Goal: Communication & Community: Answer question/provide support

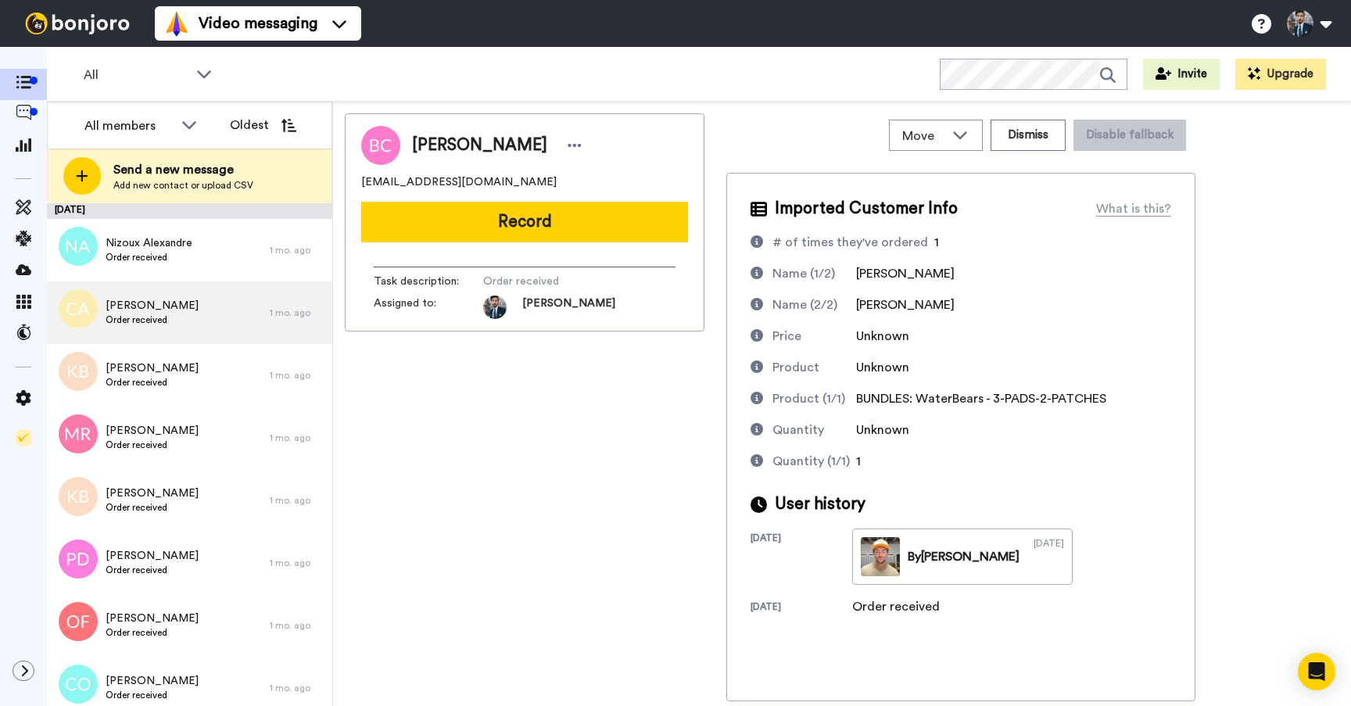
drag, startPoint x: 462, startPoint y: 482, endPoint x: 226, endPoint y: 293, distance: 302.1
click at [461, 481] on div "[PERSON_NAME] [EMAIL_ADDRESS][DOMAIN_NAME] Record Task description : Order rece…" at bounding box center [525, 407] width 360 height 588
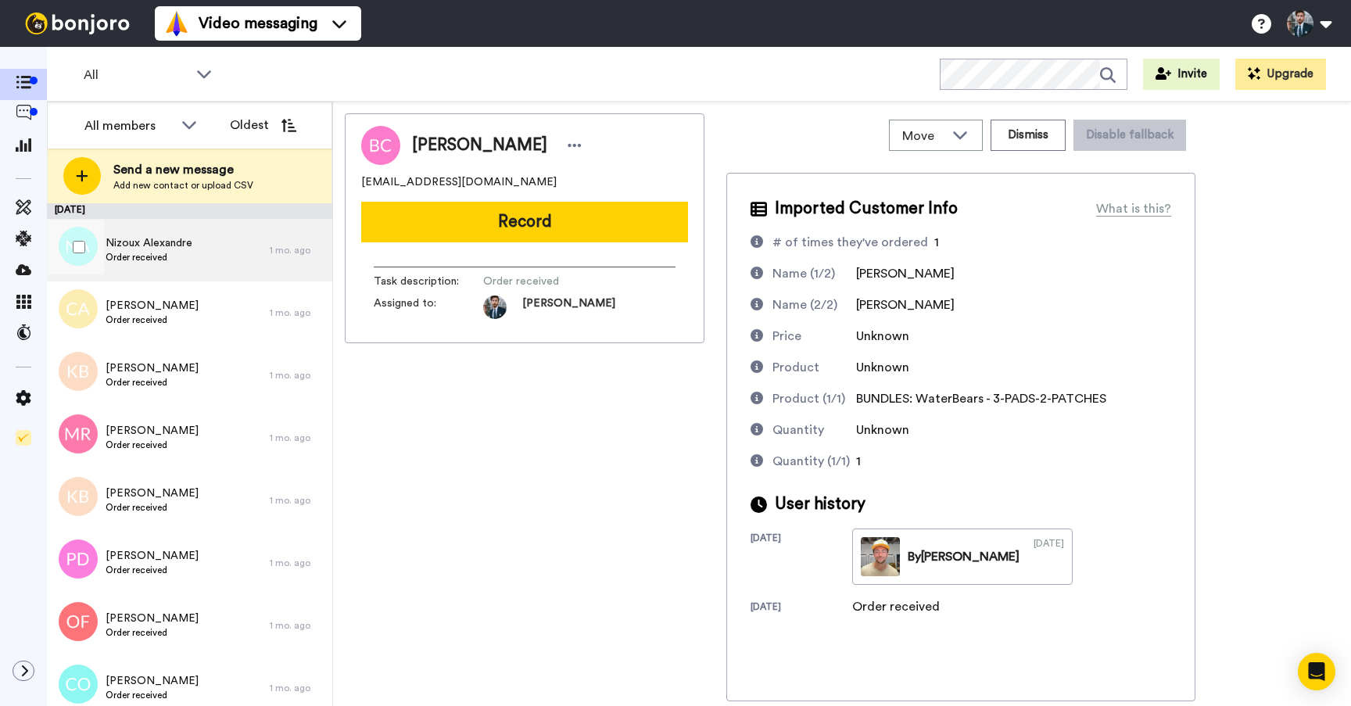
click at [210, 265] on div "Nizoux Alexandre Order received" at bounding box center [158, 250] width 223 height 63
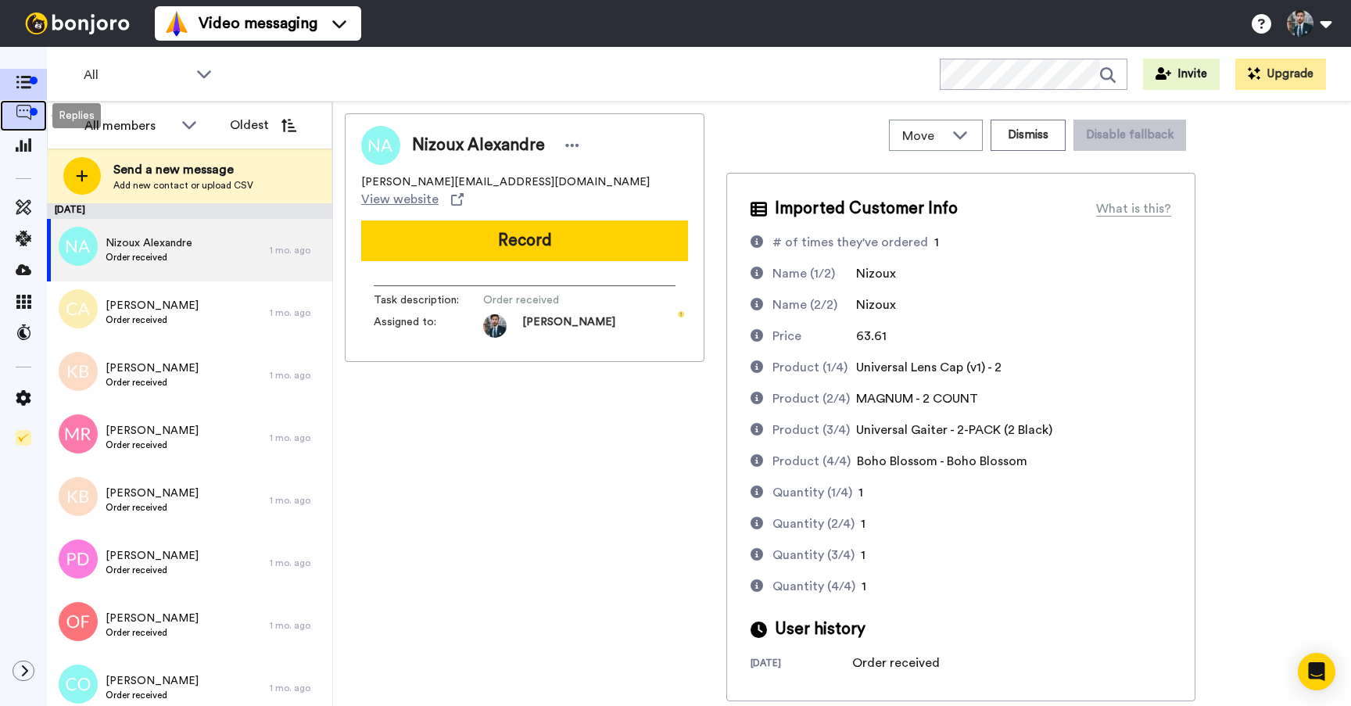
click at [20, 111] on icon at bounding box center [24, 113] width 16 height 16
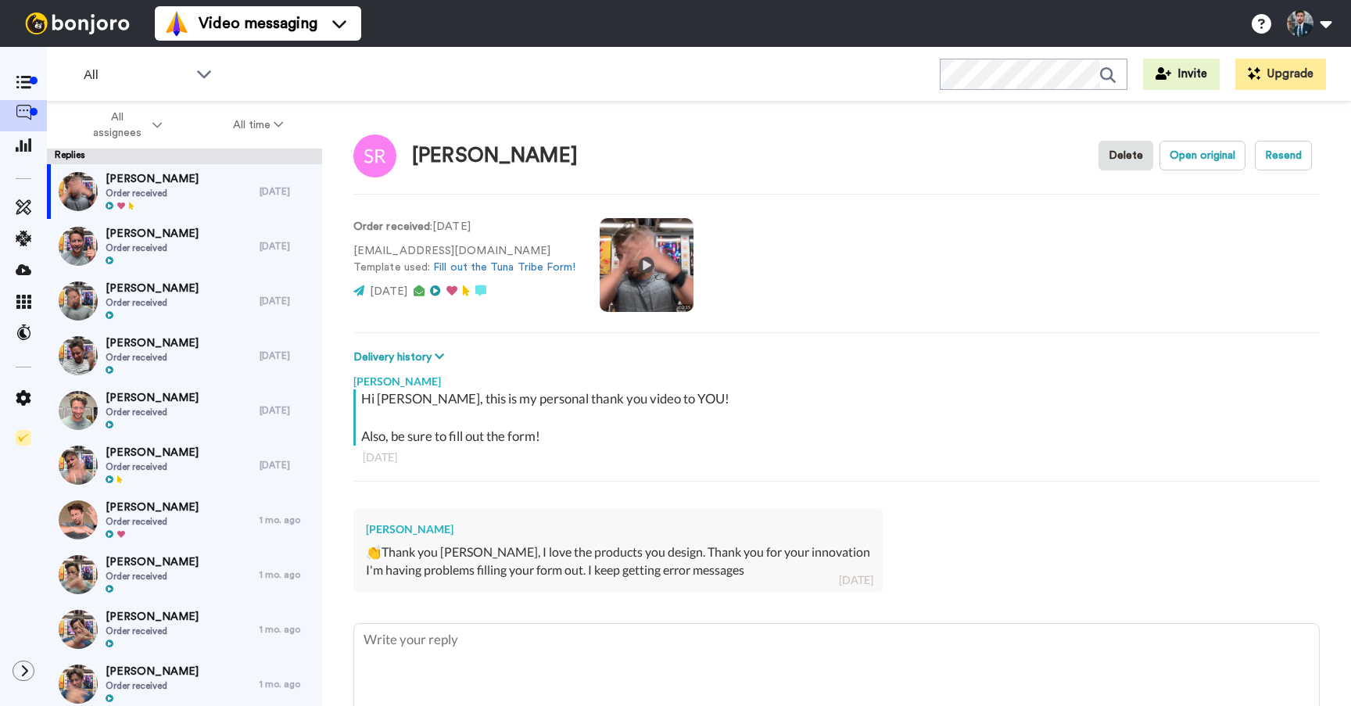
click at [23, 683] on div at bounding box center [23, 376] width 47 height 659
click at [23, 672] on icon at bounding box center [24, 671] width 9 height 13
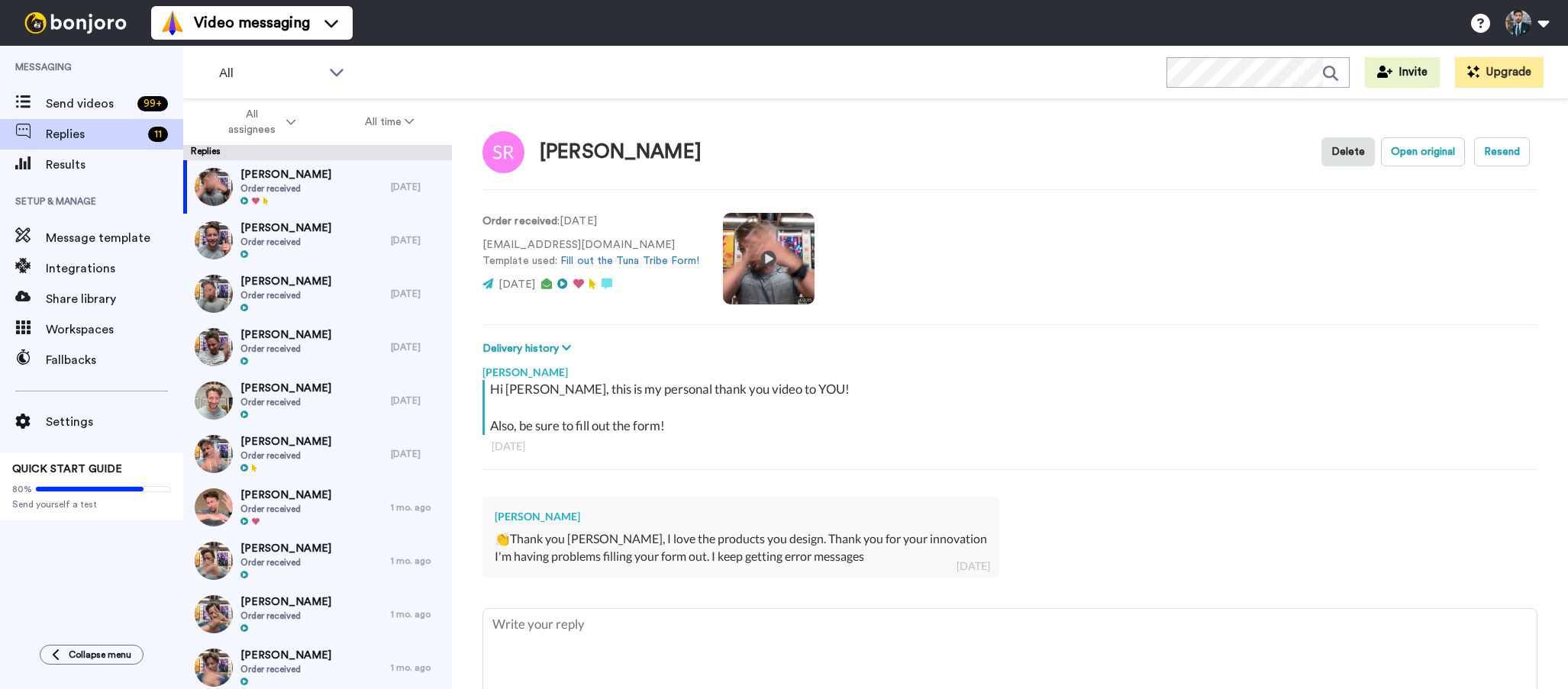
type textarea "x"
click at [89, 135] on span "Replies" at bounding box center [94, 134] width 97 height 19
click at [327, 198] on div "Sally Riley Order received" at bounding box center [287, 186] width 208 height 54
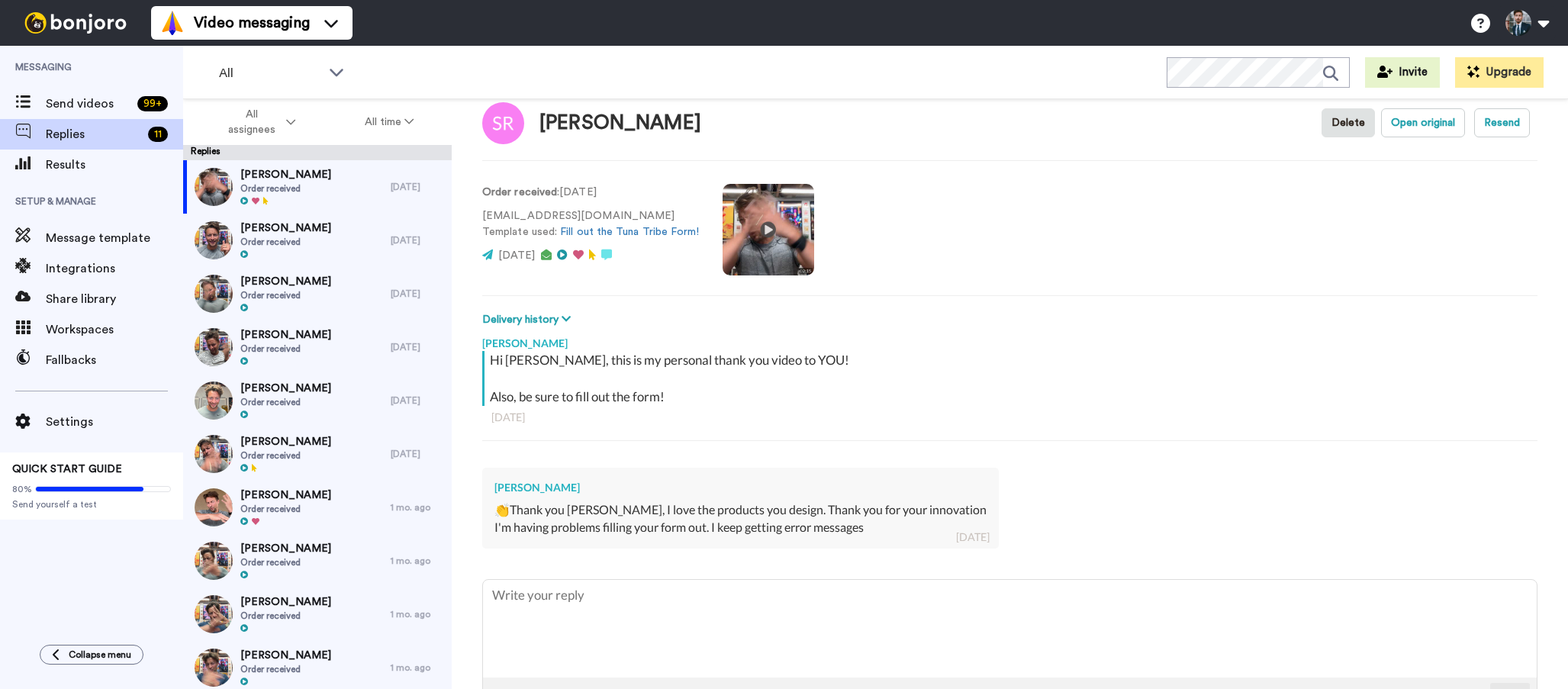
click at [819, 519] on div "I'm having problems filling your form out. I keep getting error messages" at bounding box center [741, 528] width 492 height 18
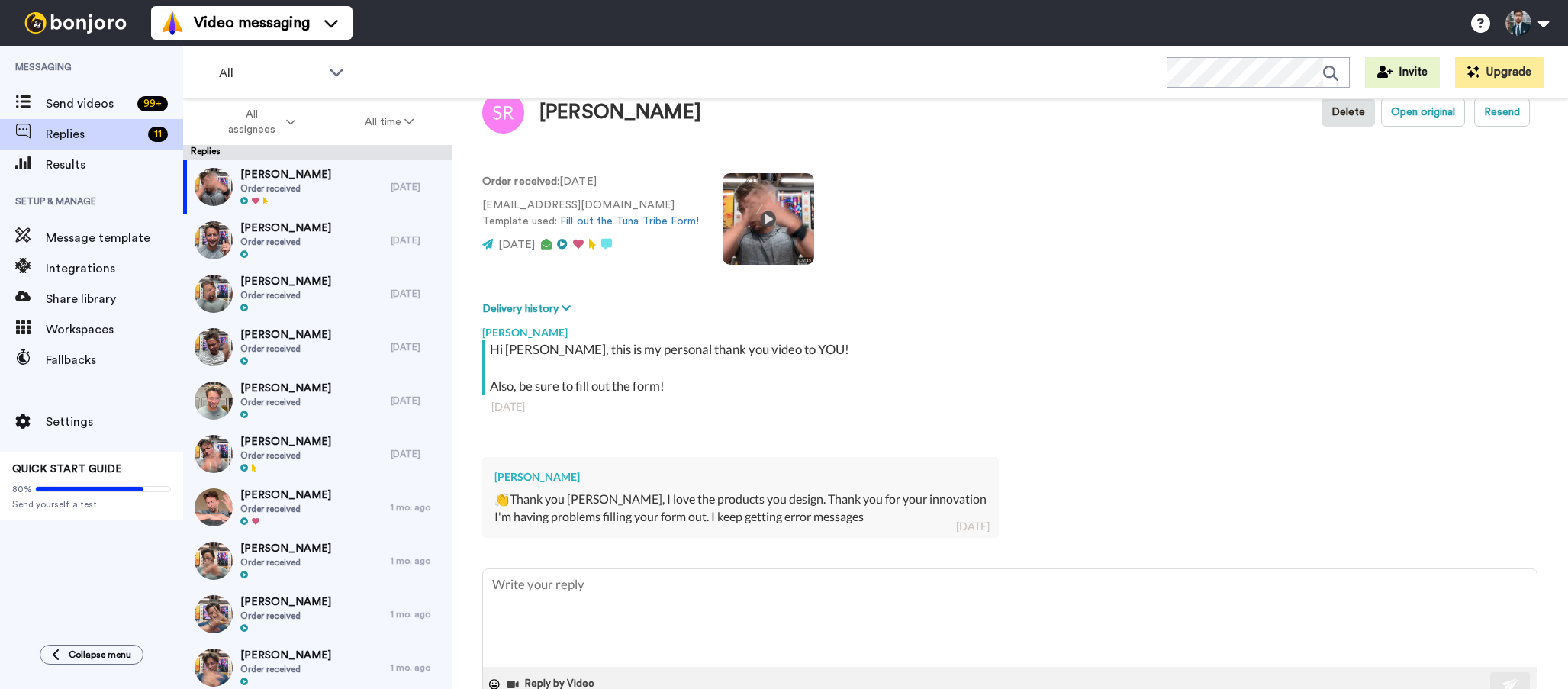
click at [774, 509] on div "I'm having problems filling your form out. I keep getting error messages" at bounding box center [741, 517] width 492 height 18
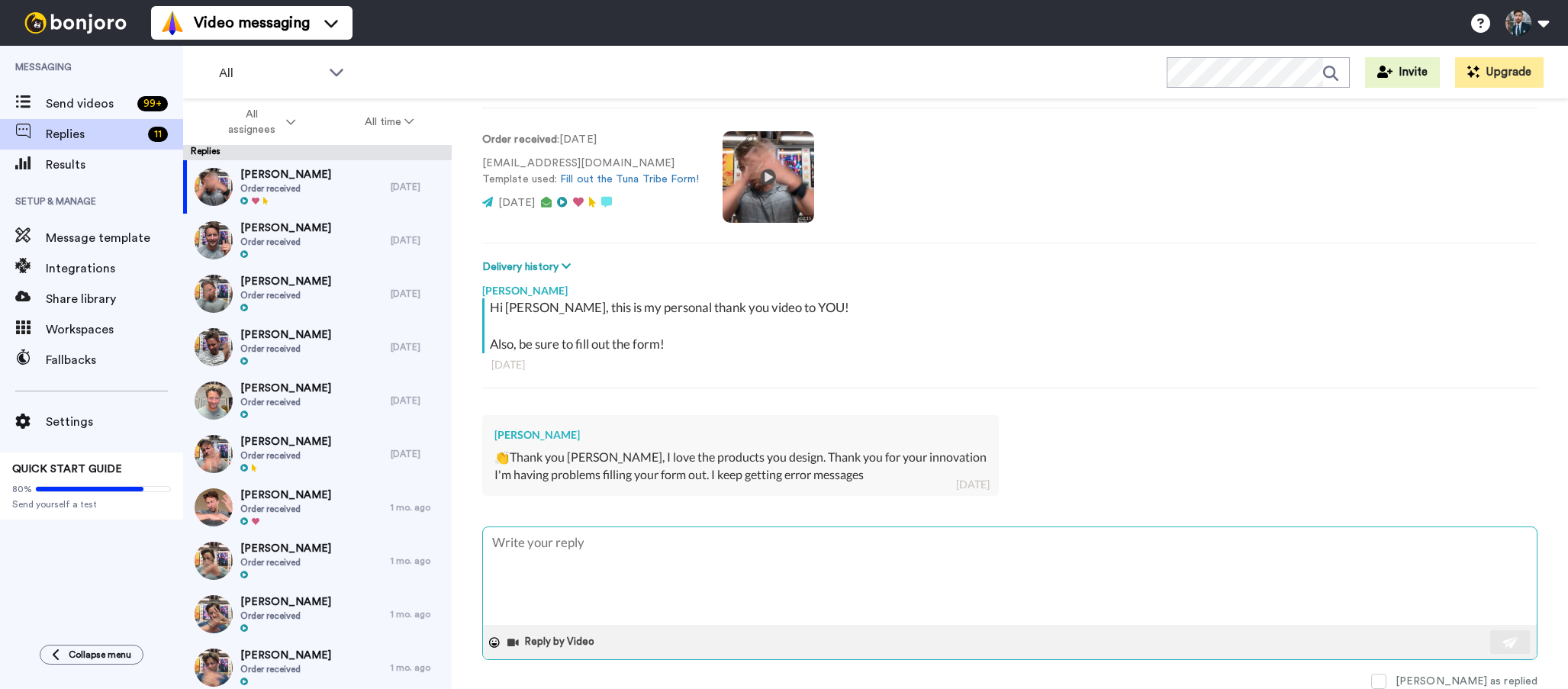
click at [670, 558] on textarea at bounding box center [1010, 576] width 1054 height 98
click at [338, 296] on div "Joseph Slavin Order received" at bounding box center [287, 294] width 208 height 54
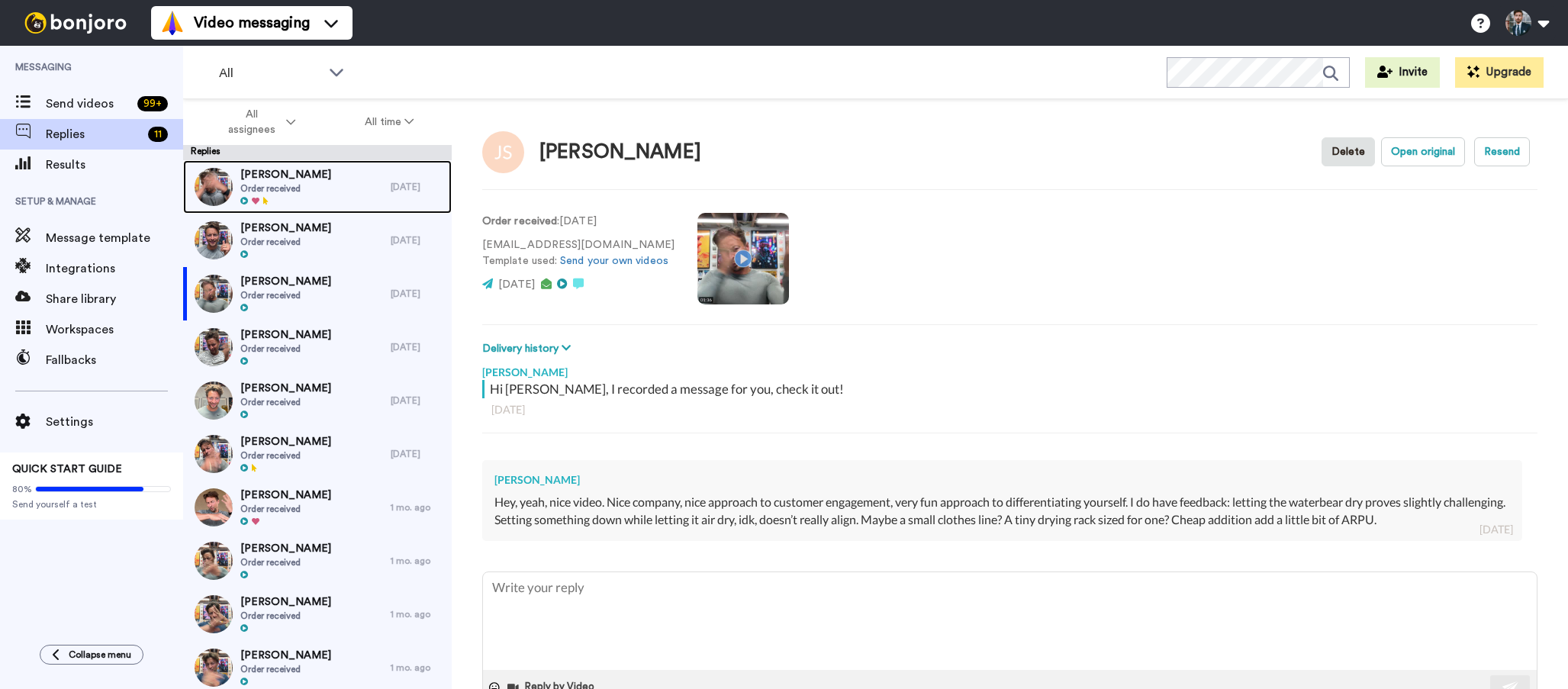
click at [322, 185] on div "Sally Riley Order received" at bounding box center [287, 186] width 208 height 54
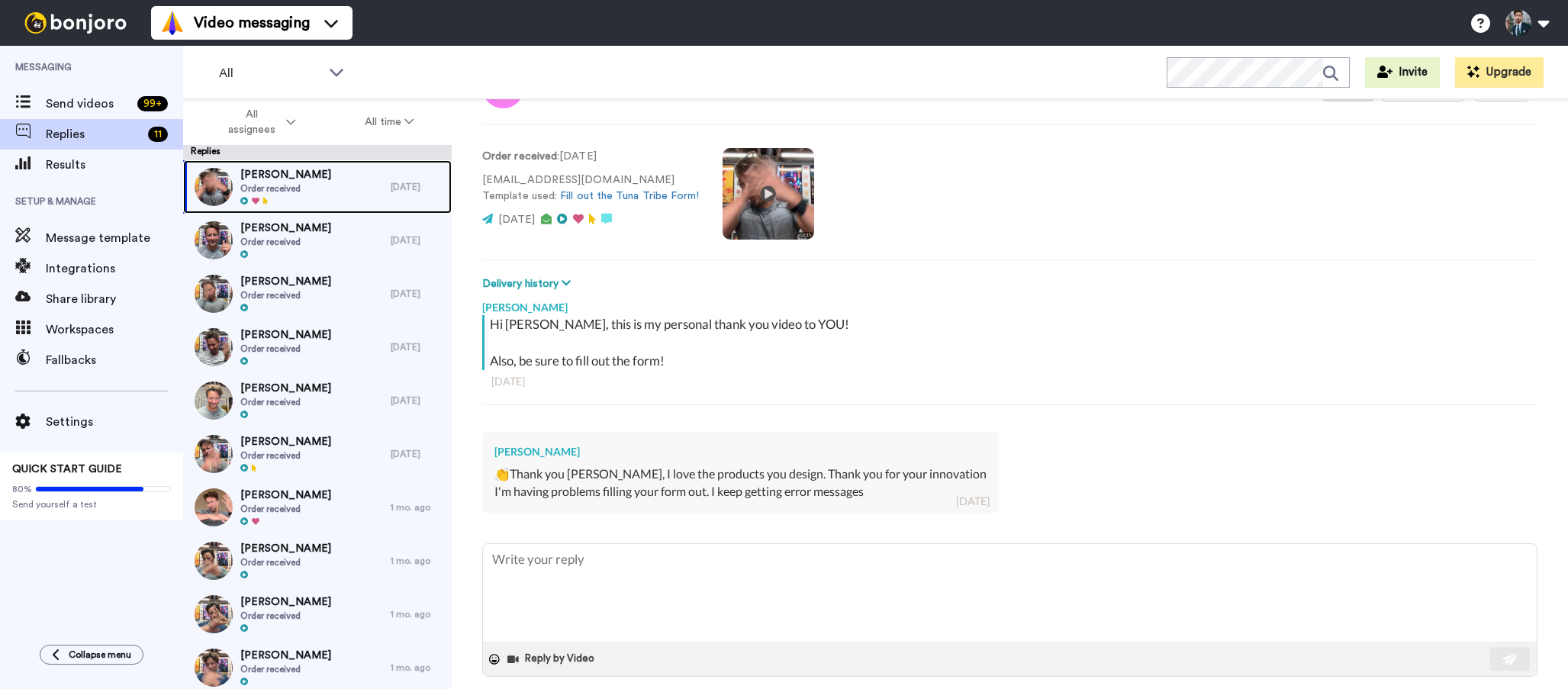
scroll to position [81, 0]
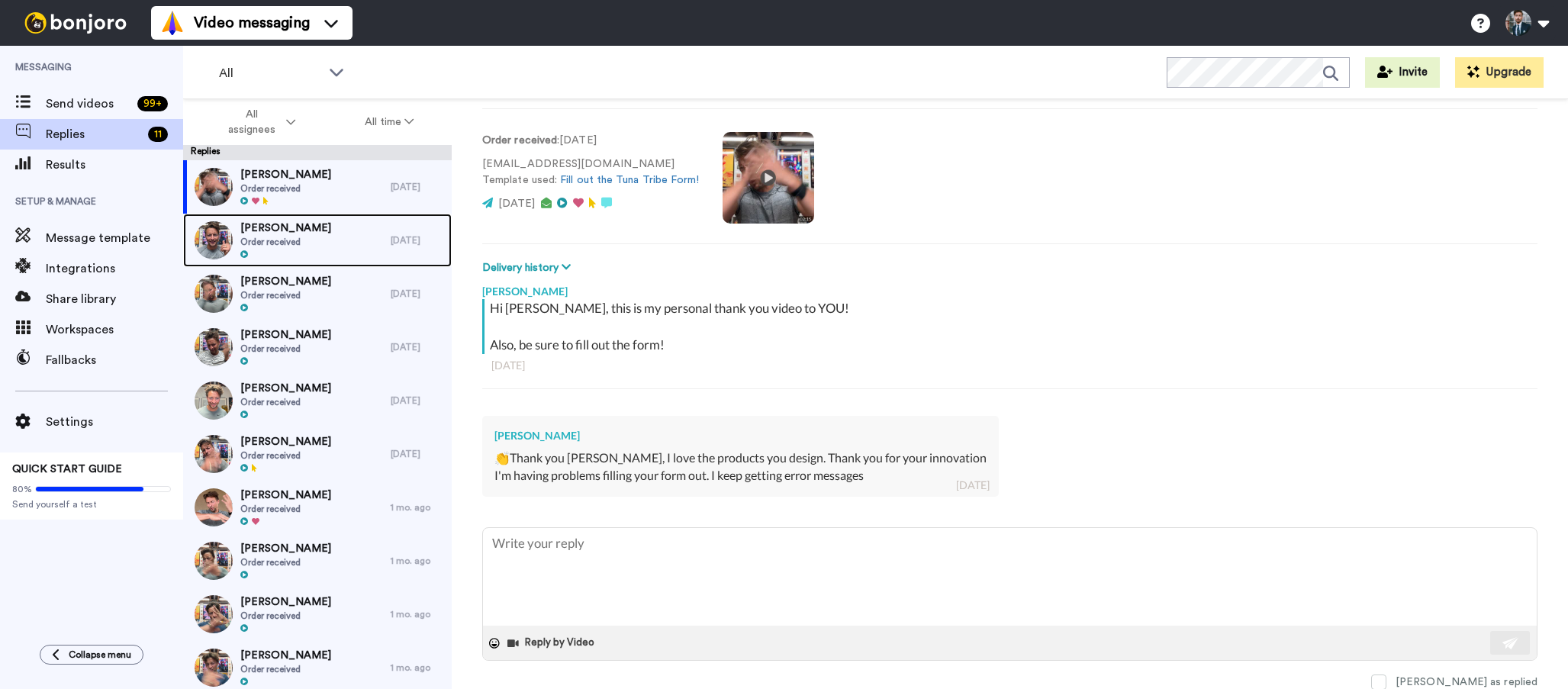
click at [306, 240] on div "Alan Raisman Order received" at bounding box center [287, 240] width 208 height 54
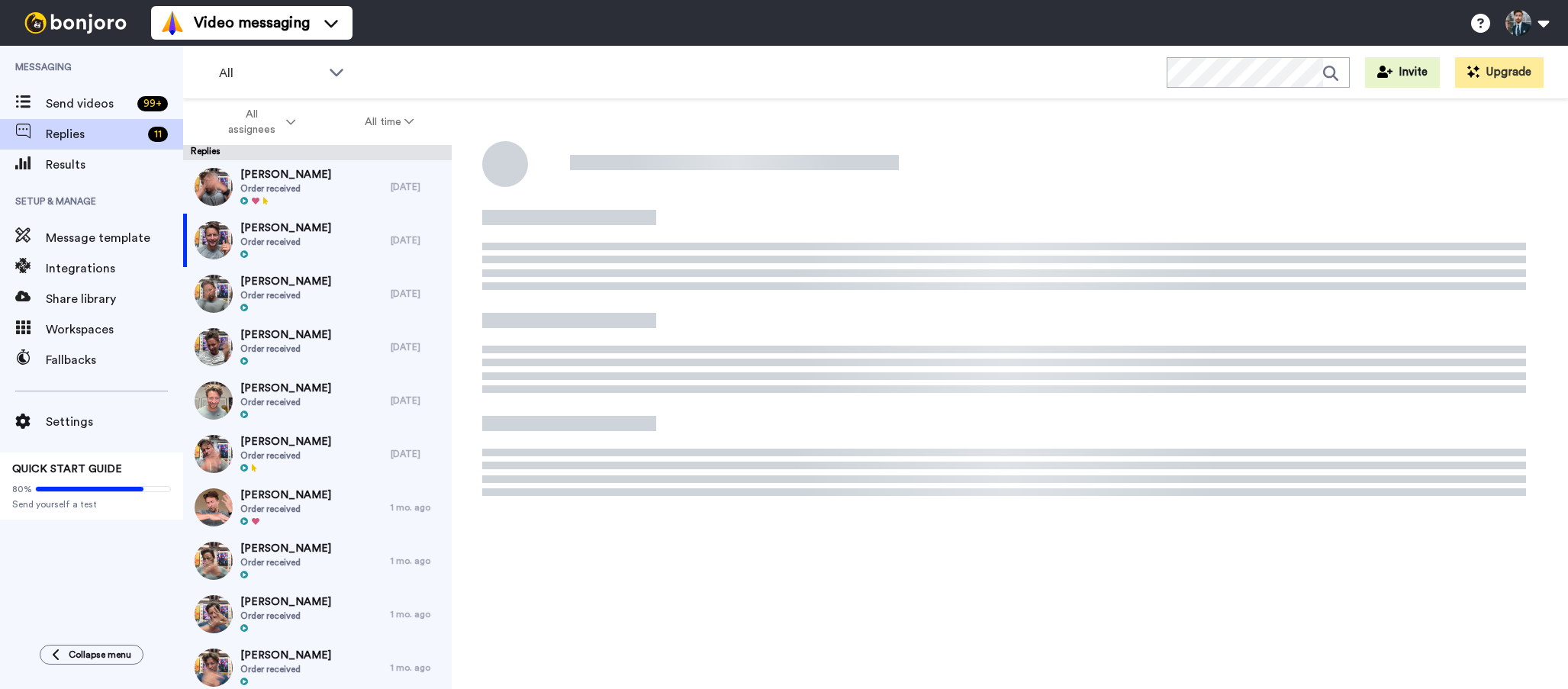
type textarea "x"
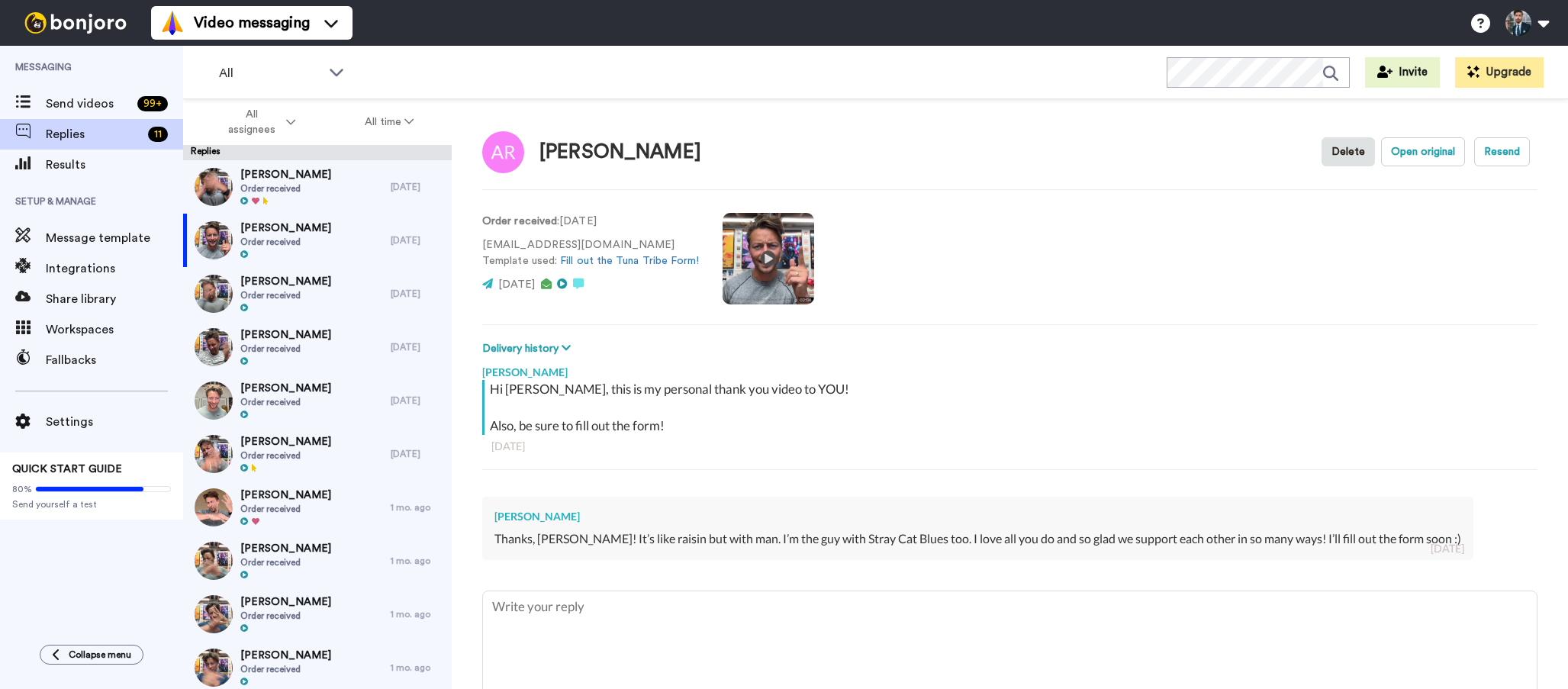
scroll to position [8, 0]
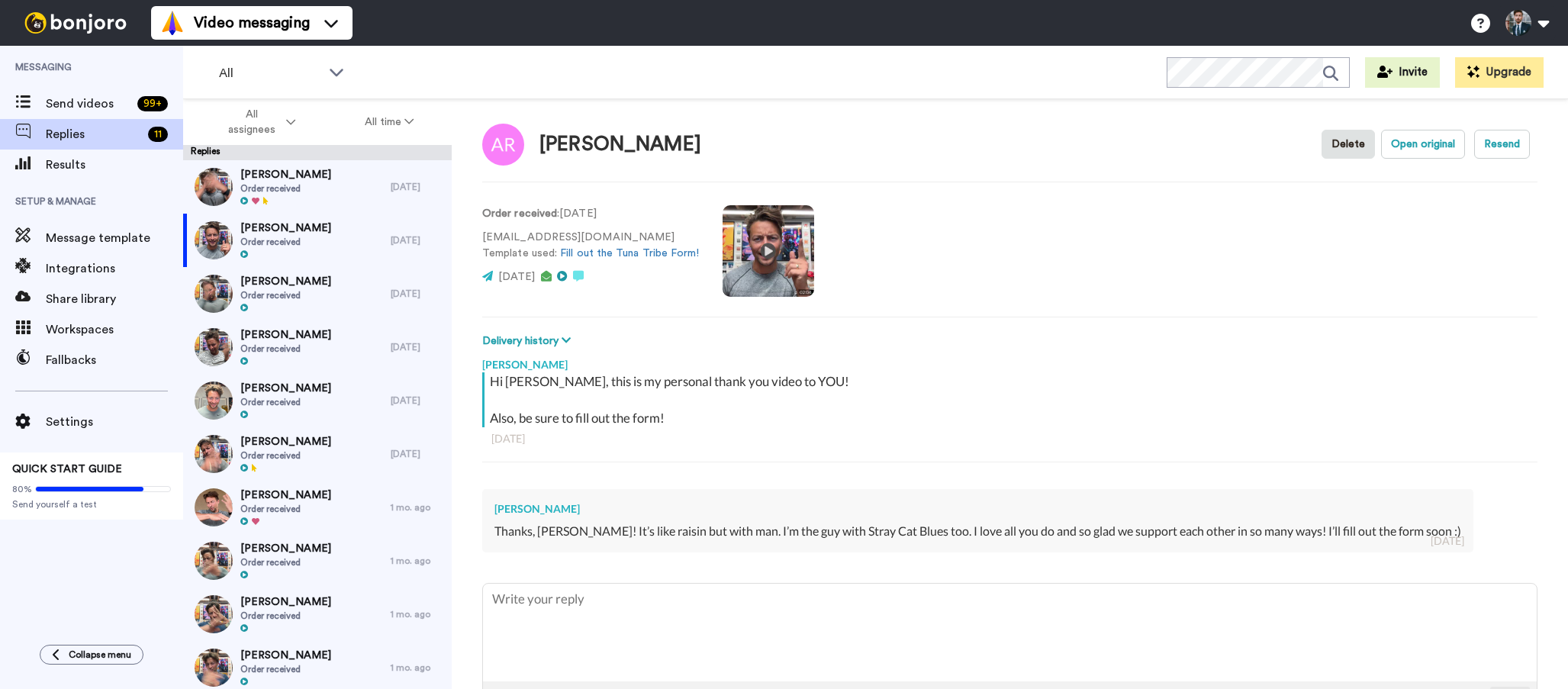
click at [716, 558] on div "Alan Raisman Thanks, Cary! It’s like raisin but with man. I’m the guy with Stra…" at bounding box center [1010, 519] width 1056 height 82
click at [70, 98] on span "Send videos" at bounding box center [89, 103] width 86 height 19
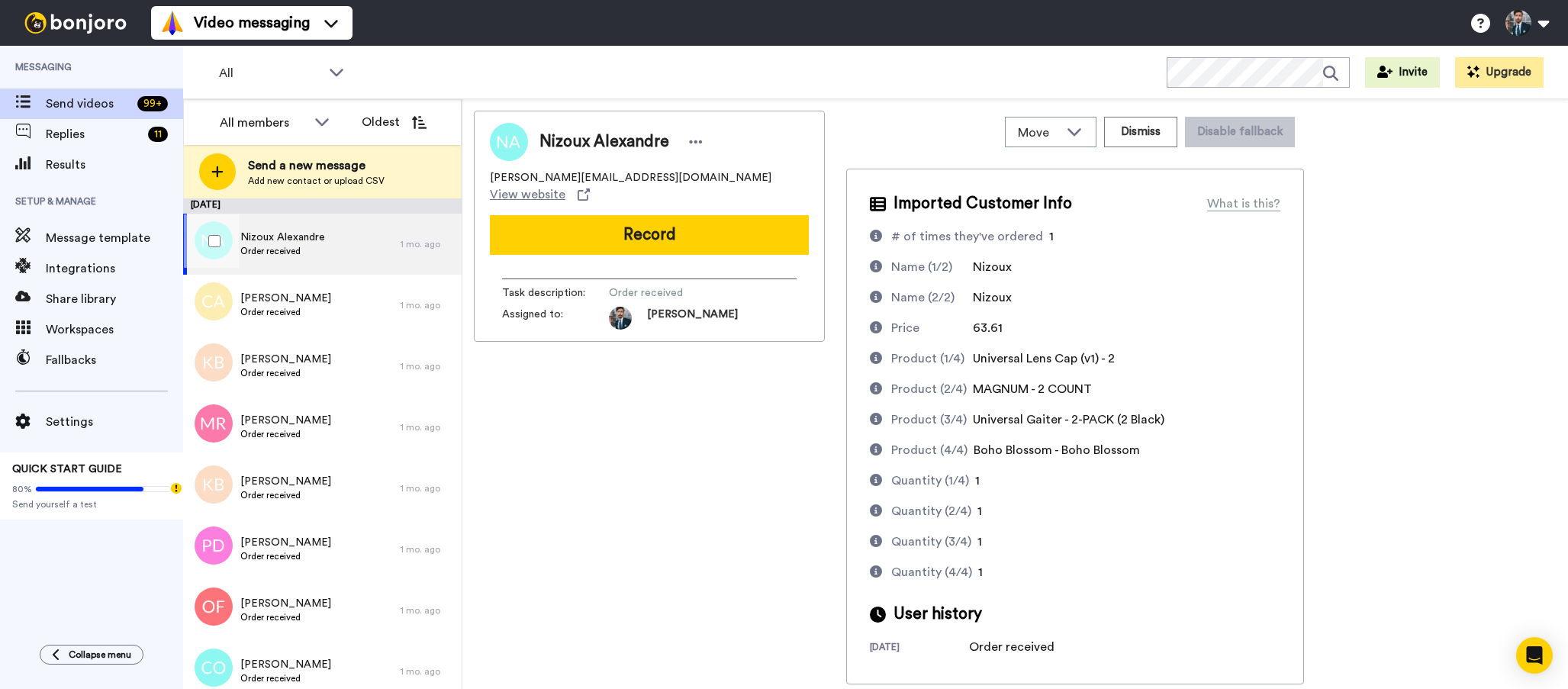
click at [334, 251] on div "Nizoux Alexandre Order received" at bounding box center [292, 244] width 218 height 61
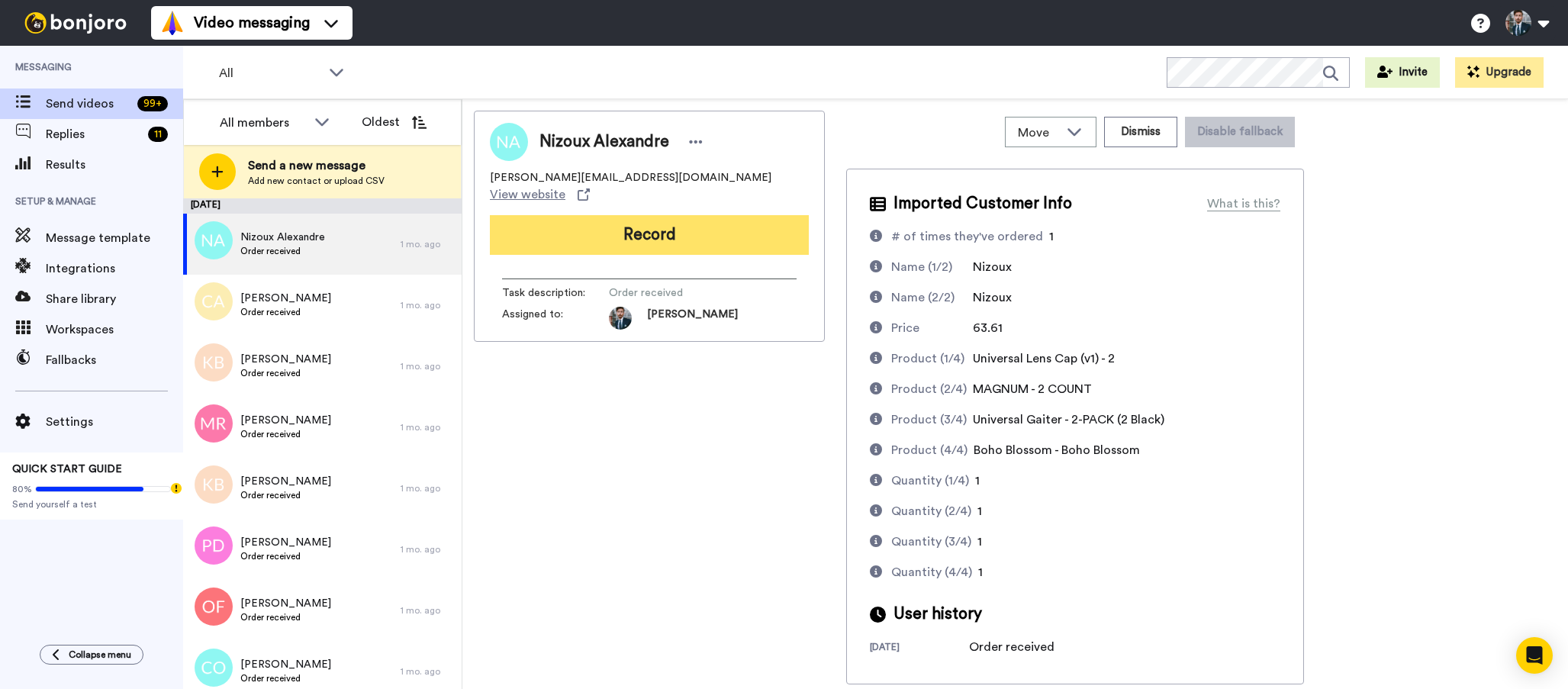
click at [692, 225] on button "Record" at bounding box center [649, 235] width 319 height 40
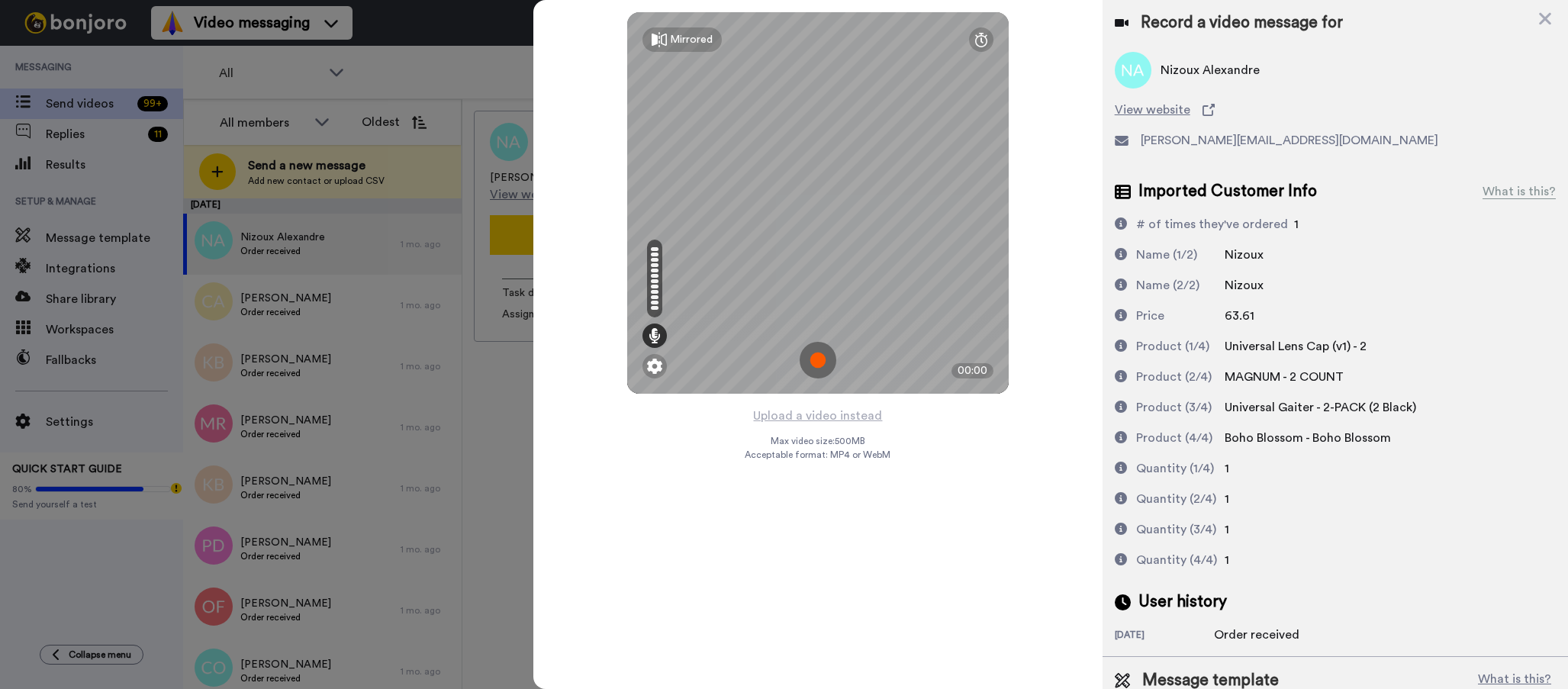
scroll to position [57, 0]
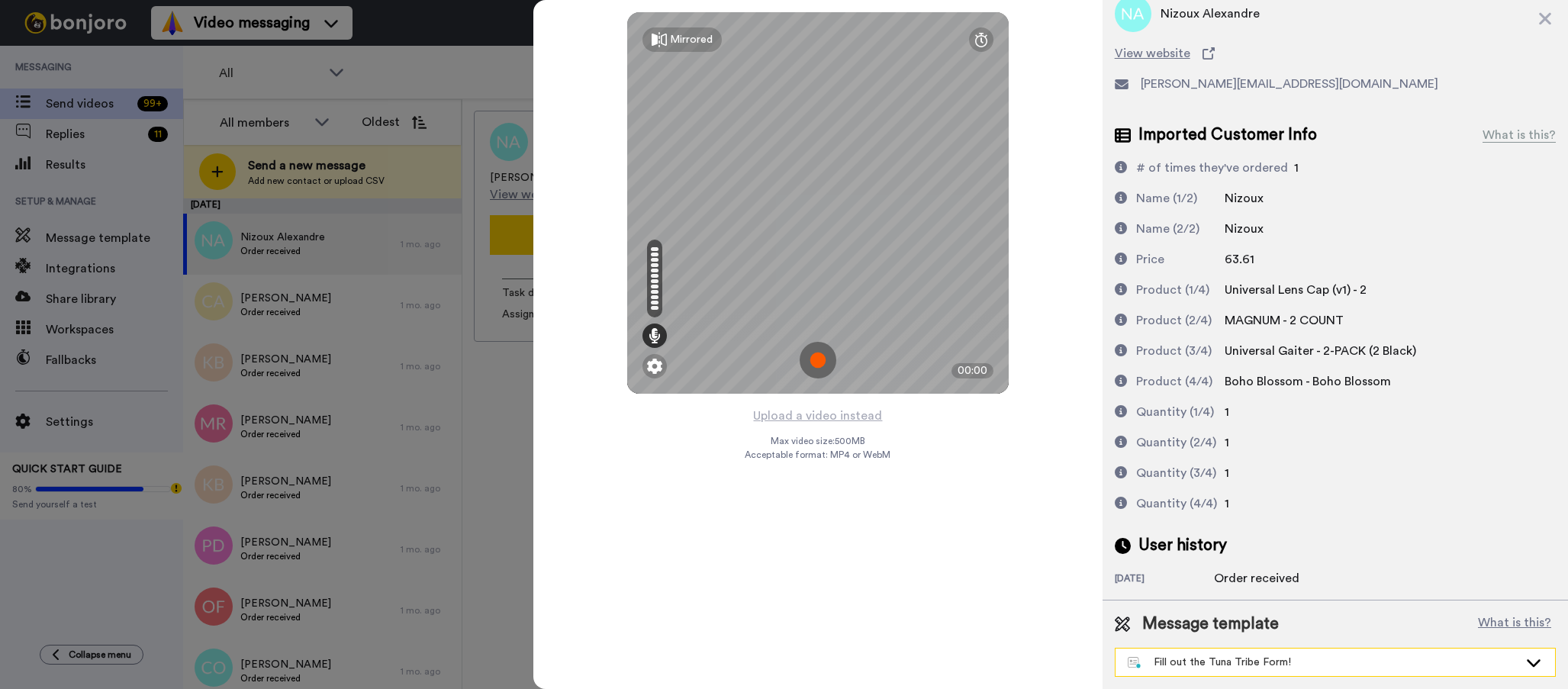
click at [1343, 663] on div "Fill out the Tuna Tribe Form!" at bounding box center [1323, 663] width 390 height 16
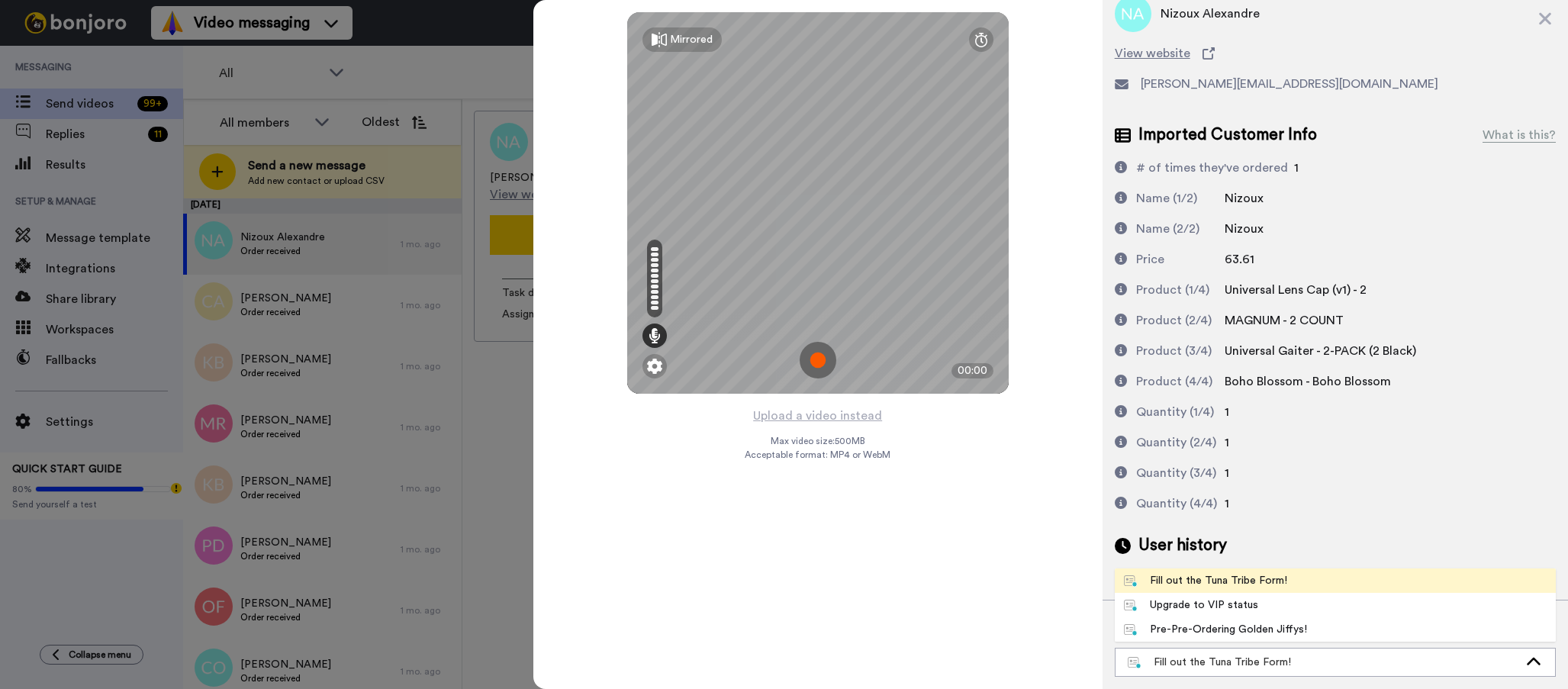
click at [1339, 580] on li "Fill out the Tuna Tribe Form!" at bounding box center [1336, 581] width 441 height 24
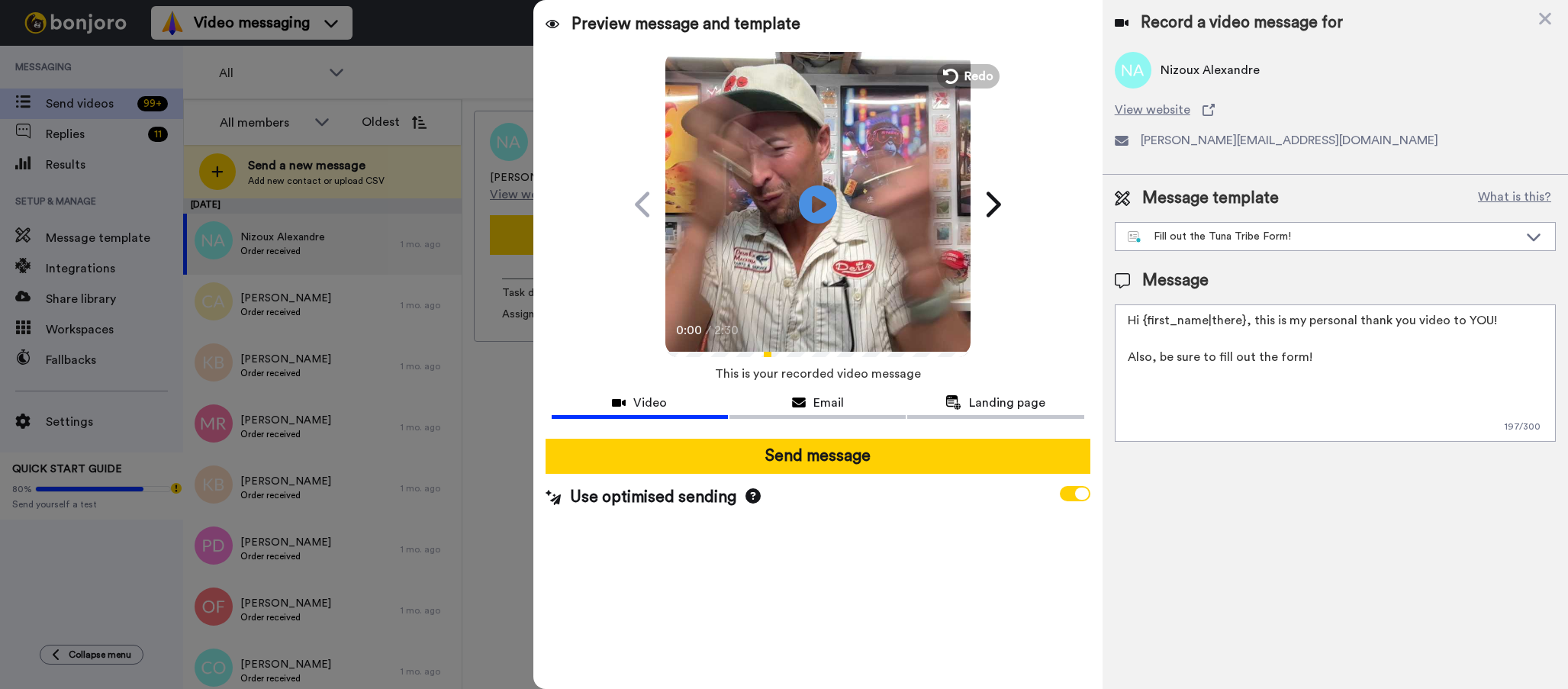
scroll to position [0, 0]
click at [309, 393] on div at bounding box center [784, 344] width 1568 height 689
click at [128, 272] on div at bounding box center [784, 344] width 1568 height 689
drag, startPoint x: 1455, startPoint y: 377, endPoint x: 1437, endPoint y: 377, distance: 18.0
click at [1455, 377] on textarea "Hi {first_name|there}, this is my personal thank you video to YOU! Also, be sur…" at bounding box center [1336, 373] width 441 height 138
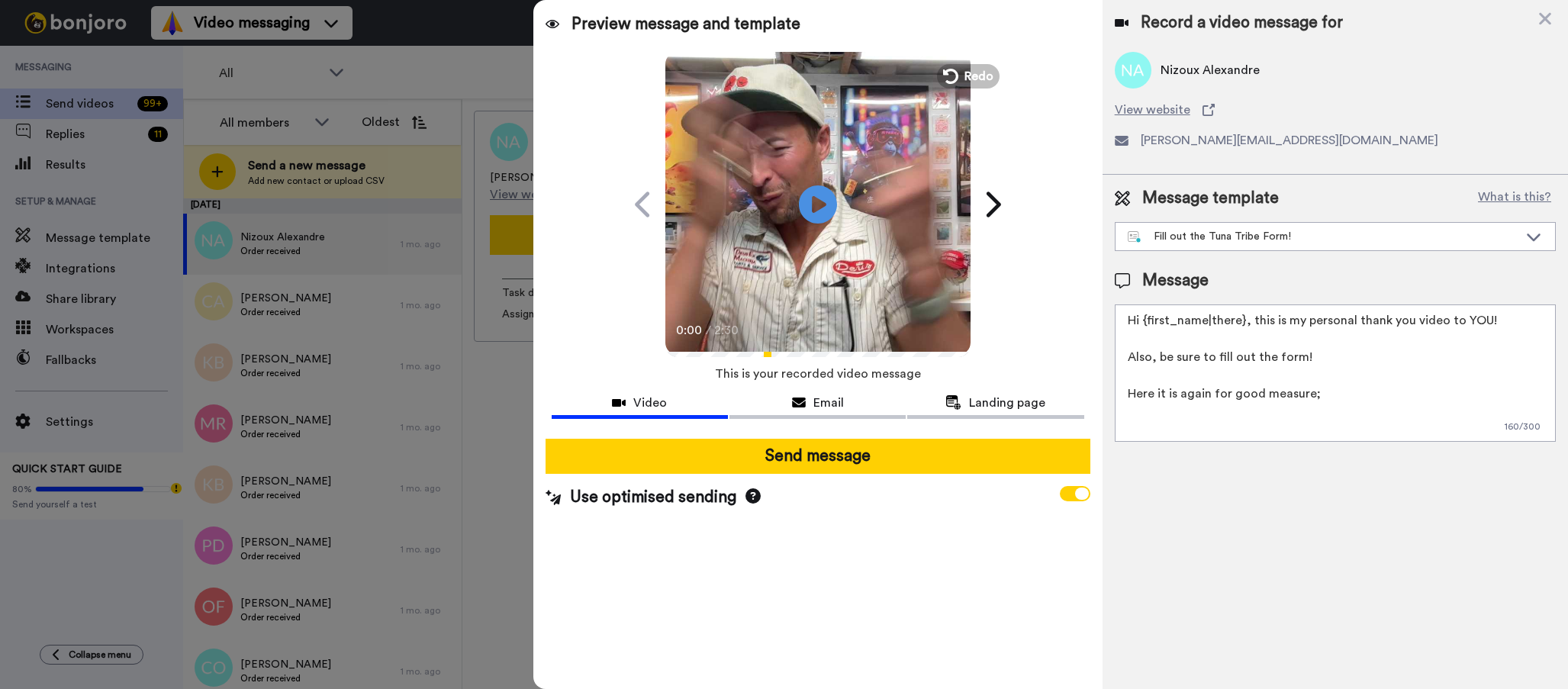
paste textarea "https://form.jotform.com/252165498242057"
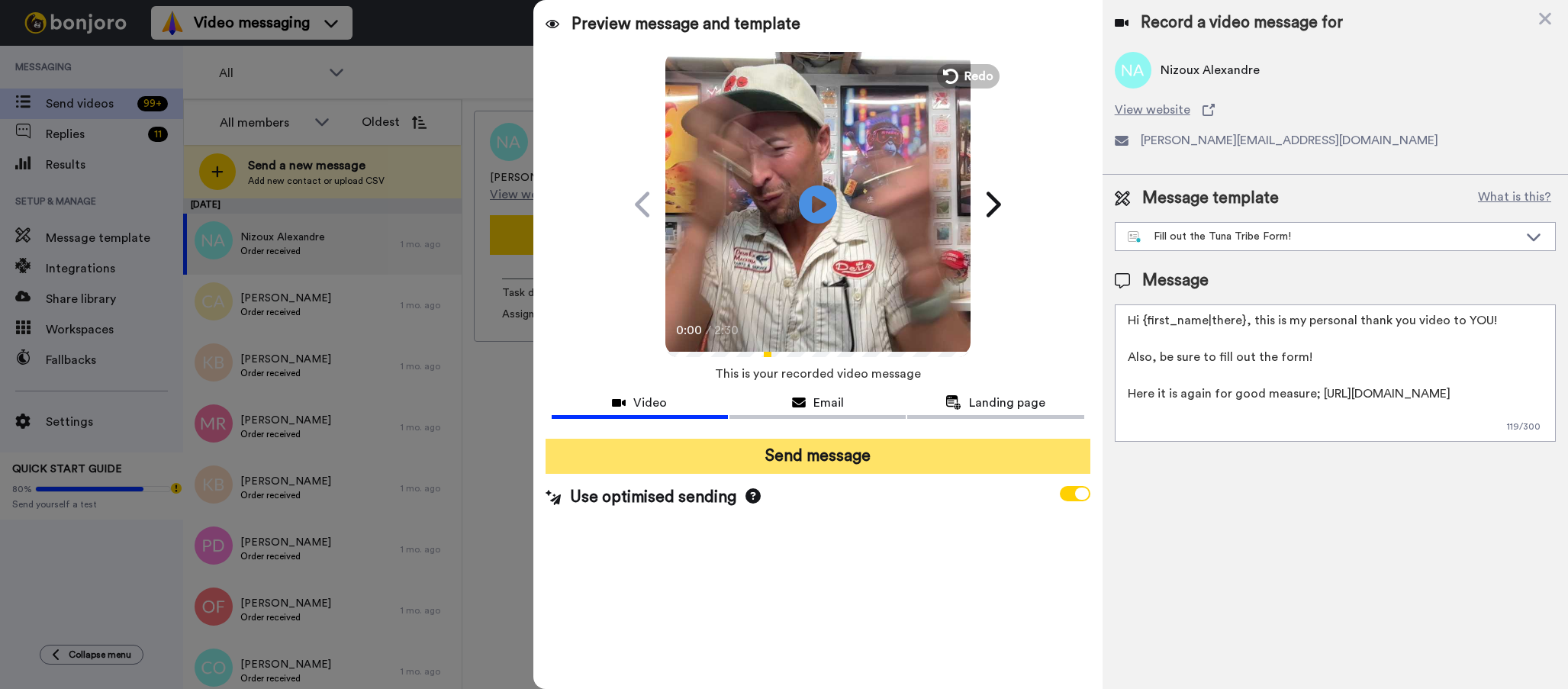
type textarea "Hi {first_name|there}, this is my personal thank you video to YOU! Also, be sur…"
click at [842, 450] on button "Send message" at bounding box center [818, 457] width 544 height 35
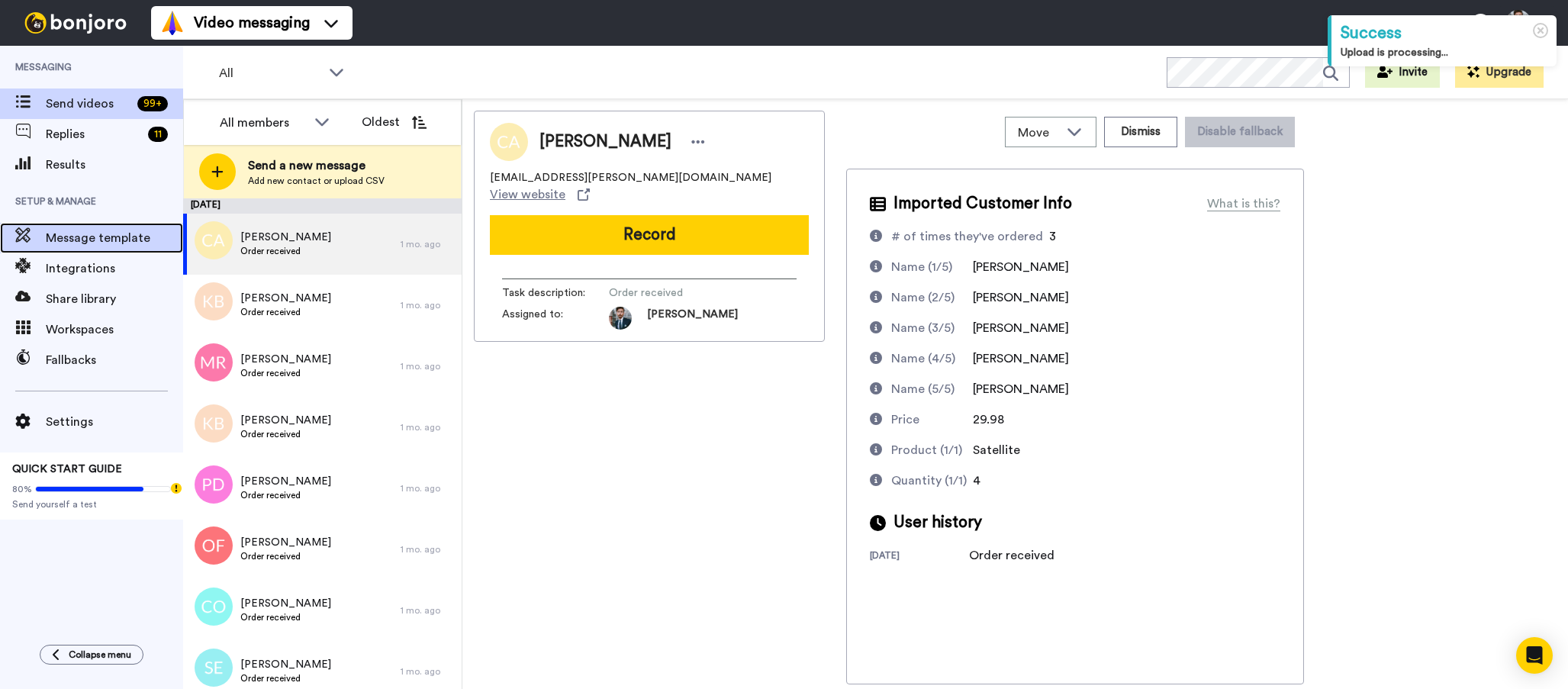
click at [82, 238] on span "Message template" at bounding box center [114, 238] width 138 height 19
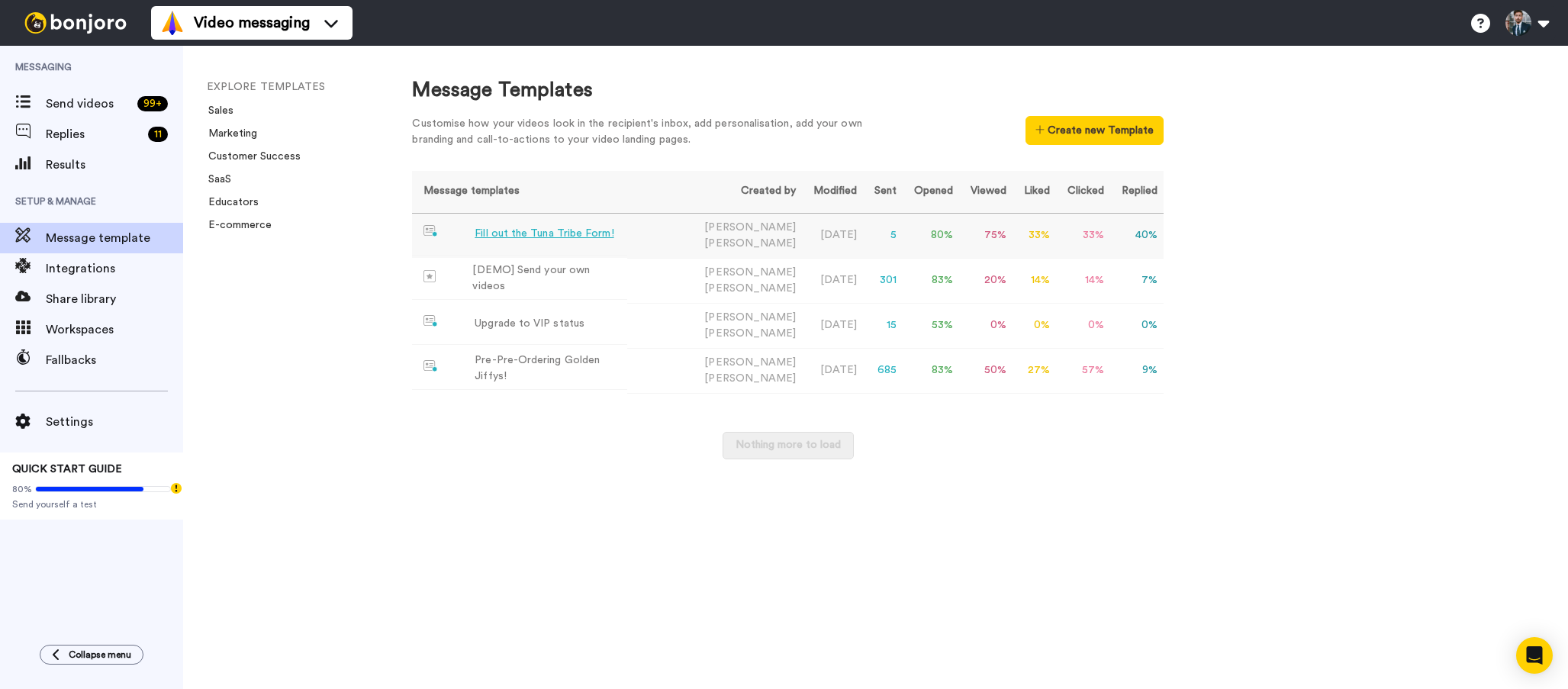
click at [555, 232] on div "Fill out the Tuna Tribe Form!" at bounding box center [543, 233] width 139 height 16
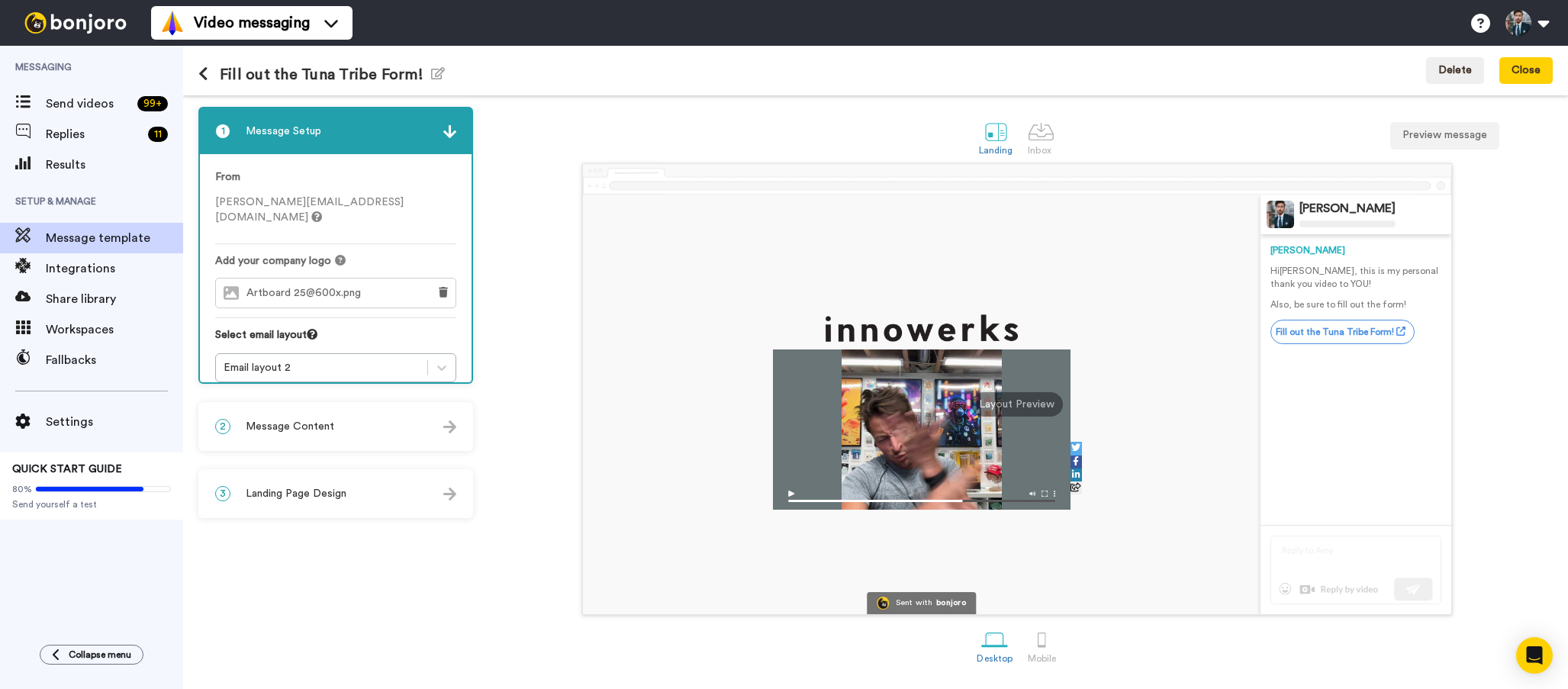
click at [398, 426] on div "2 Message Content" at bounding box center [336, 426] width 271 height 46
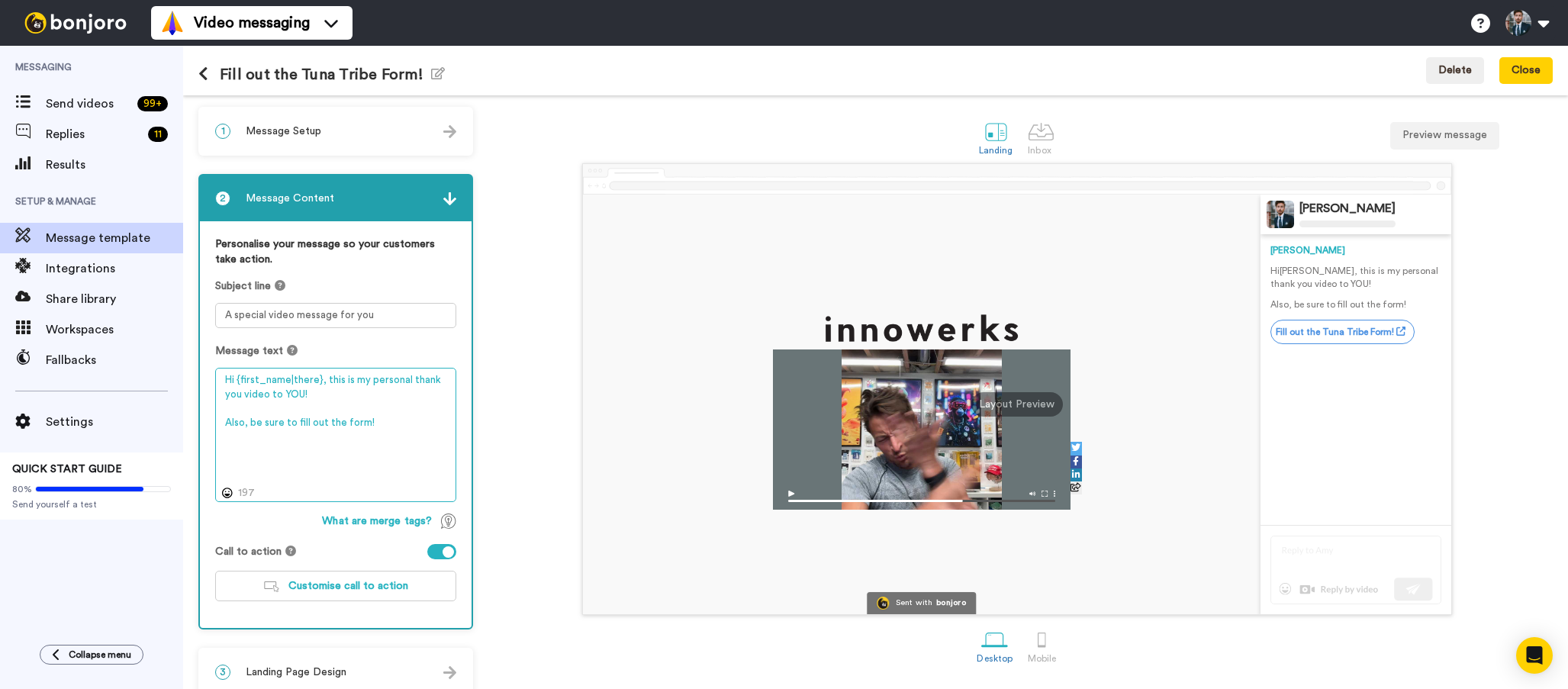
click at [371, 454] on textarea "Hi {first_name|there}, this is my personal thank you video to YOU! Also, be sur…" at bounding box center [336, 435] width 241 height 135
paste textarea "https://form.jotform.com/252165498242057"
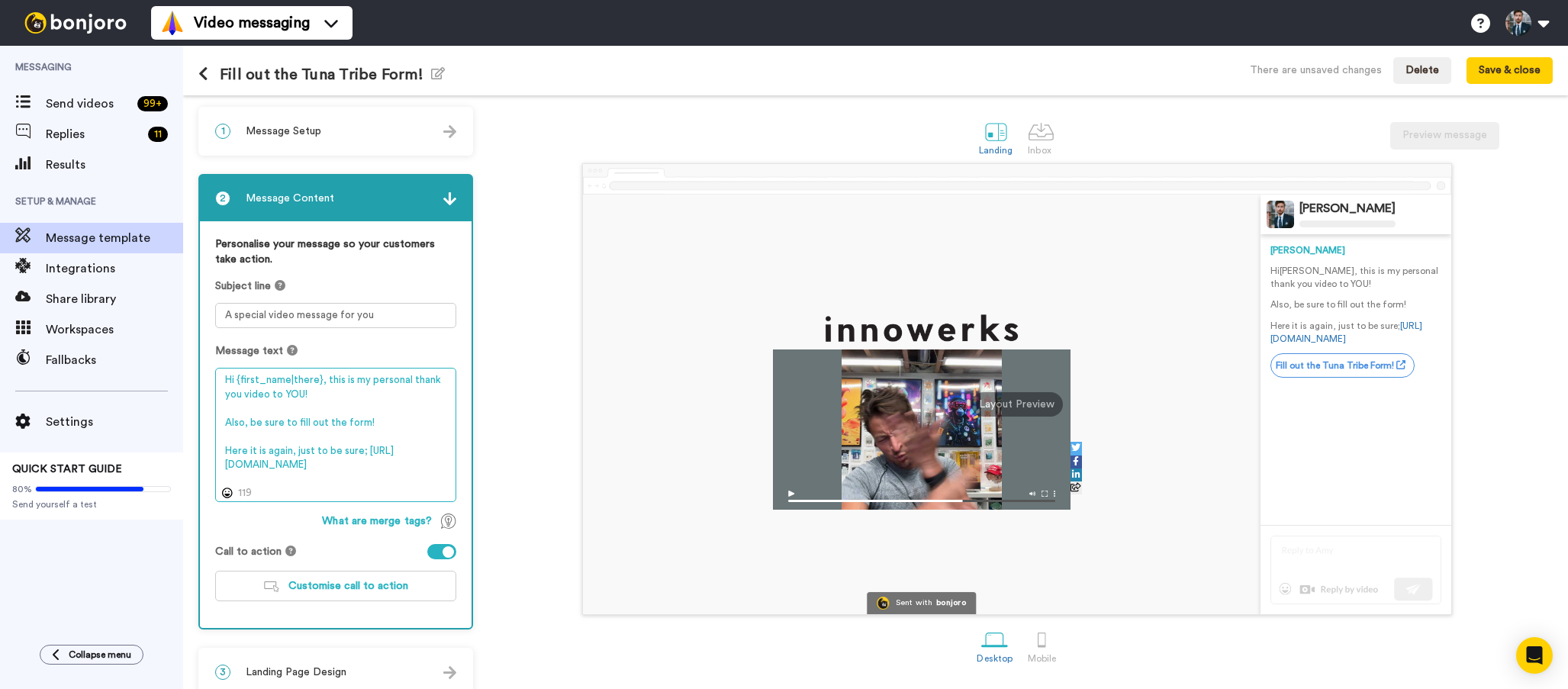
click at [432, 450] on textarea "Hi {first_name|there}, this is my personal thank you video to YOU! Also, be sur…" at bounding box center [336, 435] width 241 height 135
type textarea "Hi {first_name|there}, this is my personal thank you video to YOU! Also, be sur…"
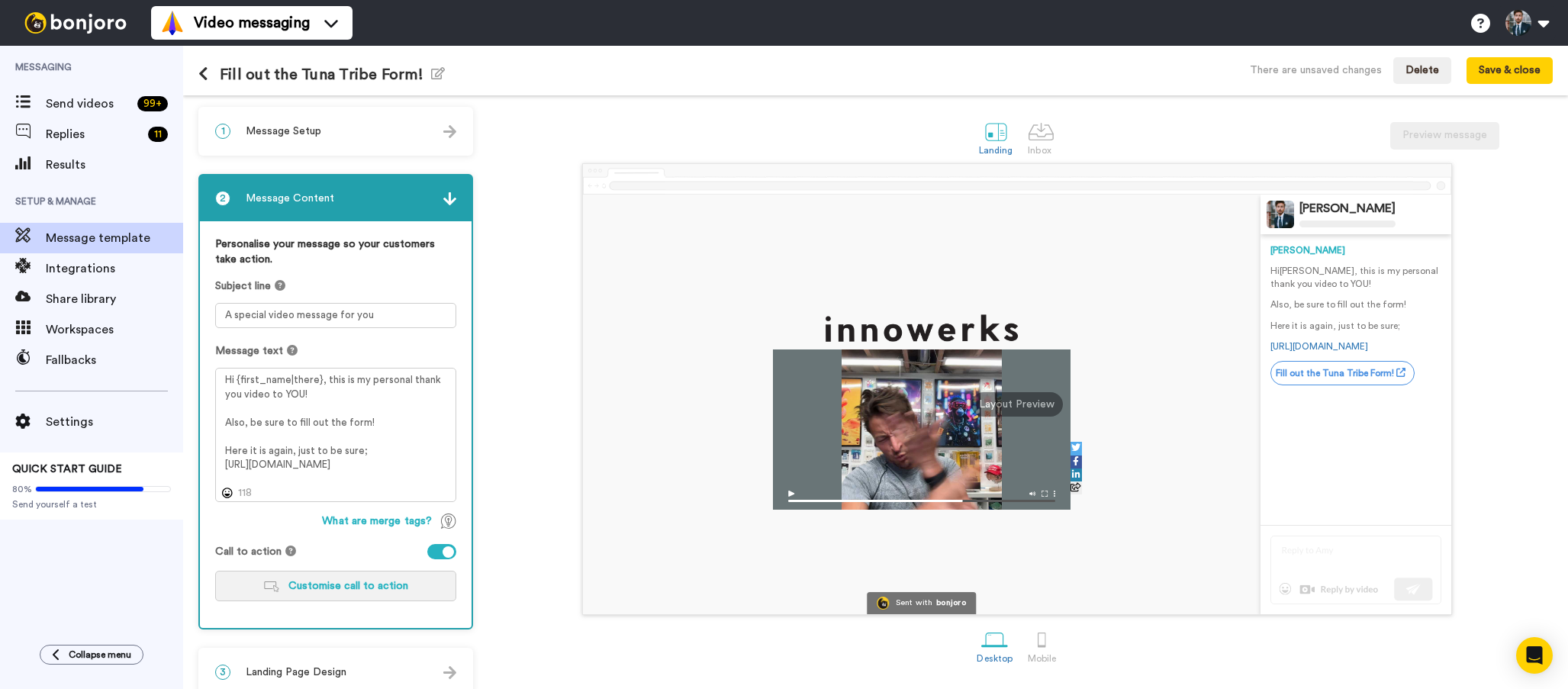
click at [347, 589] on span "Customise call to action" at bounding box center [348, 586] width 120 height 11
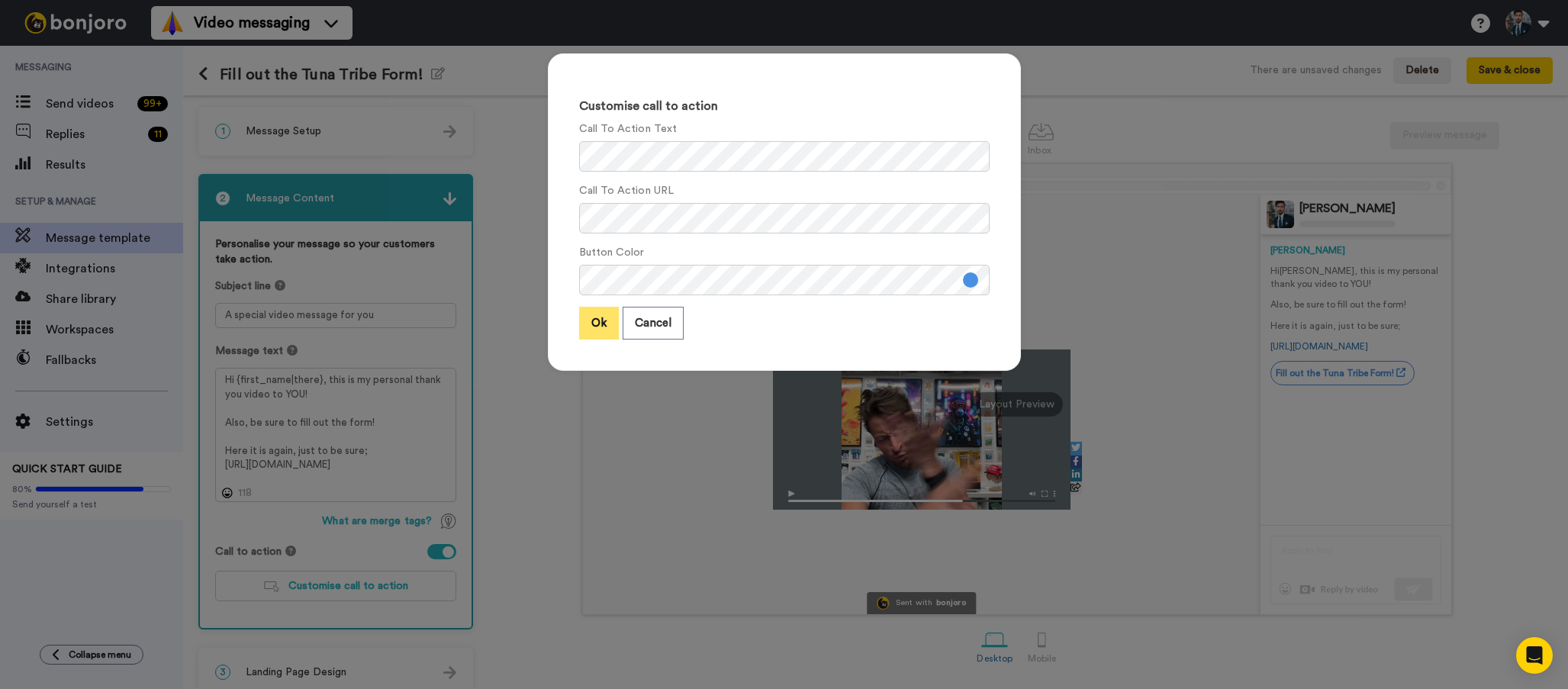
click at [598, 320] on button "Ok" at bounding box center [599, 323] width 40 height 33
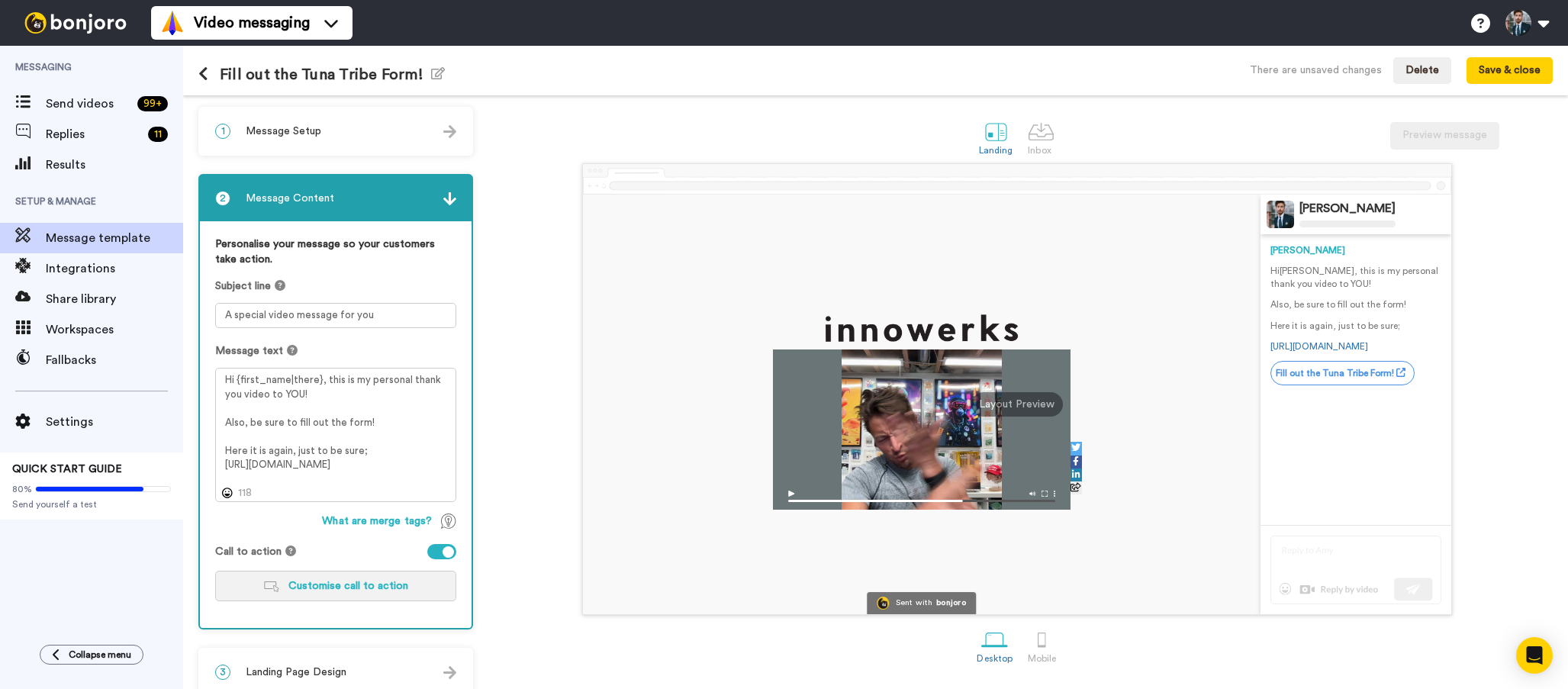
scroll to position [20, 0]
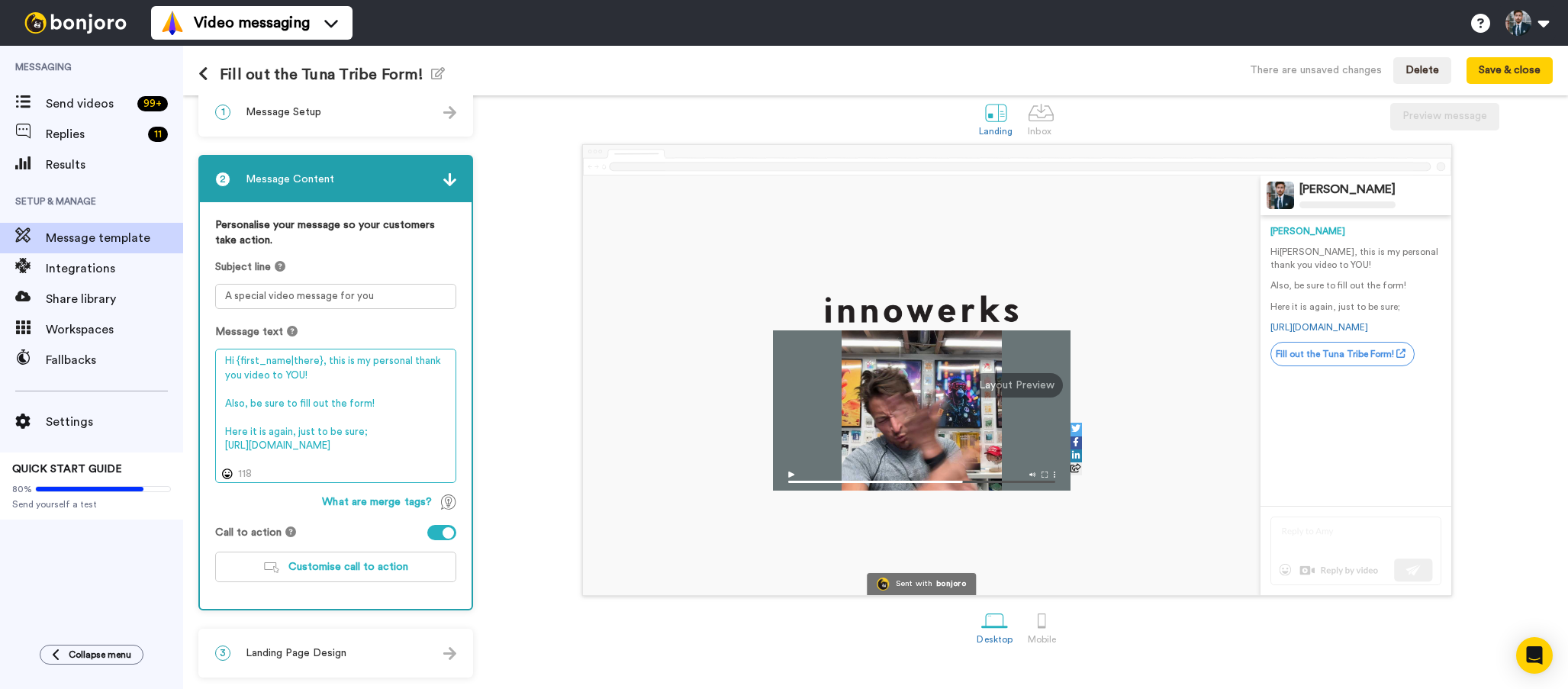
click at [404, 436] on textarea "Hi {first_name|there}, this is my personal thank you video to YOU! Also, be sur…" at bounding box center [336, 416] width 241 height 135
click at [343, 570] on span "Customise call to action" at bounding box center [348, 567] width 120 height 11
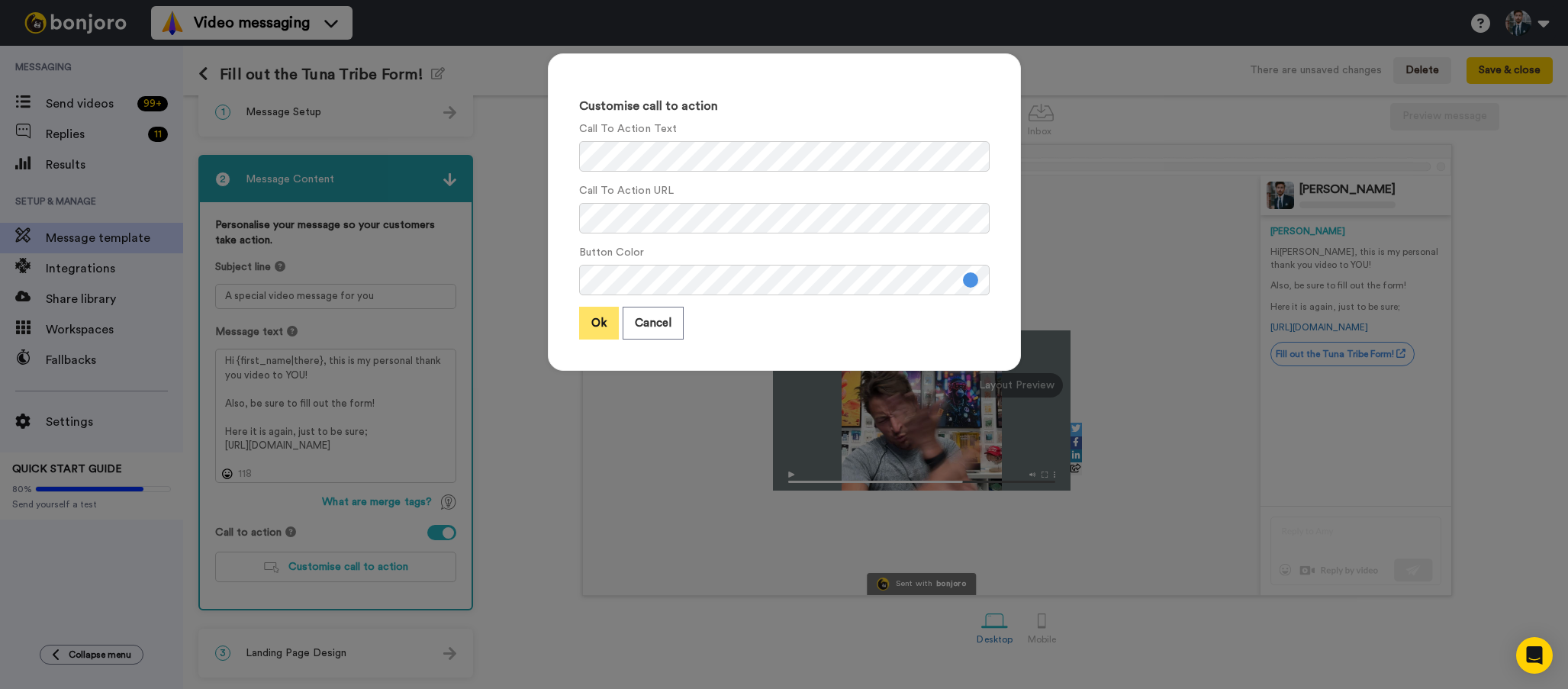
click at [593, 319] on button "Ok" at bounding box center [599, 323] width 40 height 33
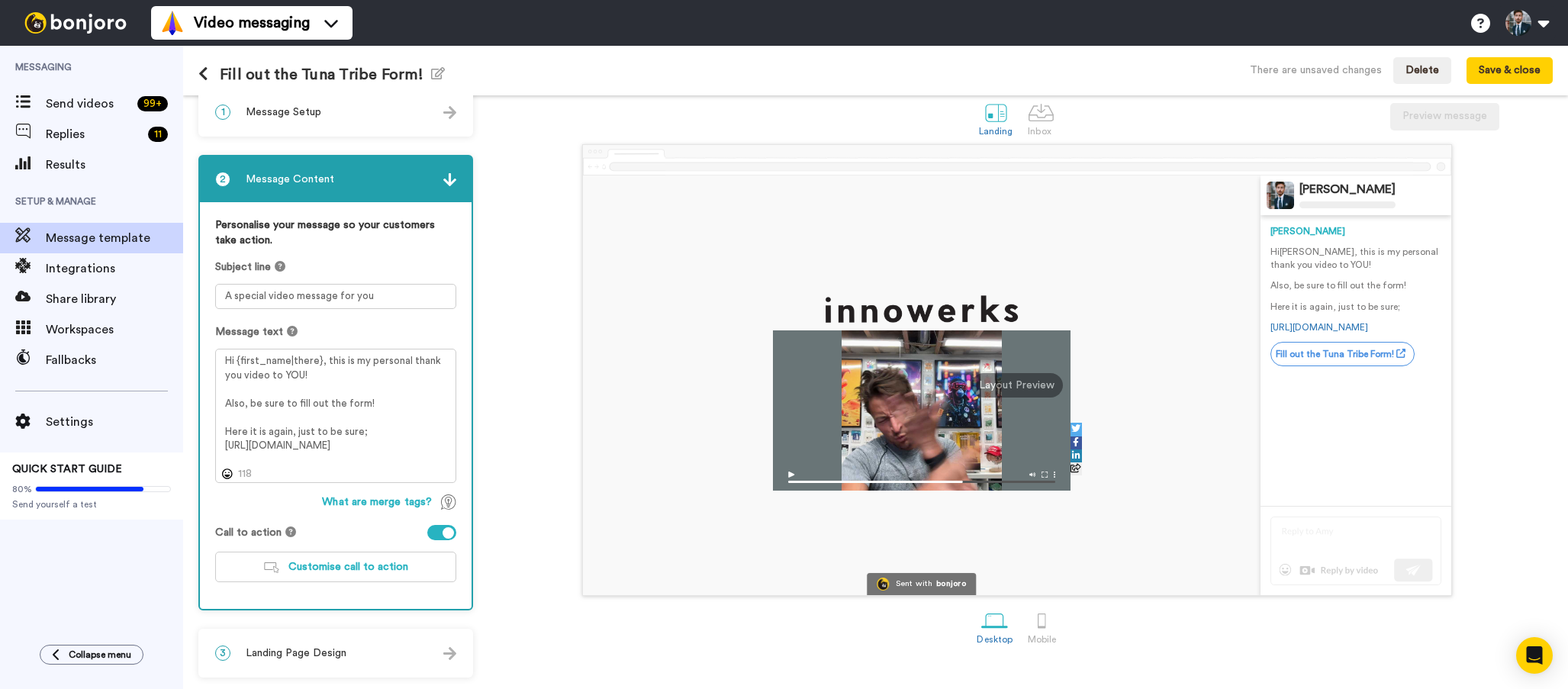
click at [405, 652] on div "3 Landing Page Design" at bounding box center [336, 653] width 271 height 46
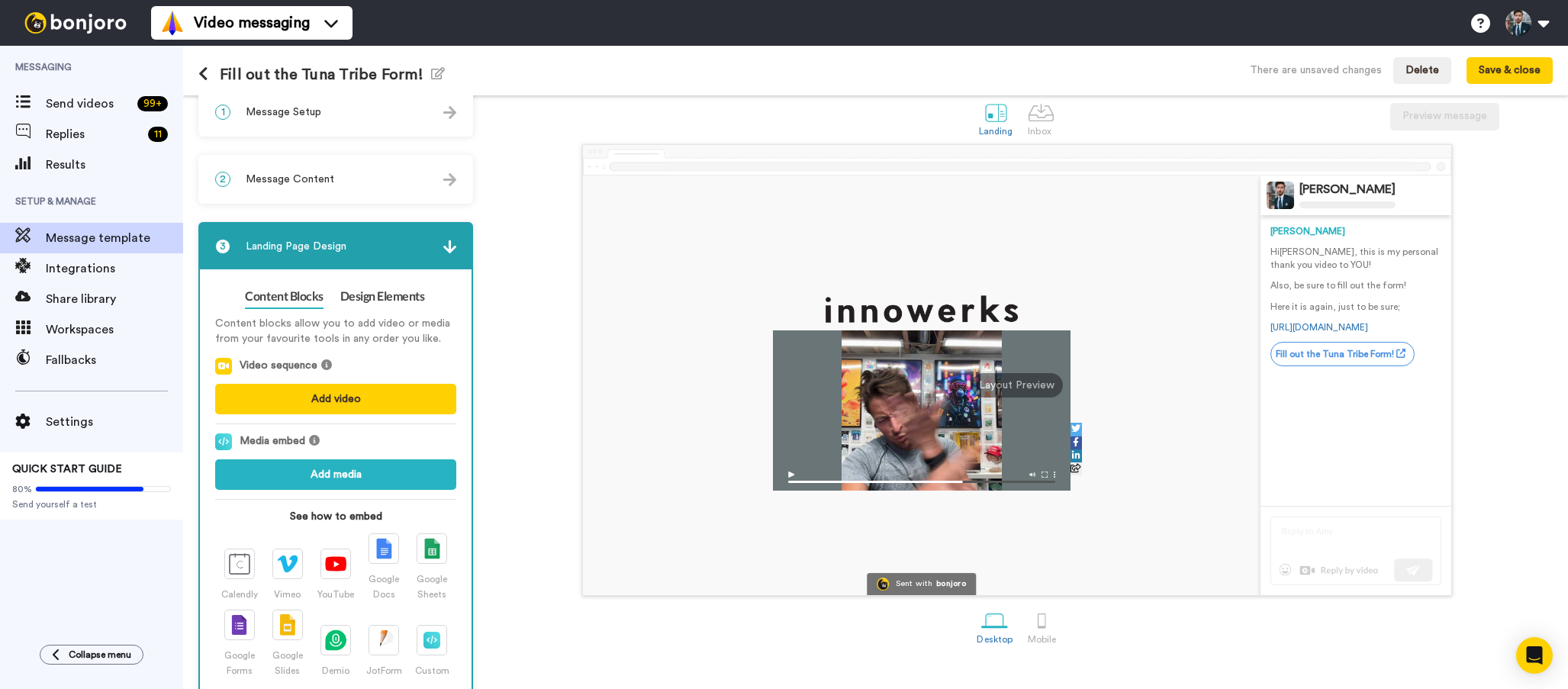
click at [532, 397] on div "Sent with bonjoro Cary Decker Cary Hi Tom , this is my personal thank you video…" at bounding box center [1017, 370] width 1072 height 452
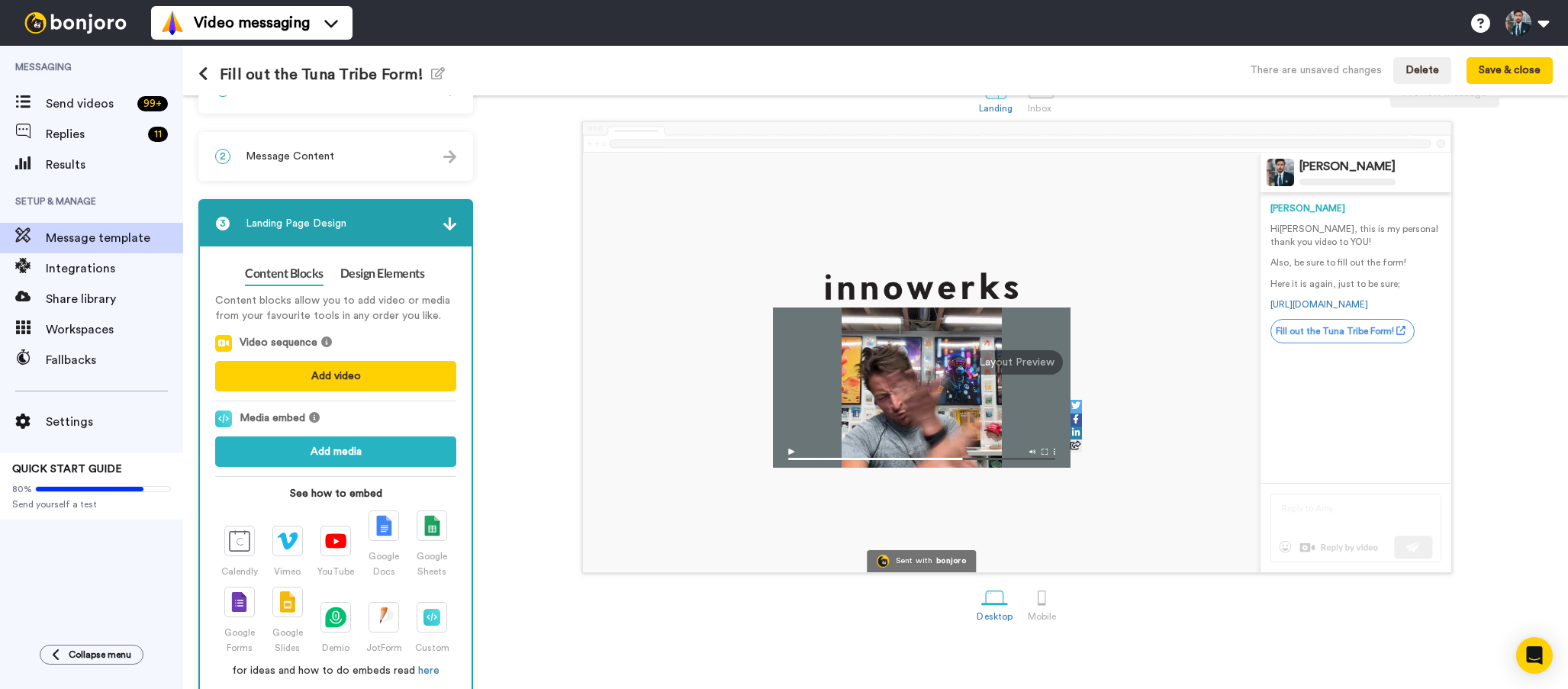
scroll to position [0, 0]
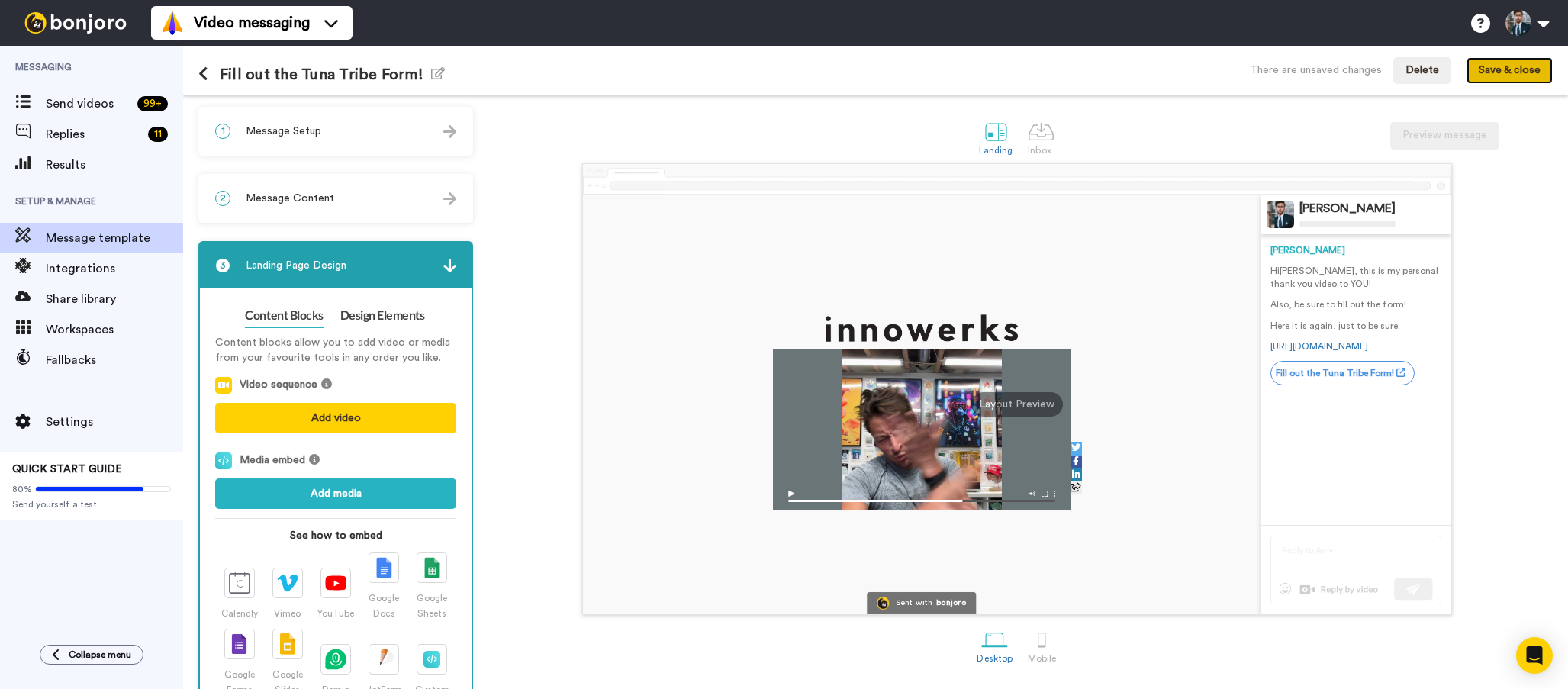
click at [1513, 65] on button "Save & close" at bounding box center [1509, 71] width 86 height 27
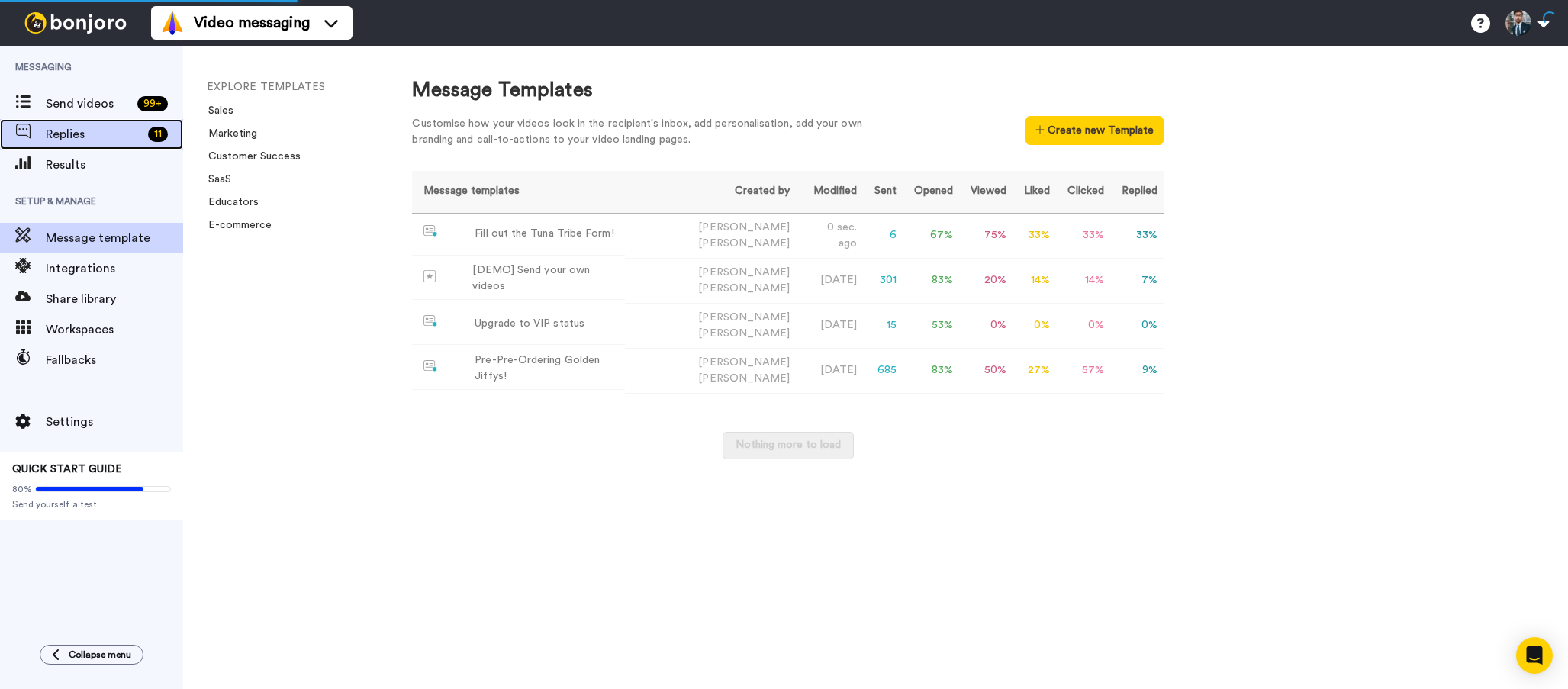
click at [79, 139] on span "Replies" at bounding box center [94, 134] width 97 height 19
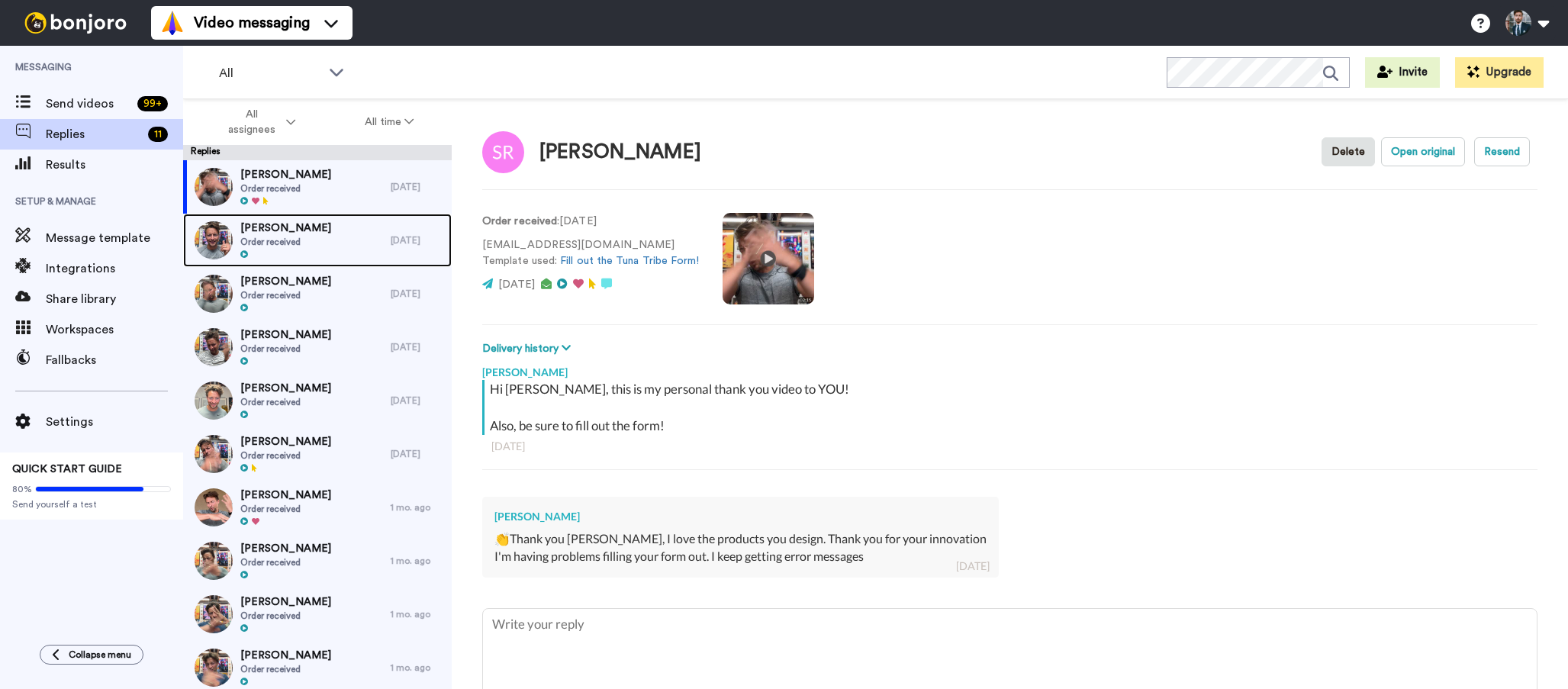
click at [289, 224] on span "Alan Raisman" at bounding box center [285, 228] width 91 height 16
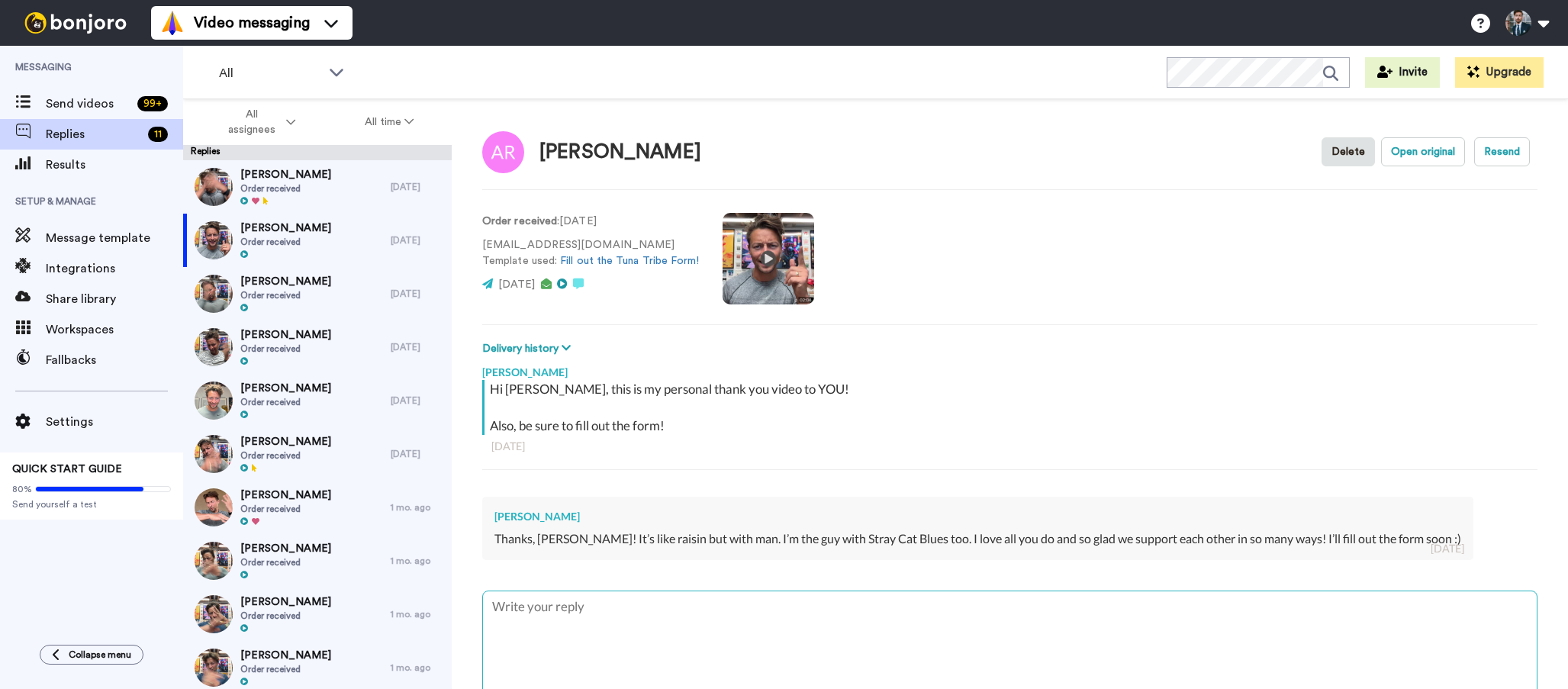
click at [615, 618] on textarea at bounding box center [1010, 640] width 1054 height 98
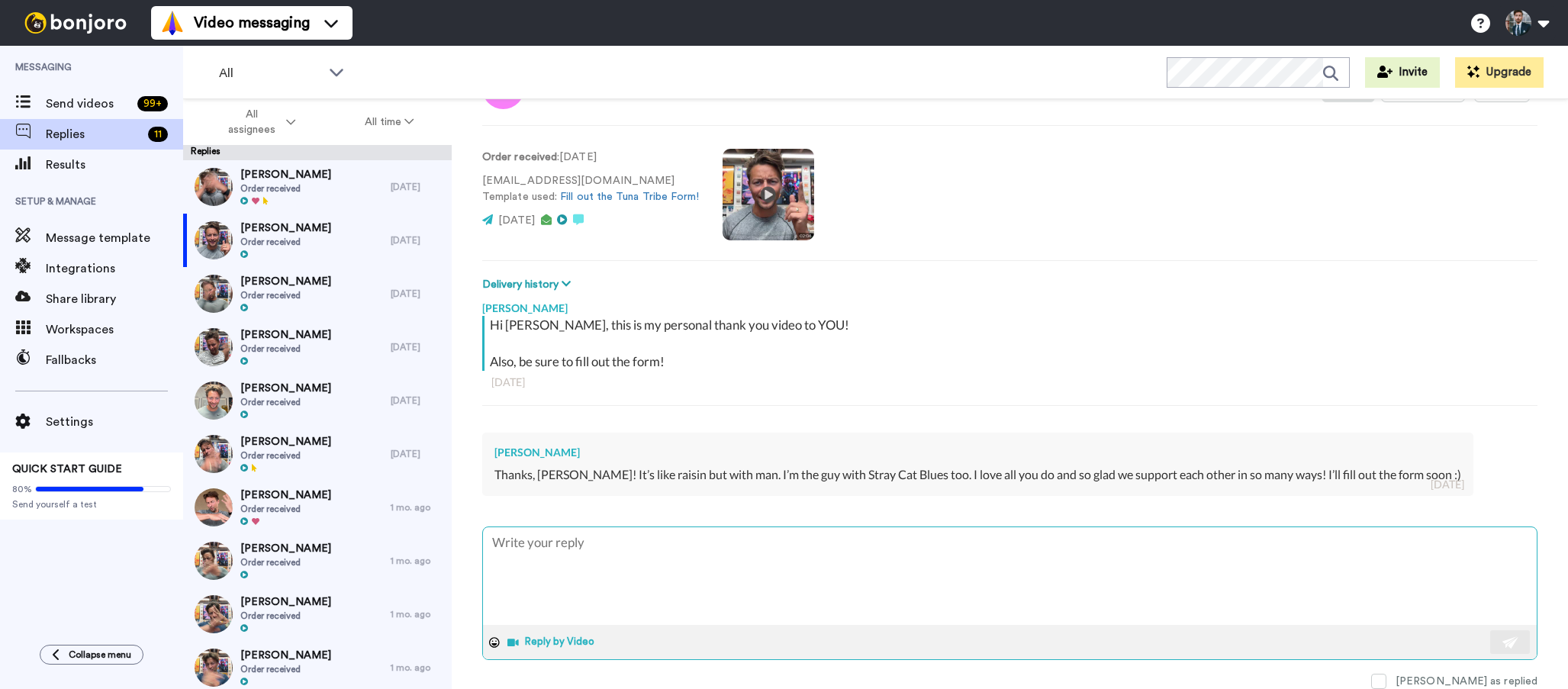
click at [544, 633] on button "Reply by Video" at bounding box center [551, 642] width 93 height 22
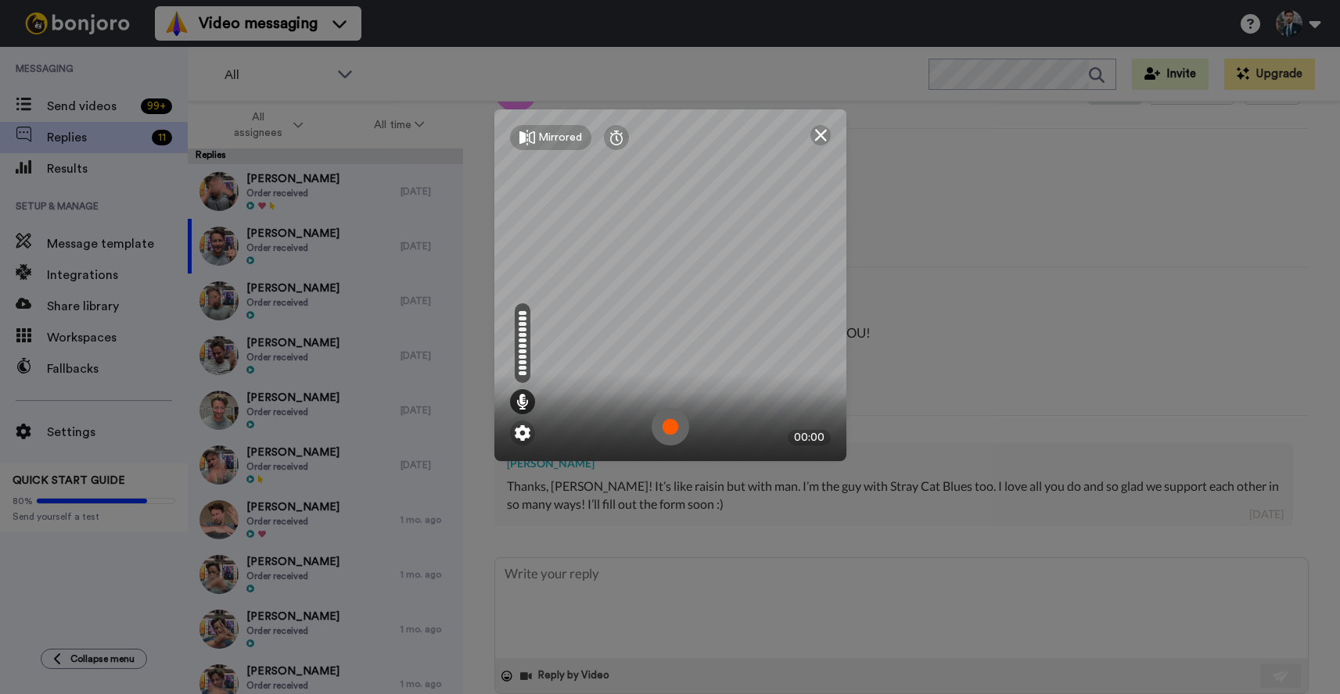
click at [665, 440] on img at bounding box center [670, 427] width 38 height 38
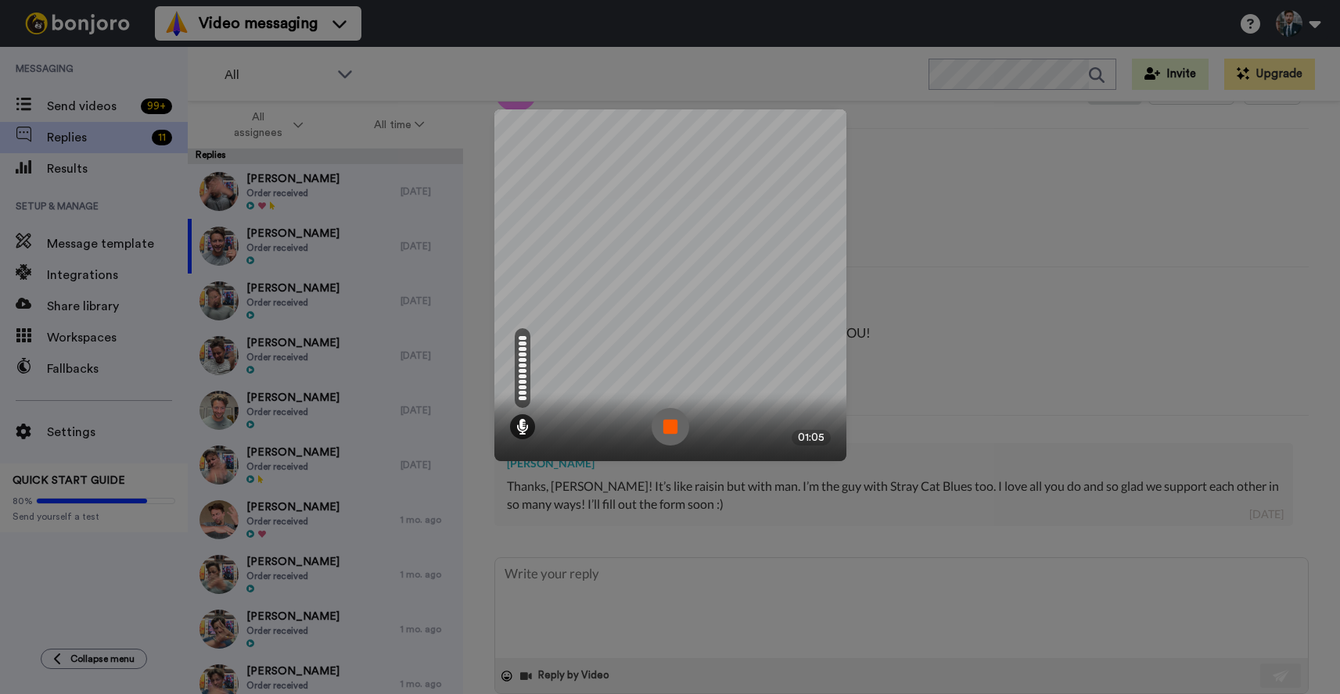
click at [665, 440] on img at bounding box center [670, 427] width 38 height 38
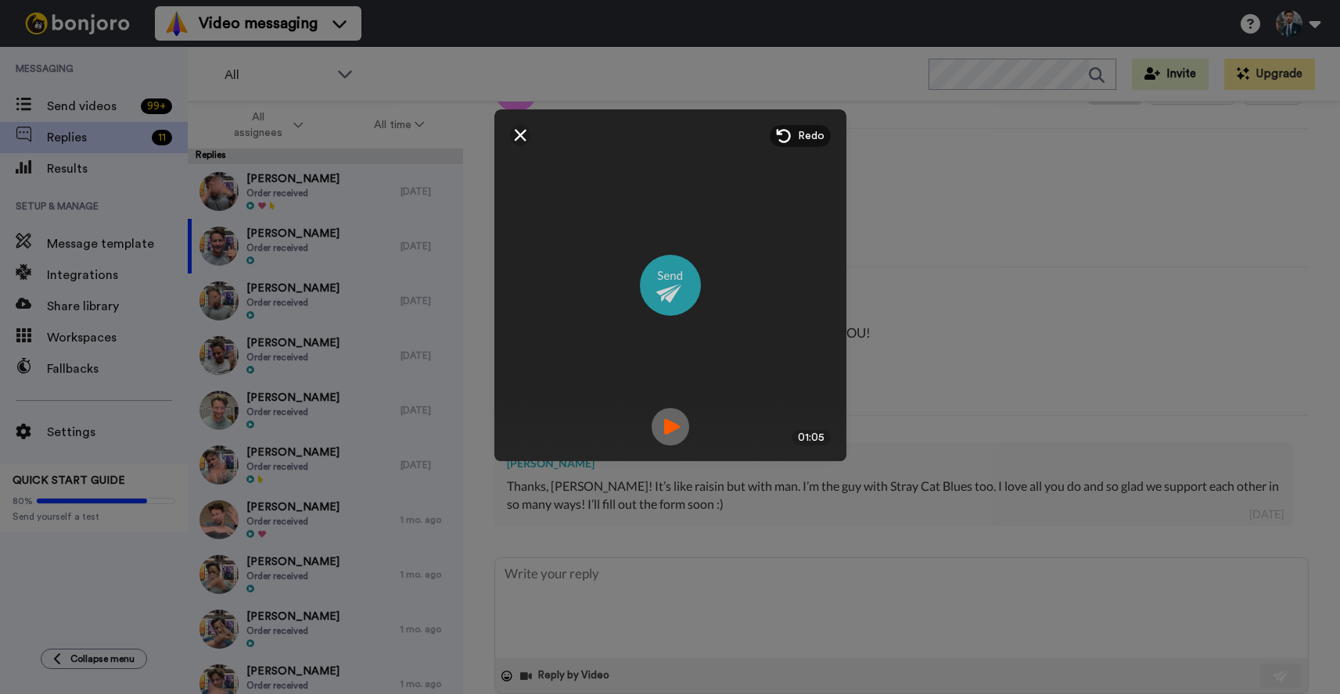
click at [674, 293] on img at bounding box center [670, 285] width 61 height 61
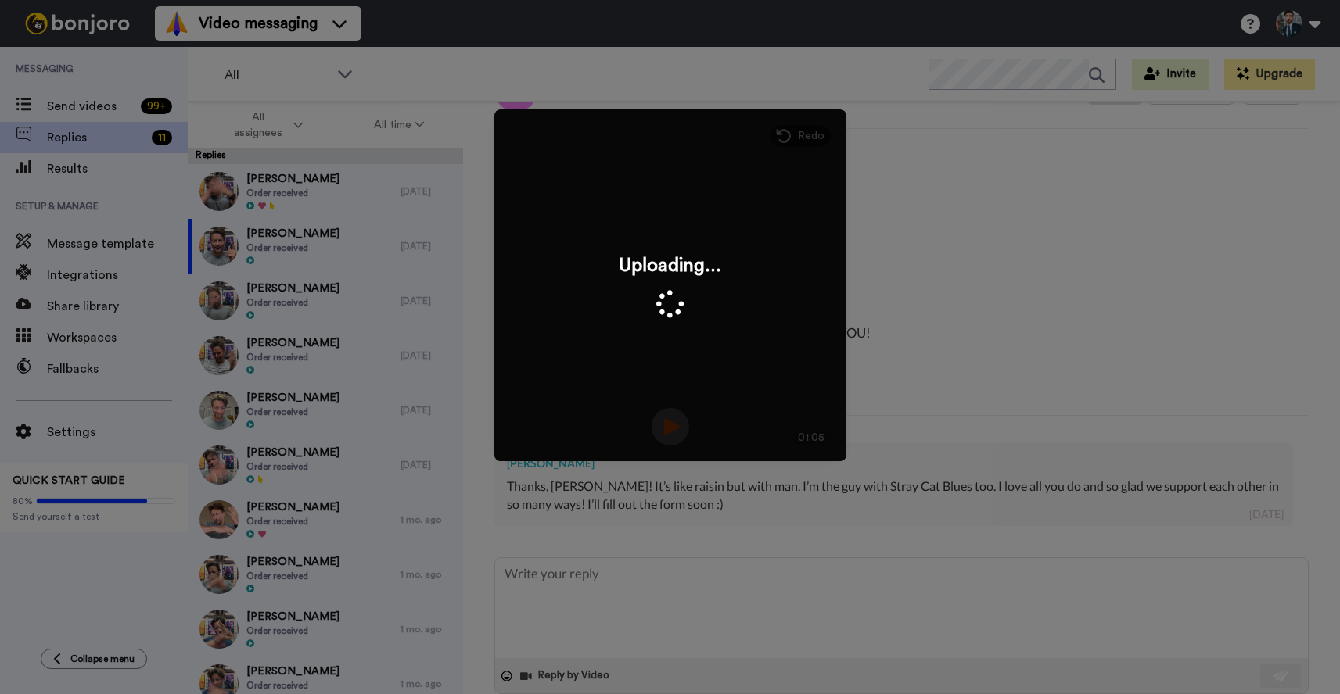
click at [590, 581] on div "Mirrored Redo 01:05 Uploading..." at bounding box center [670, 347] width 1340 height 694
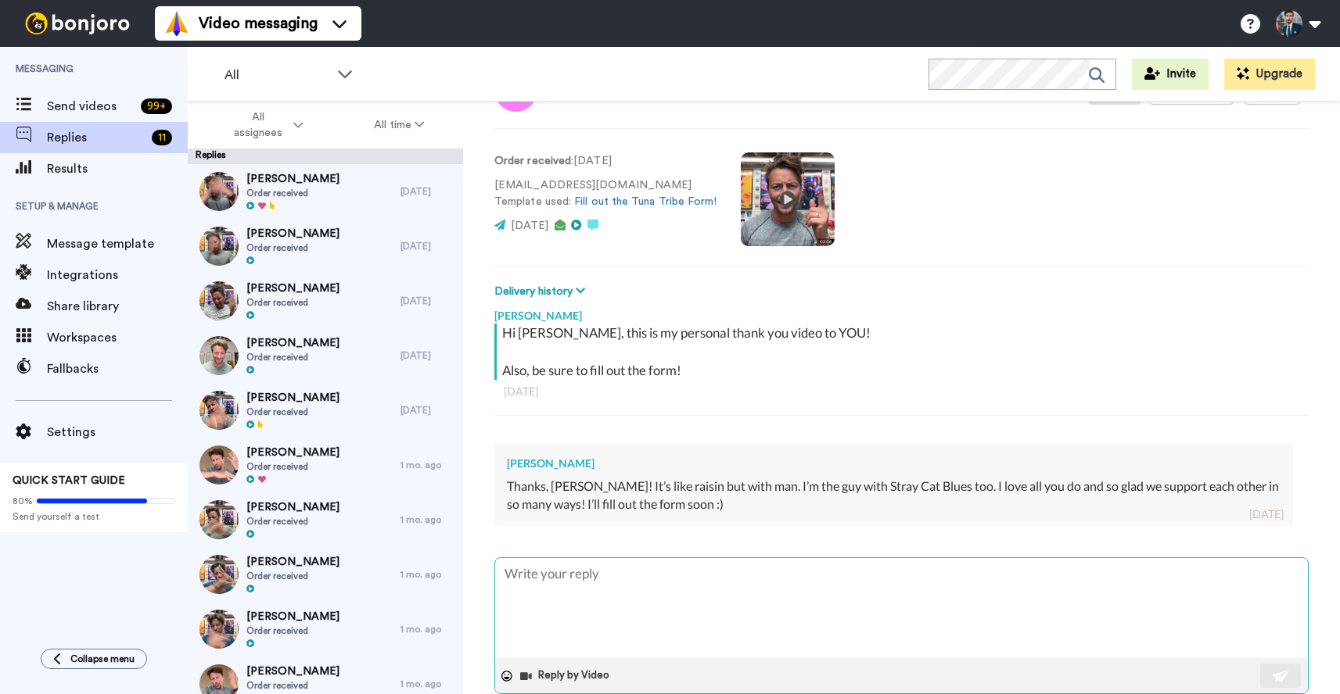
click at [587, 581] on textarea at bounding box center [901, 608] width 813 height 100
paste textarea "[URL][DOMAIN_NAME]"
type textarea "x"
type textarea "[URL][DOMAIN_NAME]"
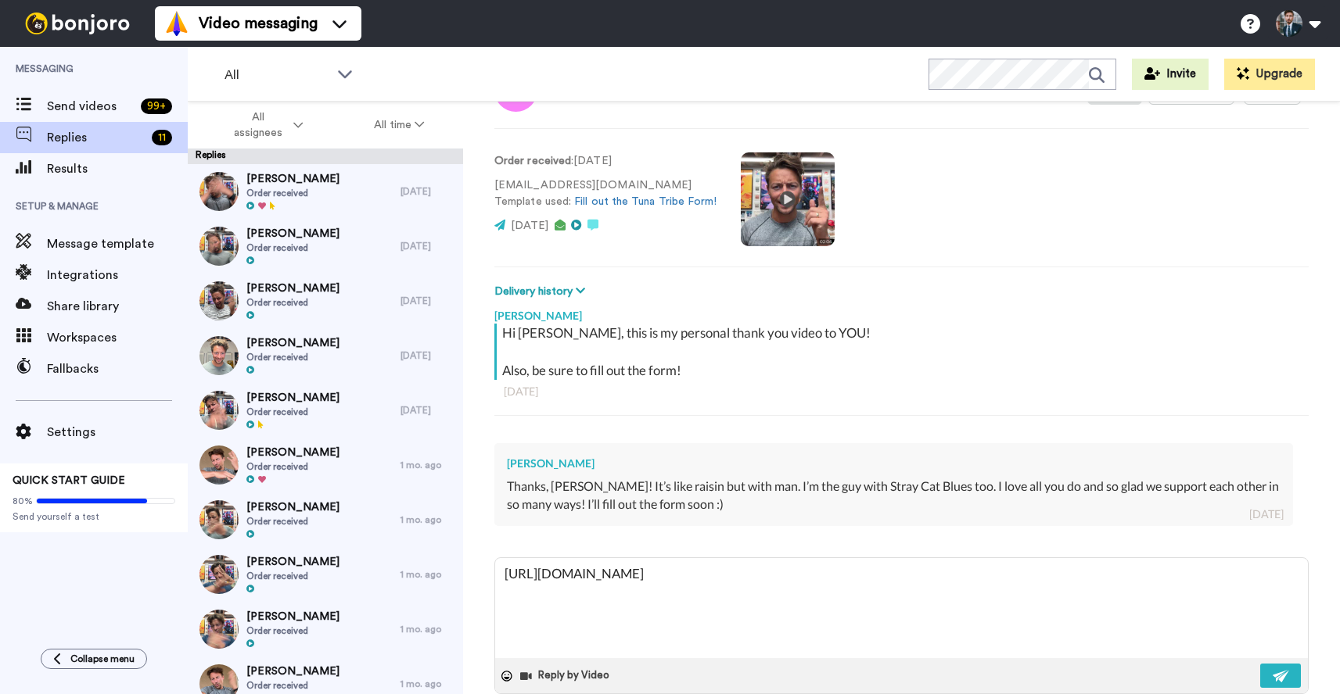
scroll to position [95, 0]
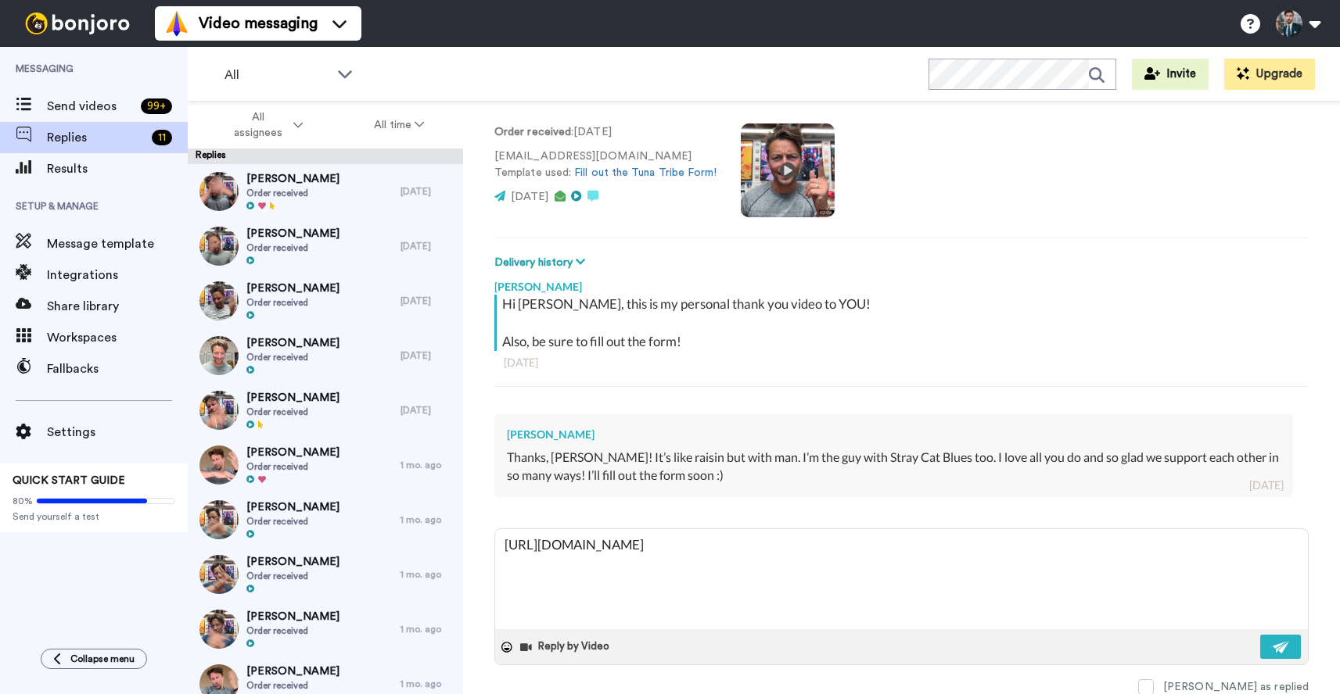
type textarea "x"
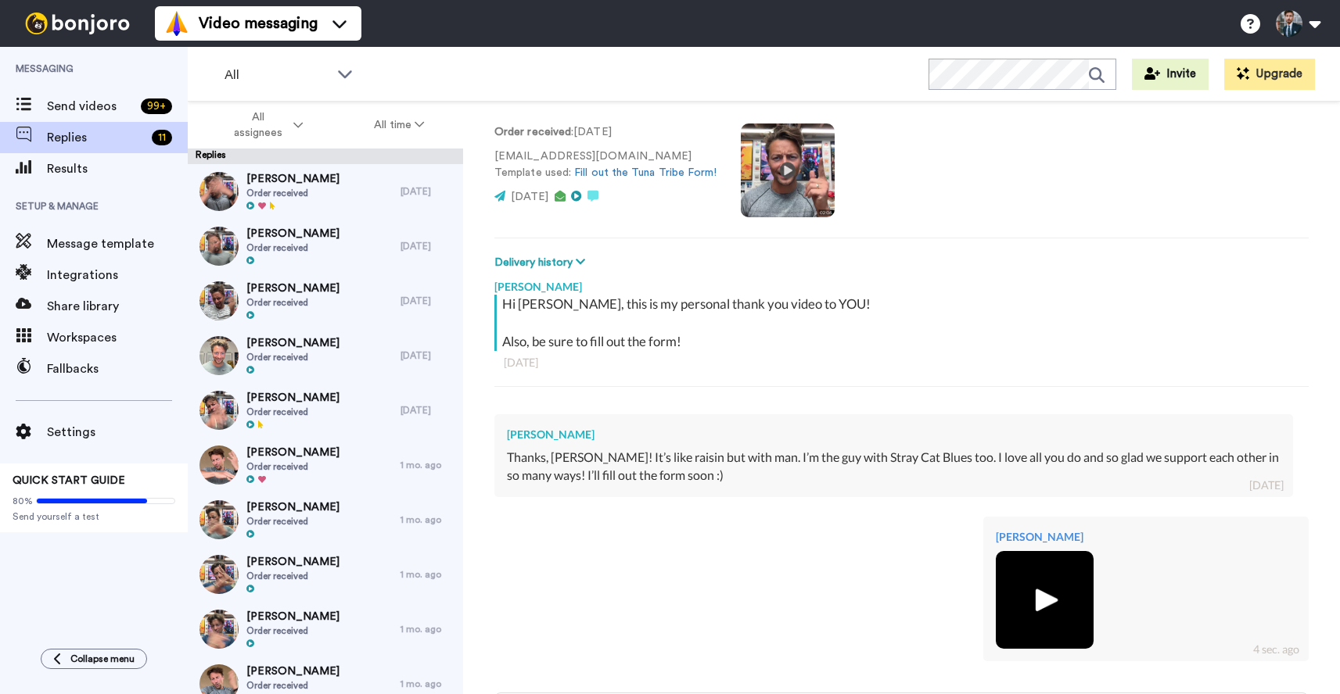
scroll to position [259, 0]
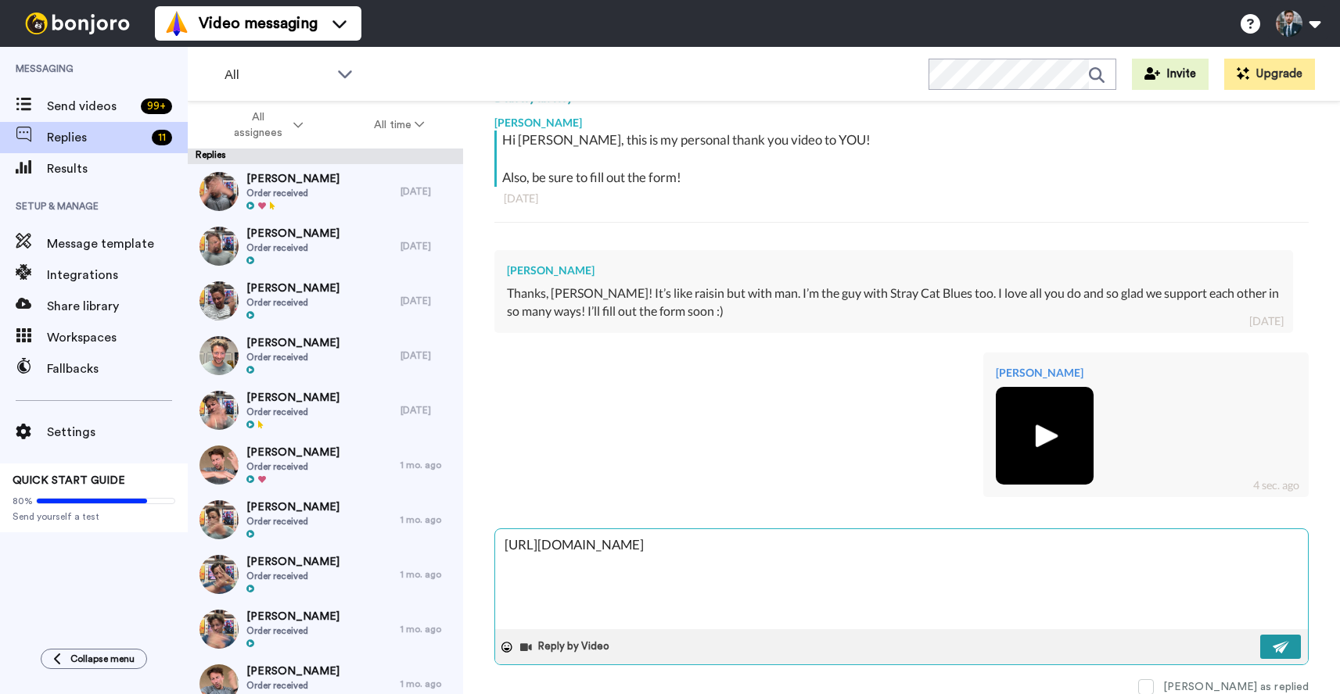
type textarea "[URL][DOMAIN_NAME]"
click at [1287, 645] on img at bounding box center [1280, 647] width 17 height 13
type textarea "x"
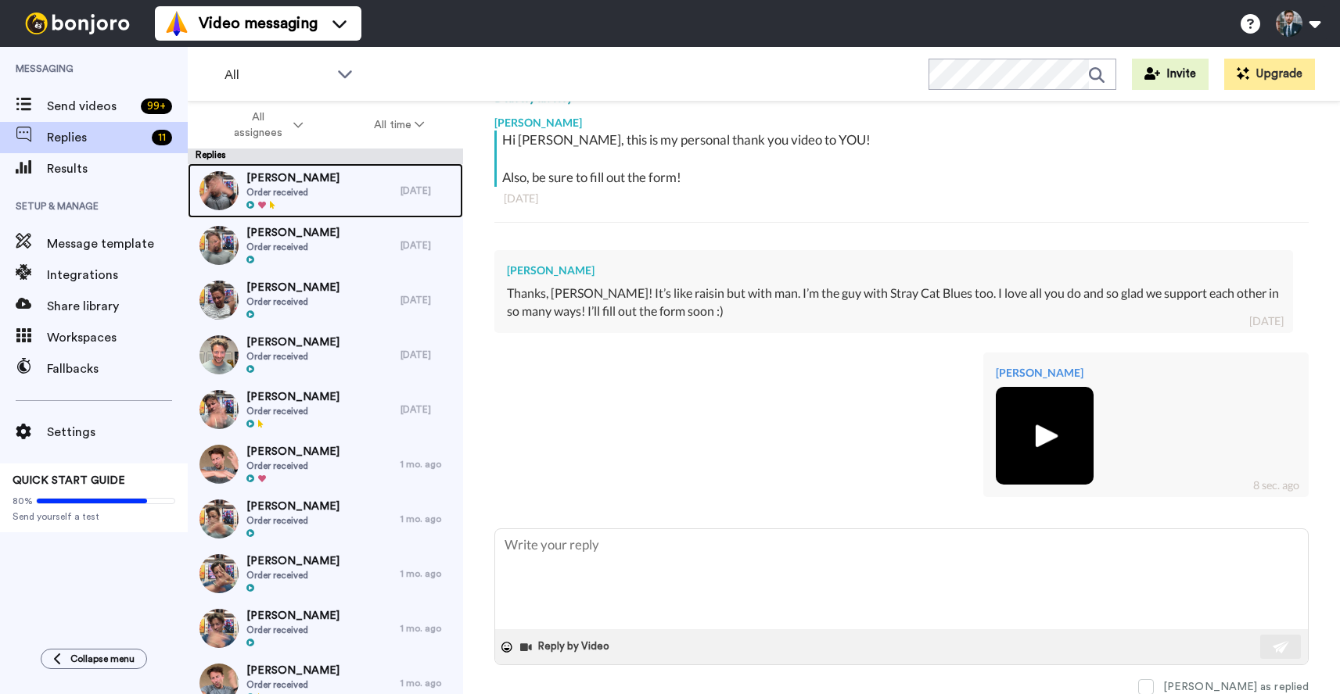
click at [358, 209] on div "Sally Riley Order received" at bounding box center [294, 190] width 213 height 55
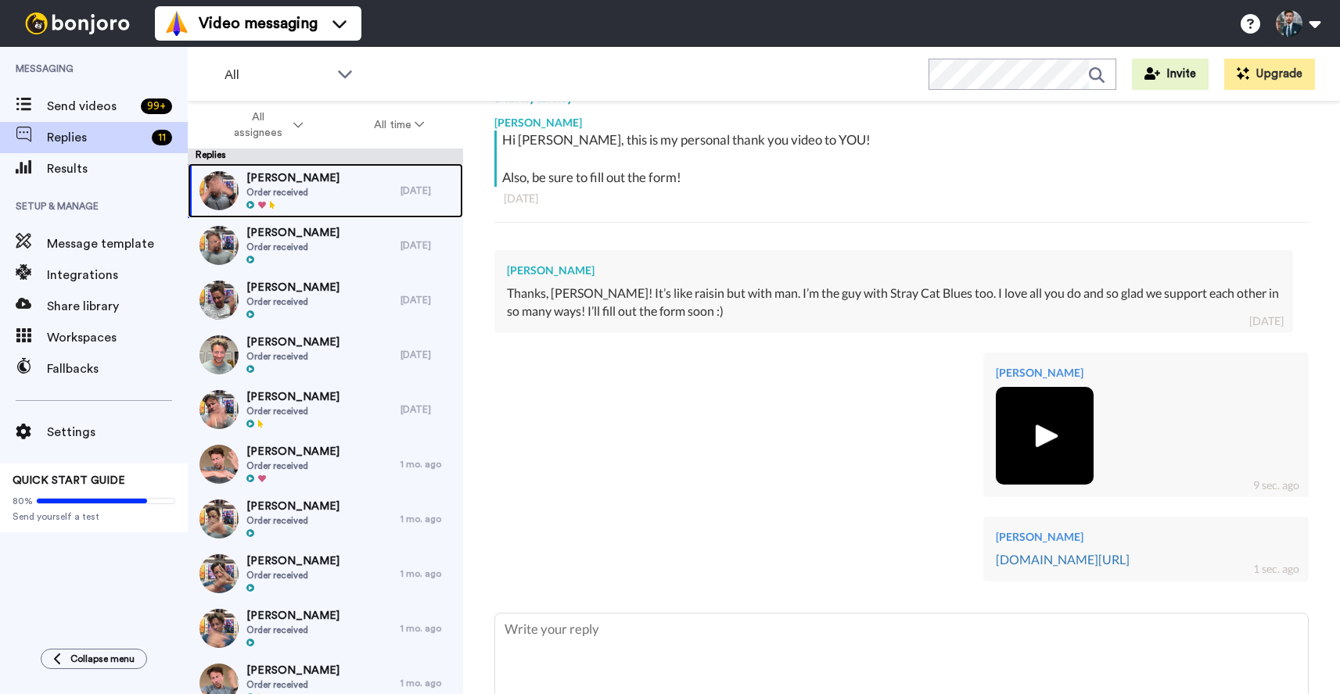
scroll to position [343, 0]
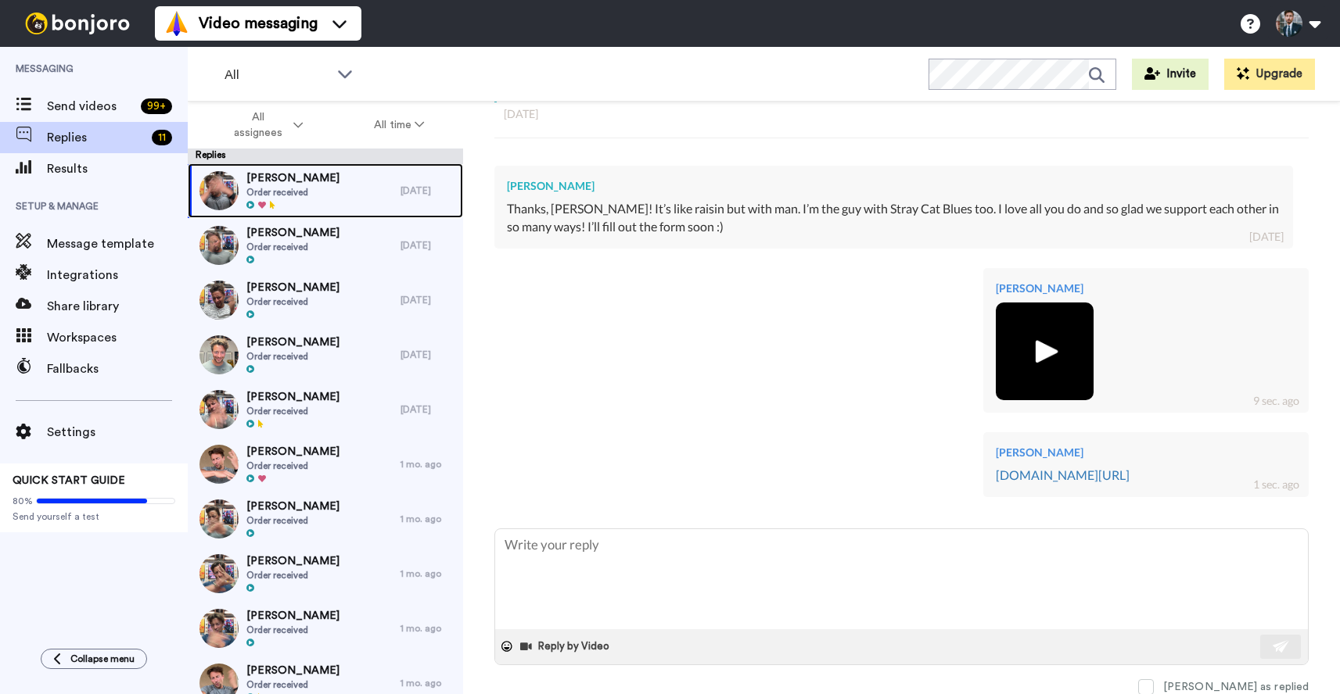
click at [312, 182] on div "Sally Riley Order received" at bounding box center [294, 190] width 213 height 55
click at [286, 189] on span "Order received" at bounding box center [292, 192] width 93 height 13
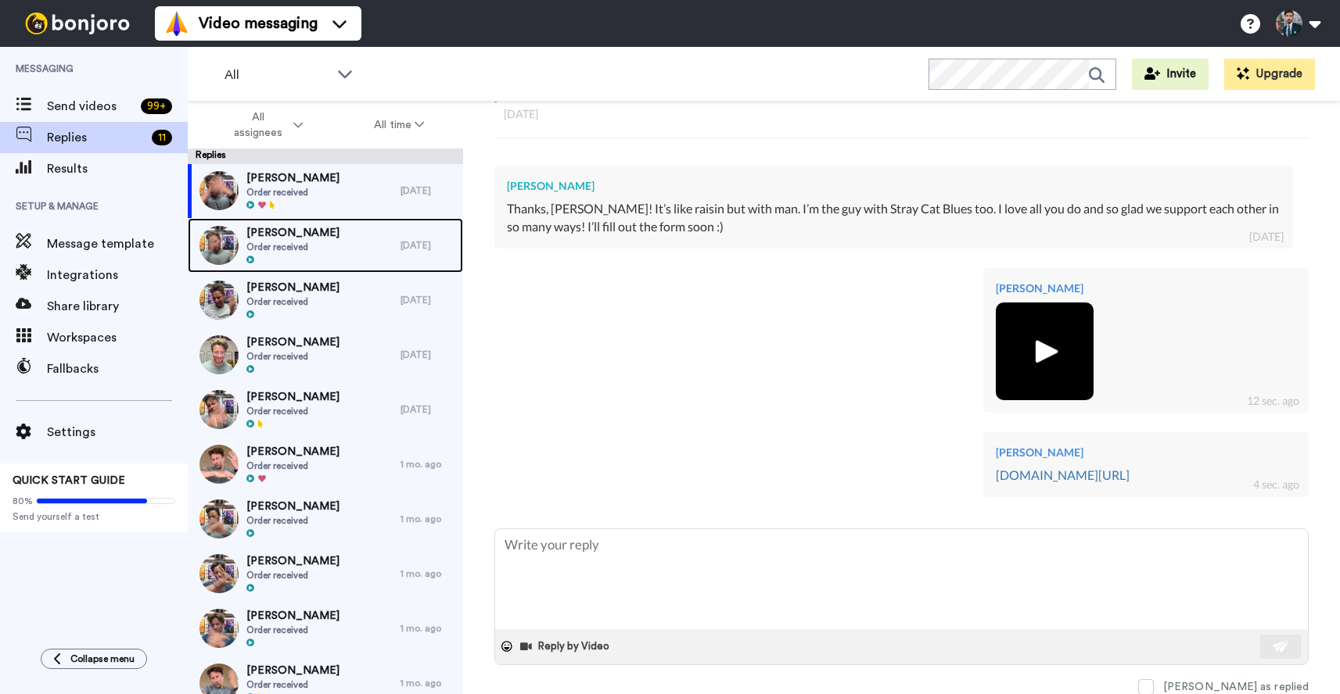
click at [315, 244] on div "Joseph Slavin Order received" at bounding box center [294, 245] width 213 height 55
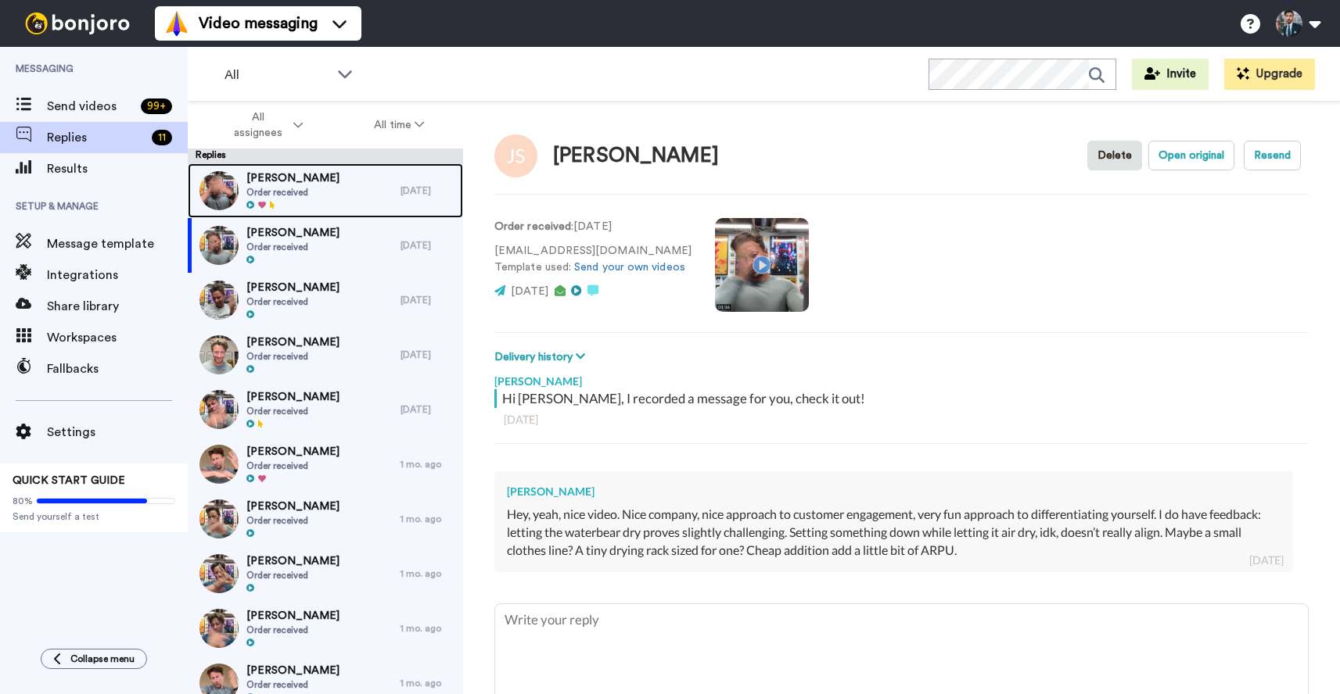
click at [263, 188] on span "Order received" at bounding box center [292, 192] width 93 height 13
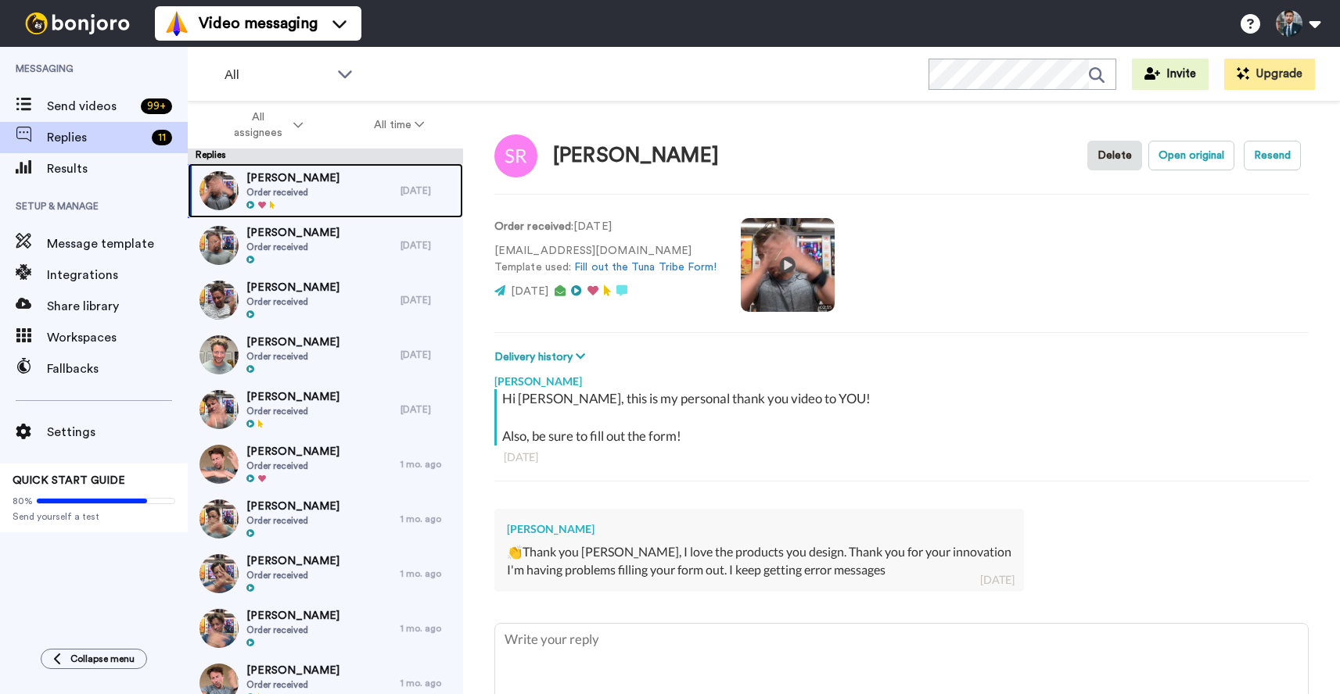
scroll to position [95, 0]
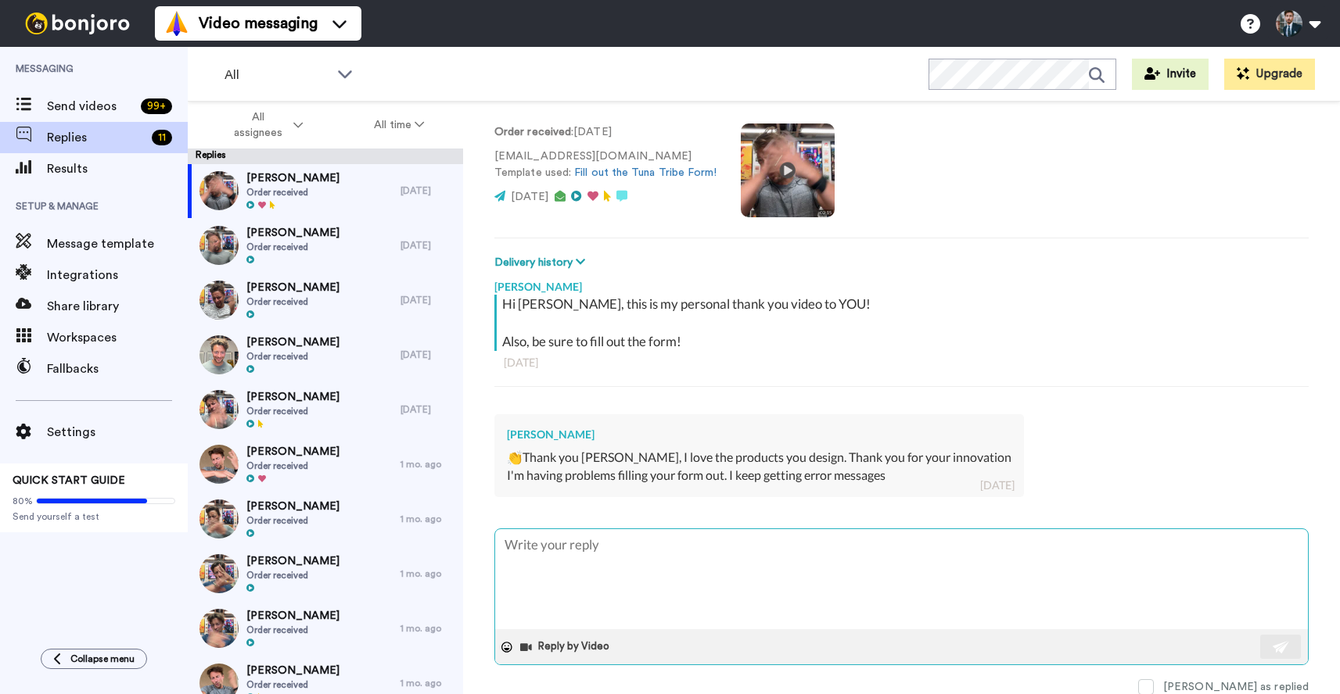
click at [659, 594] on textarea at bounding box center [901, 579] width 813 height 100
click at [580, 648] on button "Reply by Video" at bounding box center [565, 647] width 95 height 23
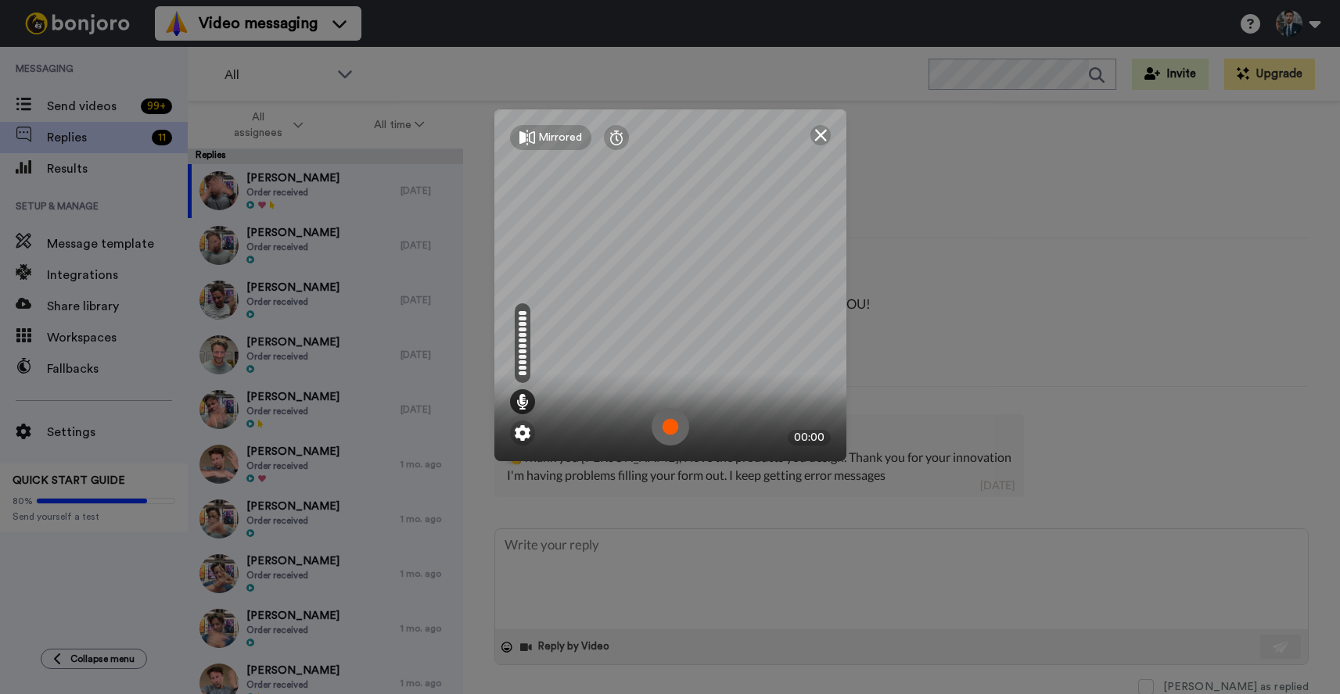
click at [666, 427] on img at bounding box center [670, 427] width 38 height 38
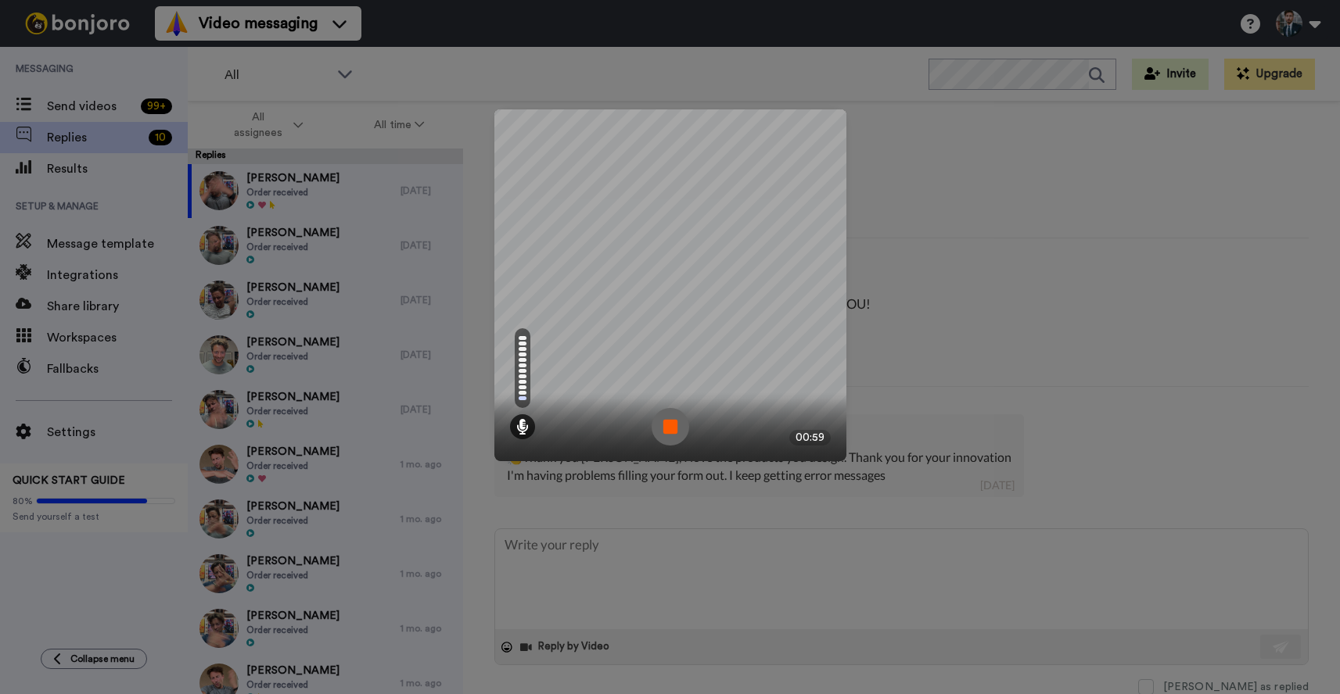
click at [667, 426] on img at bounding box center [670, 427] width 38 height 38
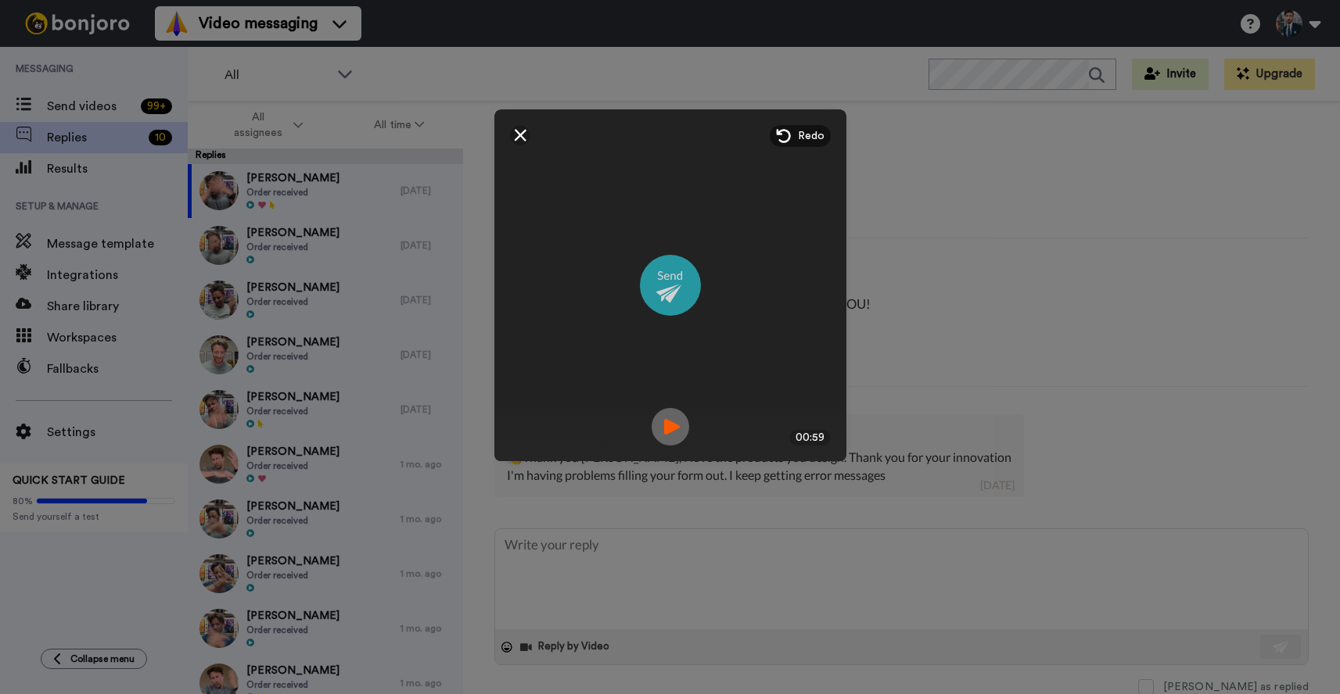
click at [661, 293] on img at bounding box center [670, 285] width 61 height 61
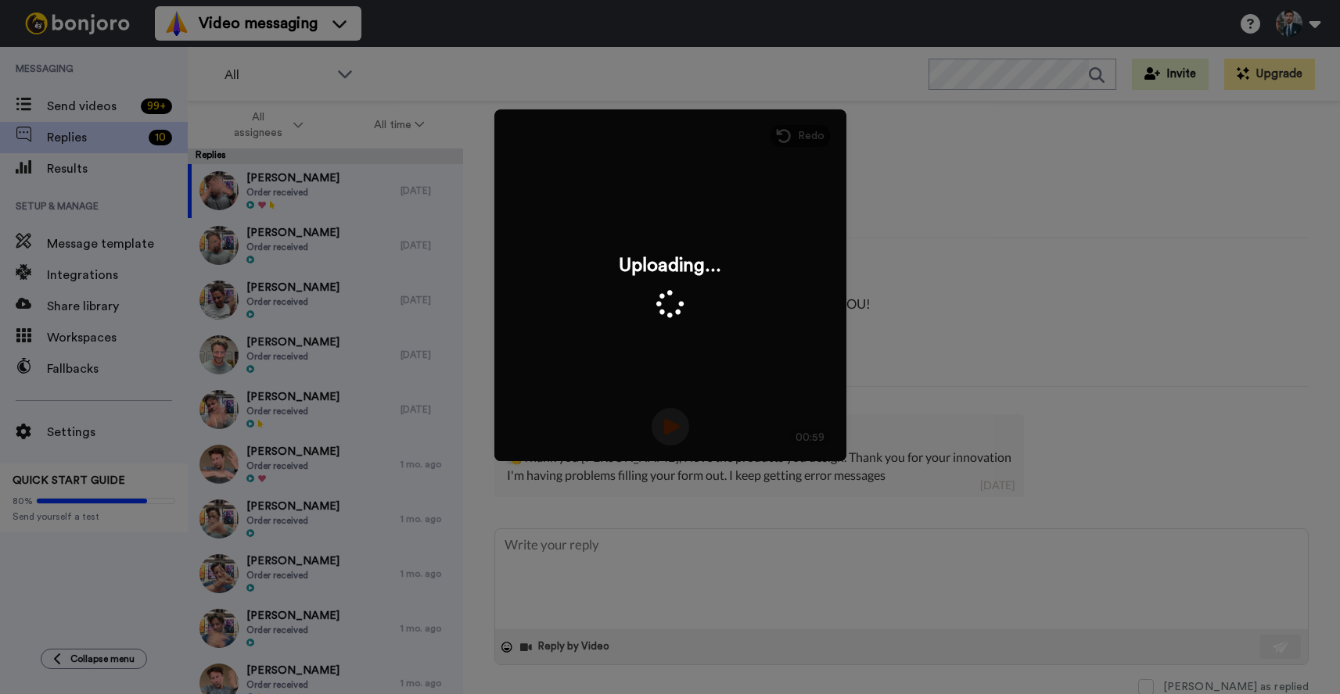
scroll to position [0, 0]
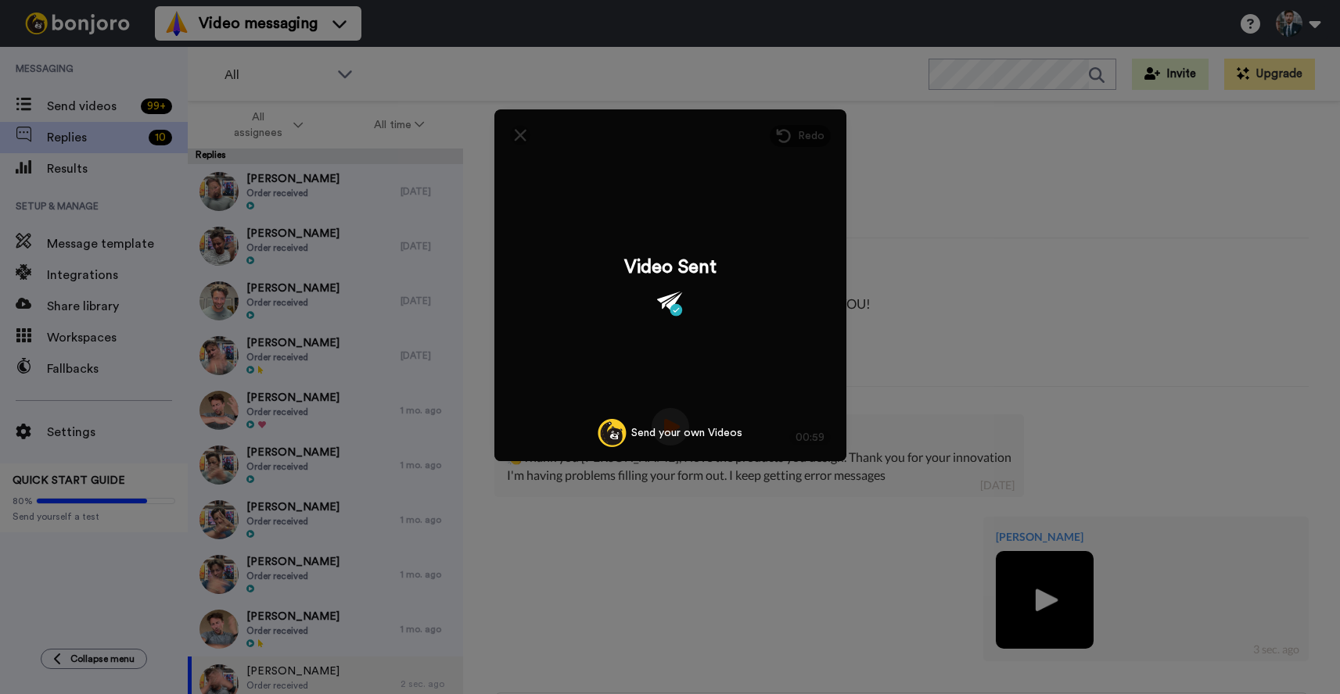
click at [558, 551] on div "Mirrored Redo 00:59 Video Sent Send your own Videos" at bounding box center [670, 347] width 1340 height 694
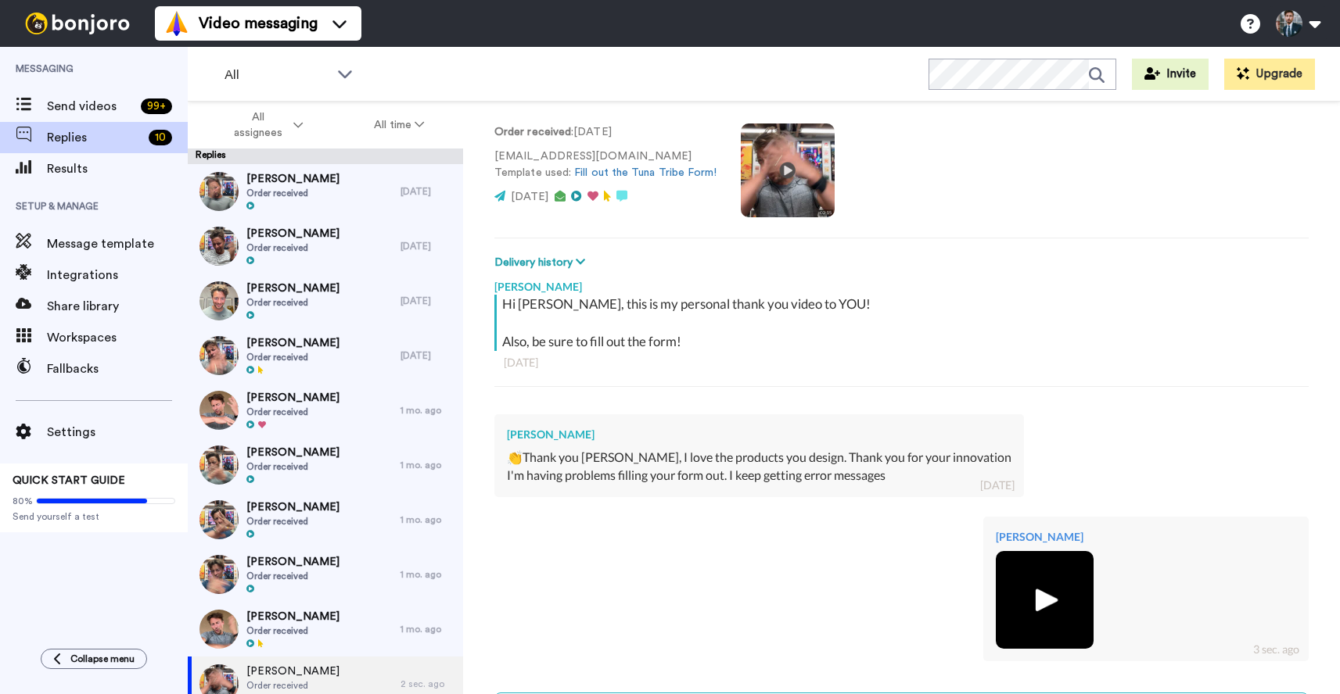
scroll to position [259, 0]
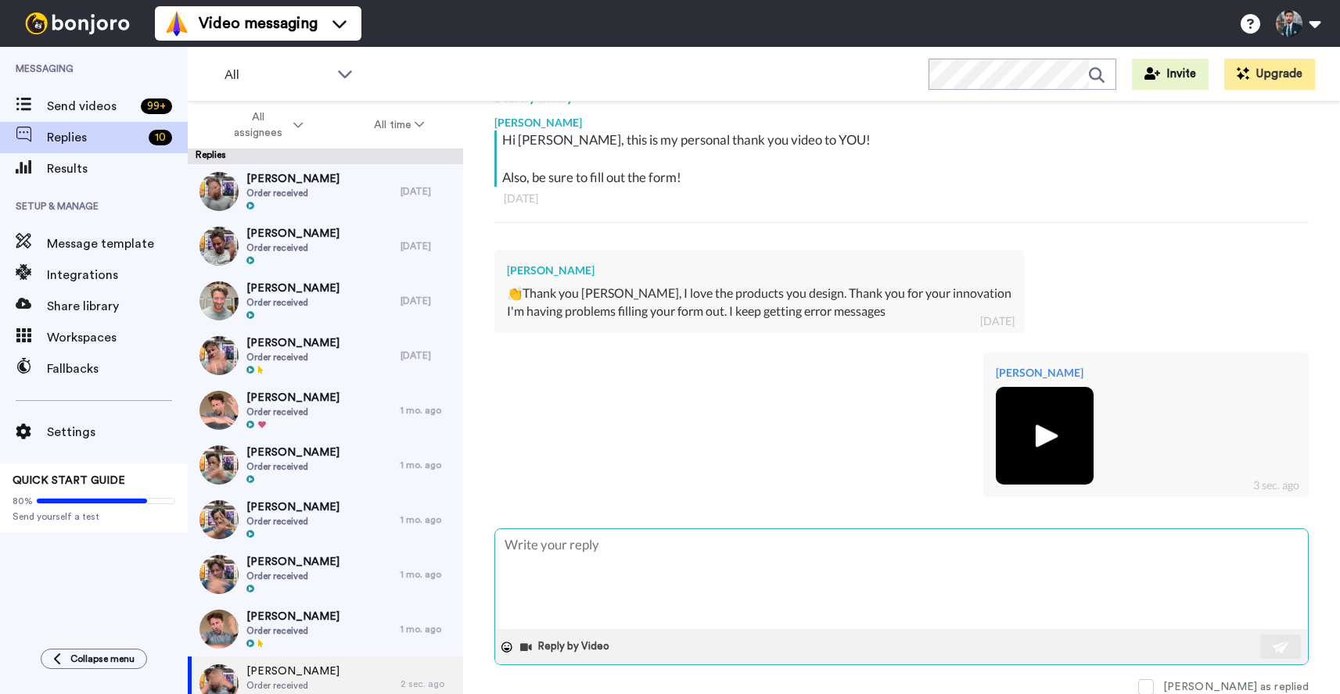
click at [587, 559] on textarea at bounding box center [901, 579] width 813 height 100
paste textarea "https://form.jotform.com/252165498242057"
type textarea "x"
type textarea "https://form.jotform.com/252165498242057"
click at [1294, 652] on button at bounding box center [1280, 647] width 41 height 24
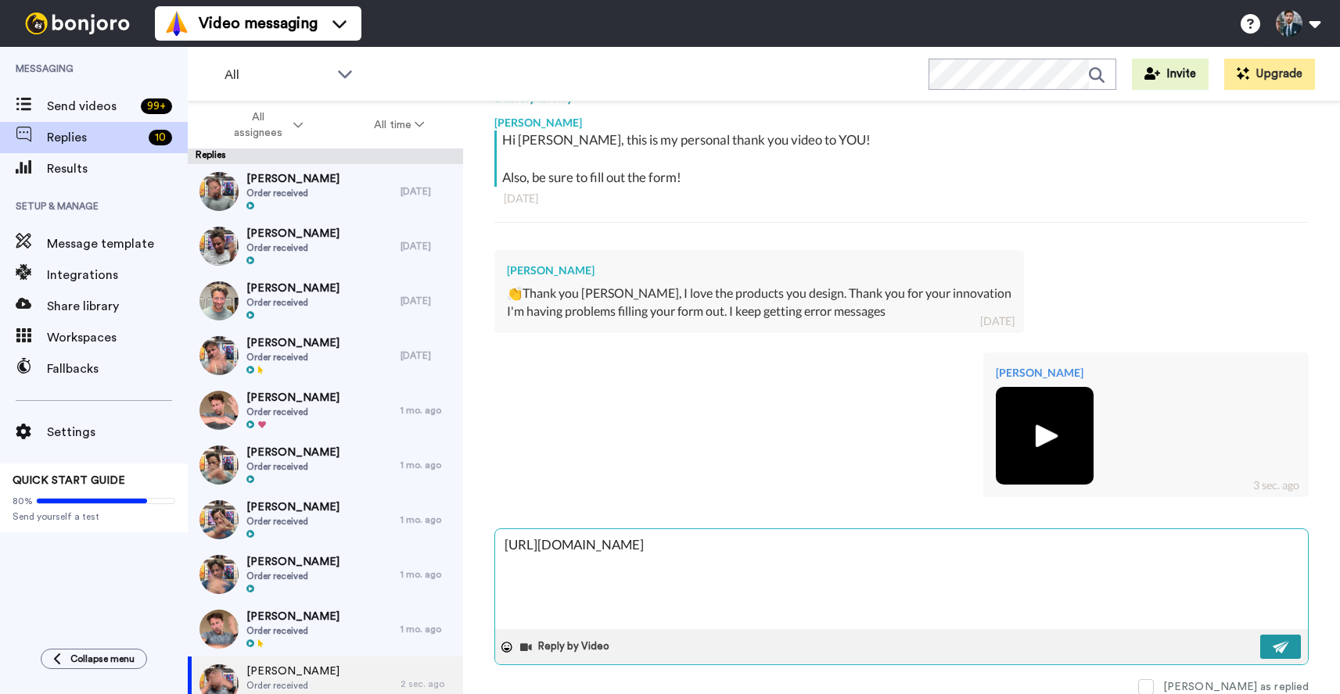
type textarea "x"
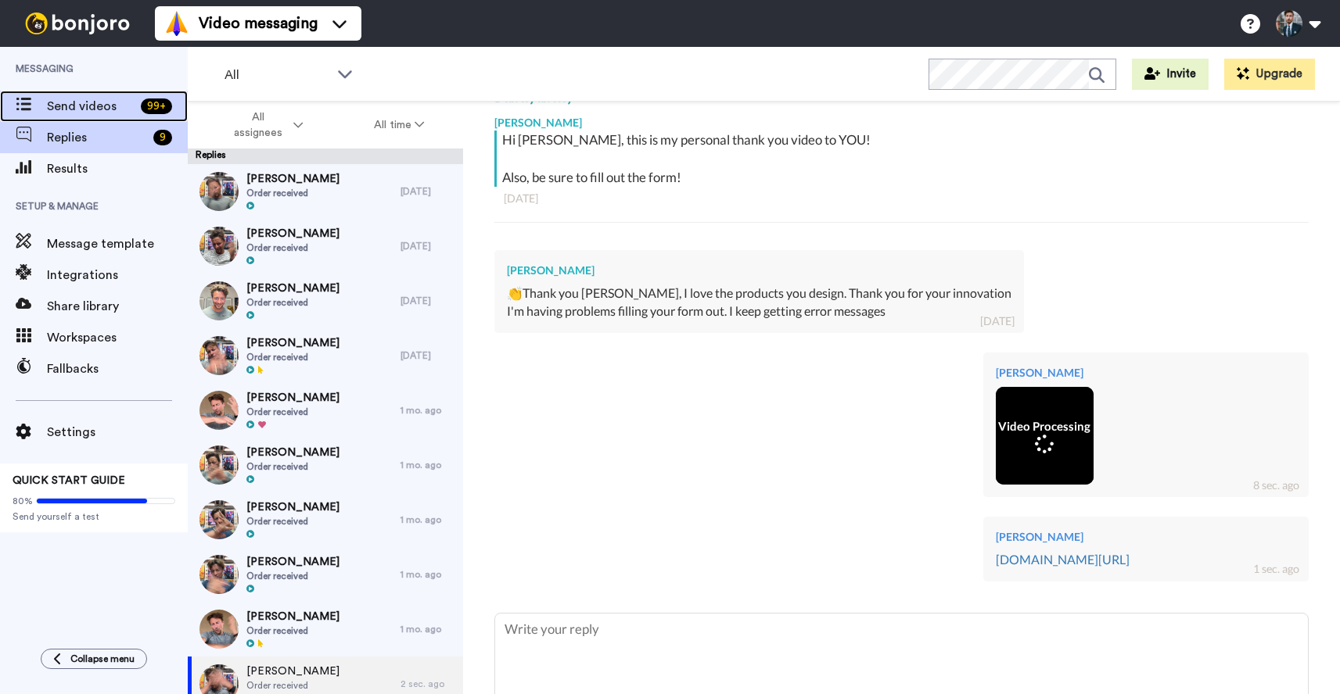
click at [97, 103] on span "Send videos" at bounding box center [91, 106] width 88 height 19
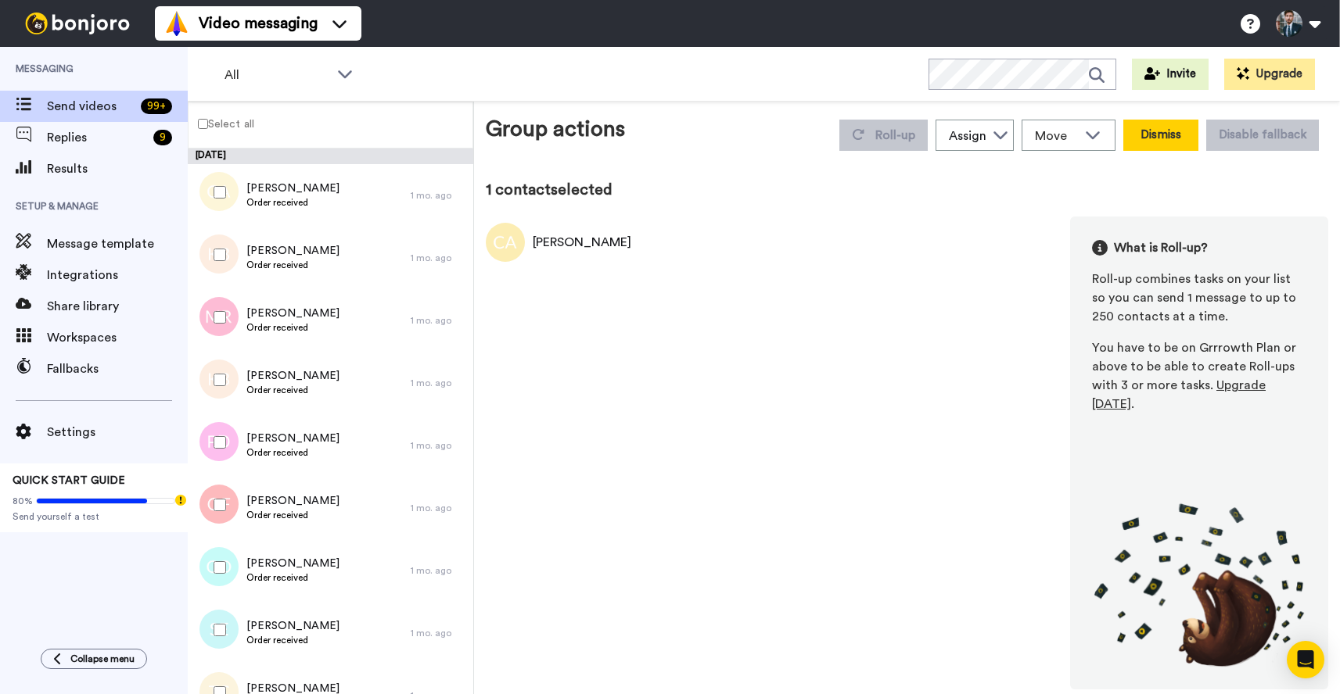
click at [1158, 136] on button "Dismiss" at bounding box center [1160, 135] width 75 height 31
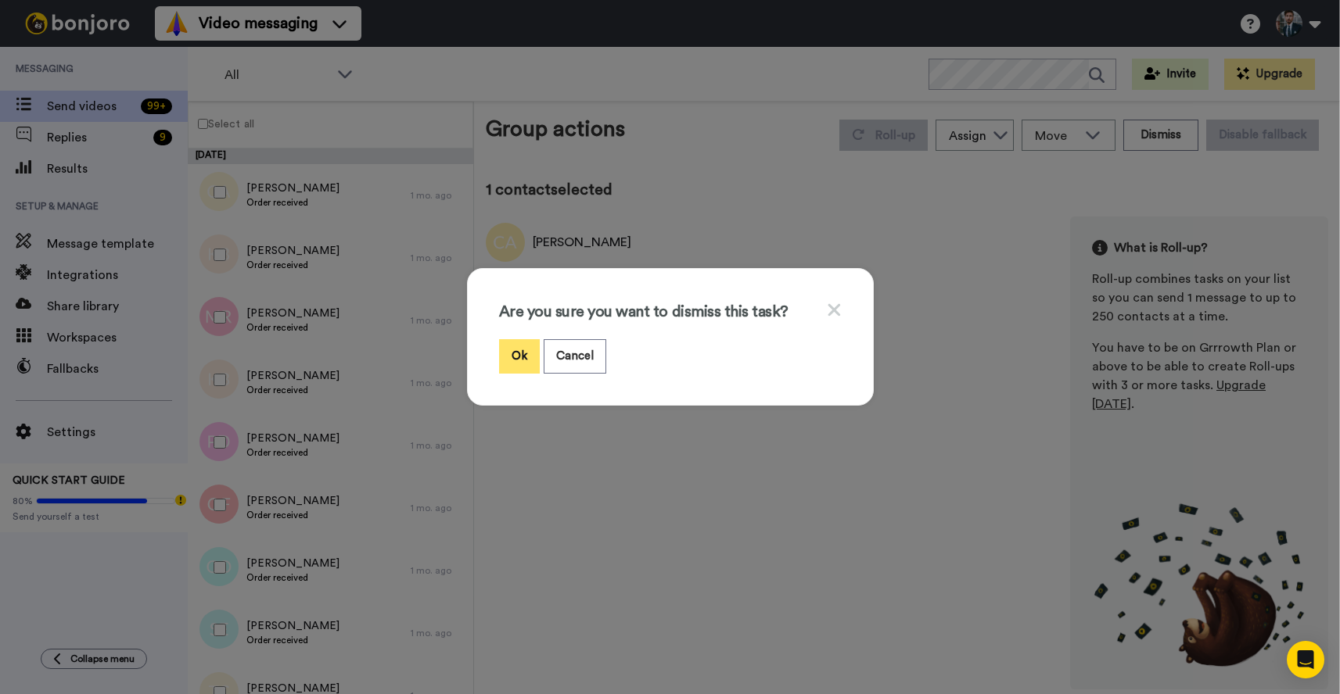
click at [517, 353] on button "Ok" at bounding box center [519, 356] width 41 height 34
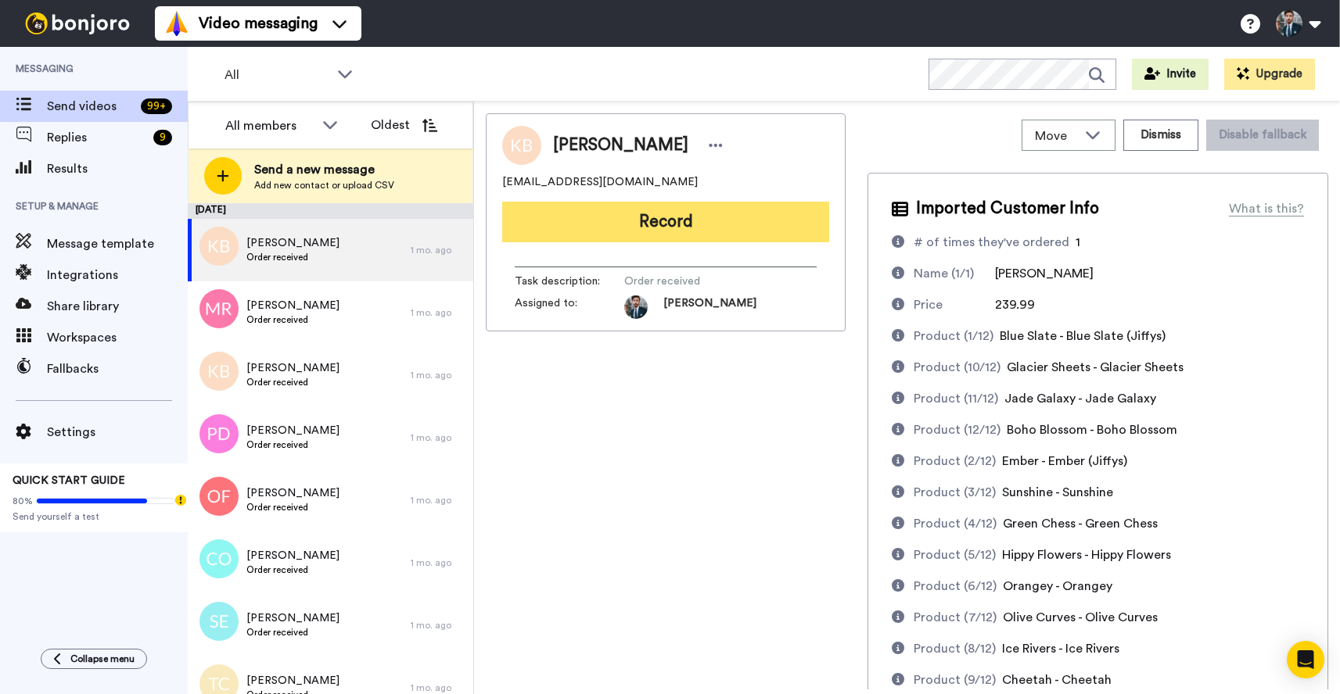
click at [689, 239] on button "Record" at bounding box center [665, 222] width 327 height 41
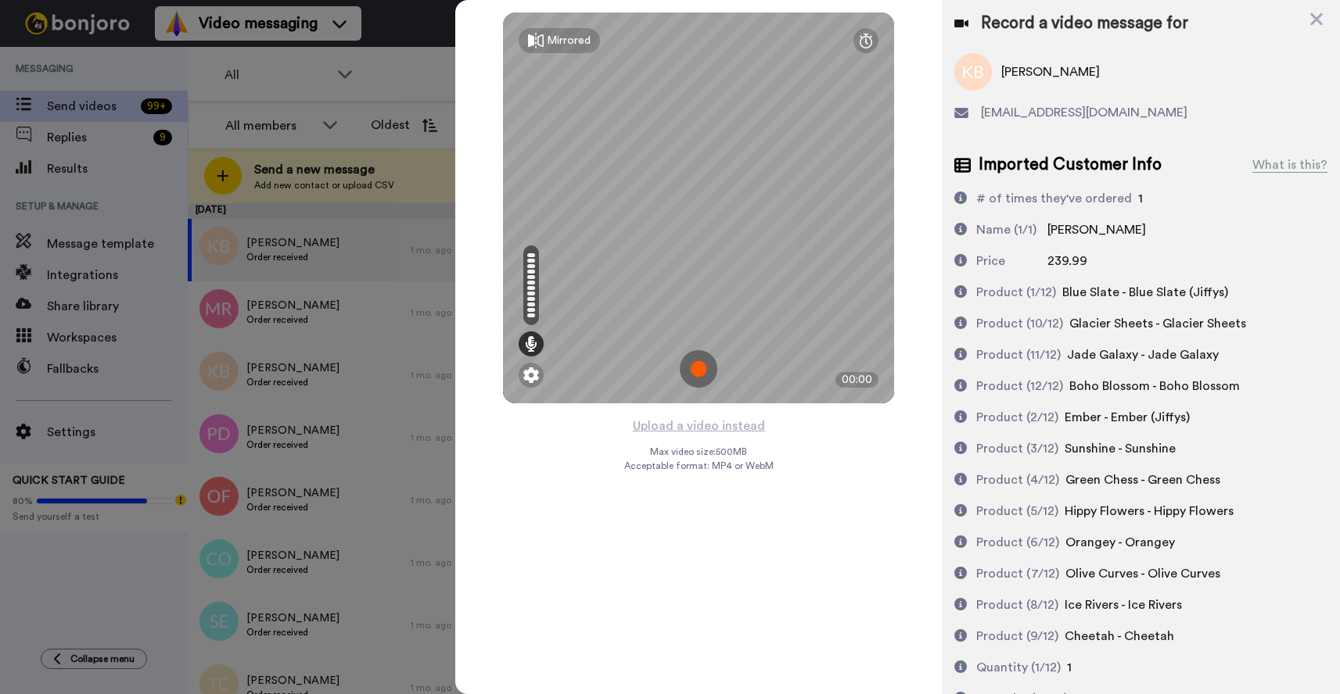
click at [421, 80] on div at bounding box center [670, 347] width 1340 height 694
click at [1316, 20] on icon at bounding box center [1316, 19] width 13 height 13
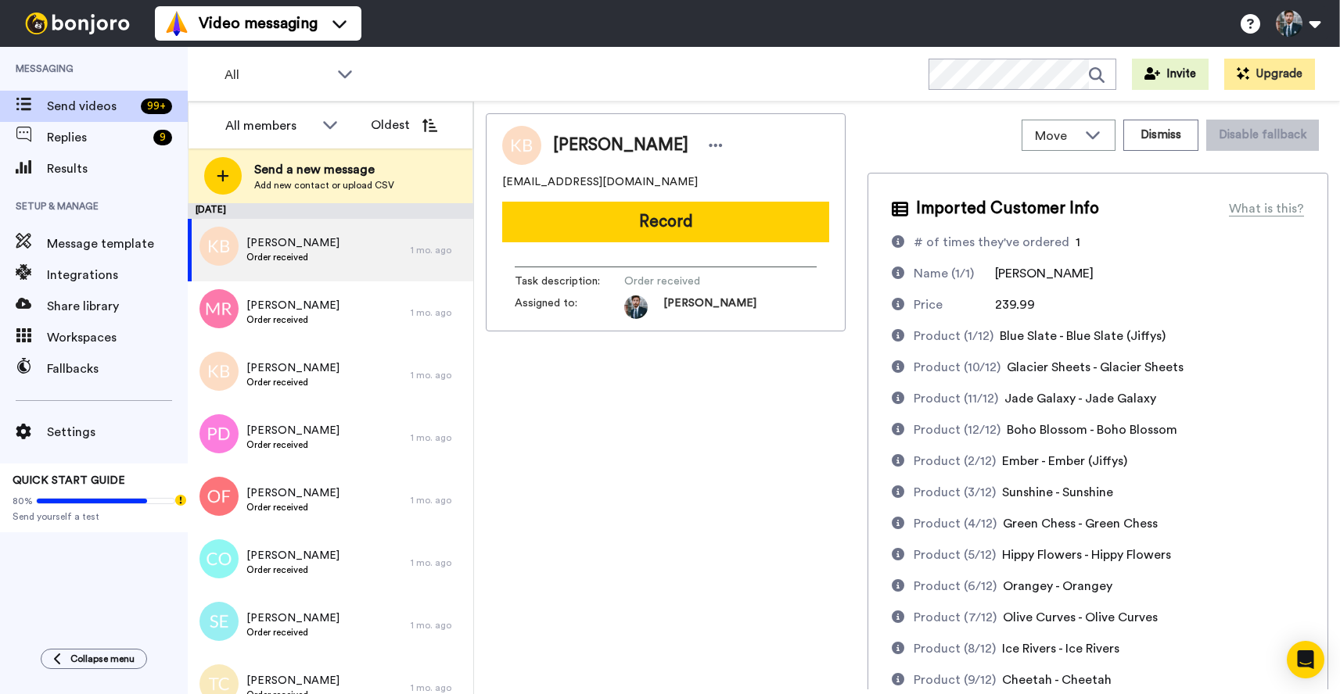
click at [1316, 20] on button at bounding box center [1297, 23] width 59 height 34
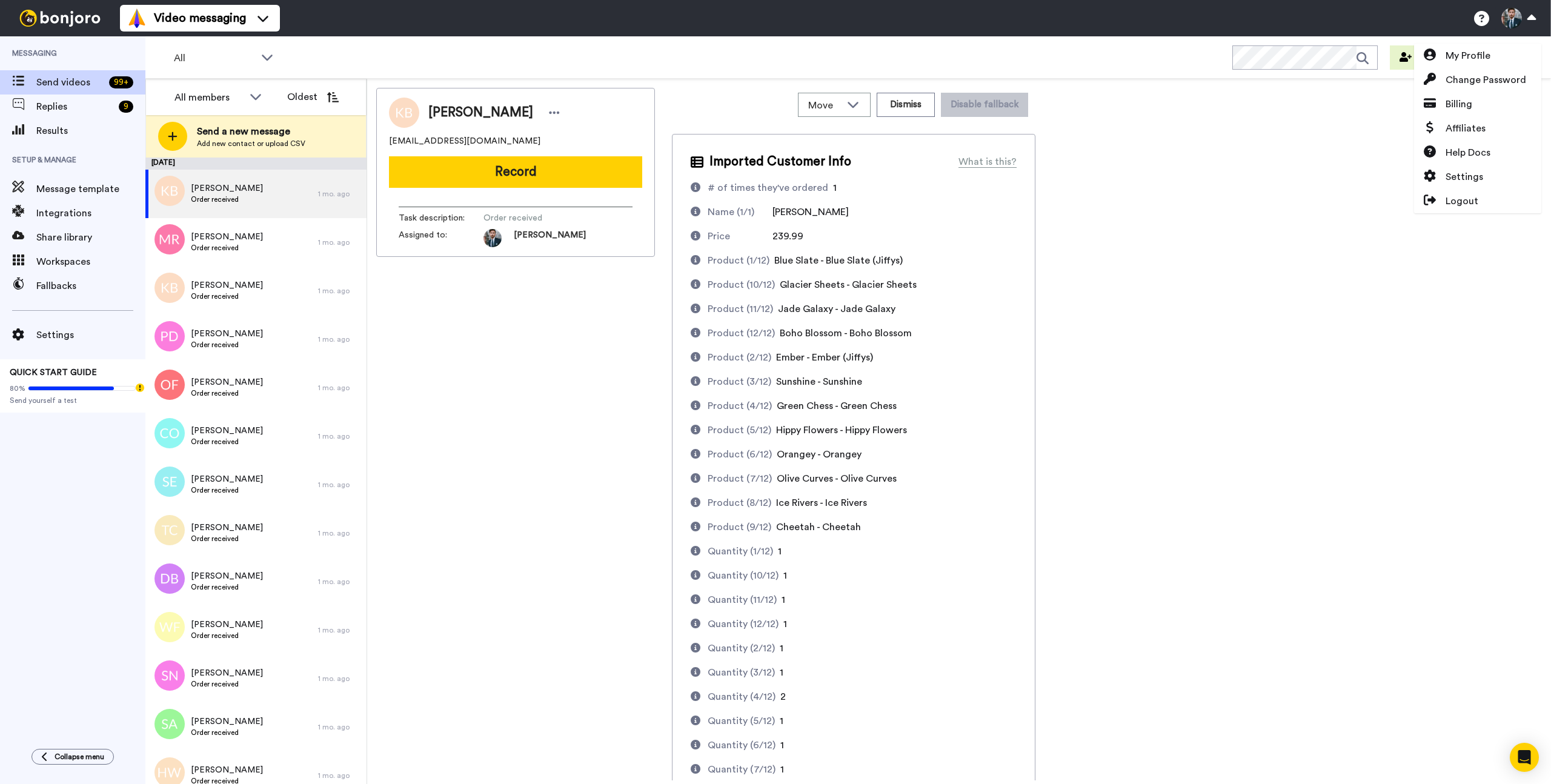
click at [1037, 328] on div "Katherine Bassett dnkbassett@gmail.com Record Task description : Order received…" at bounding box center [959, 434] width 1166 height 693
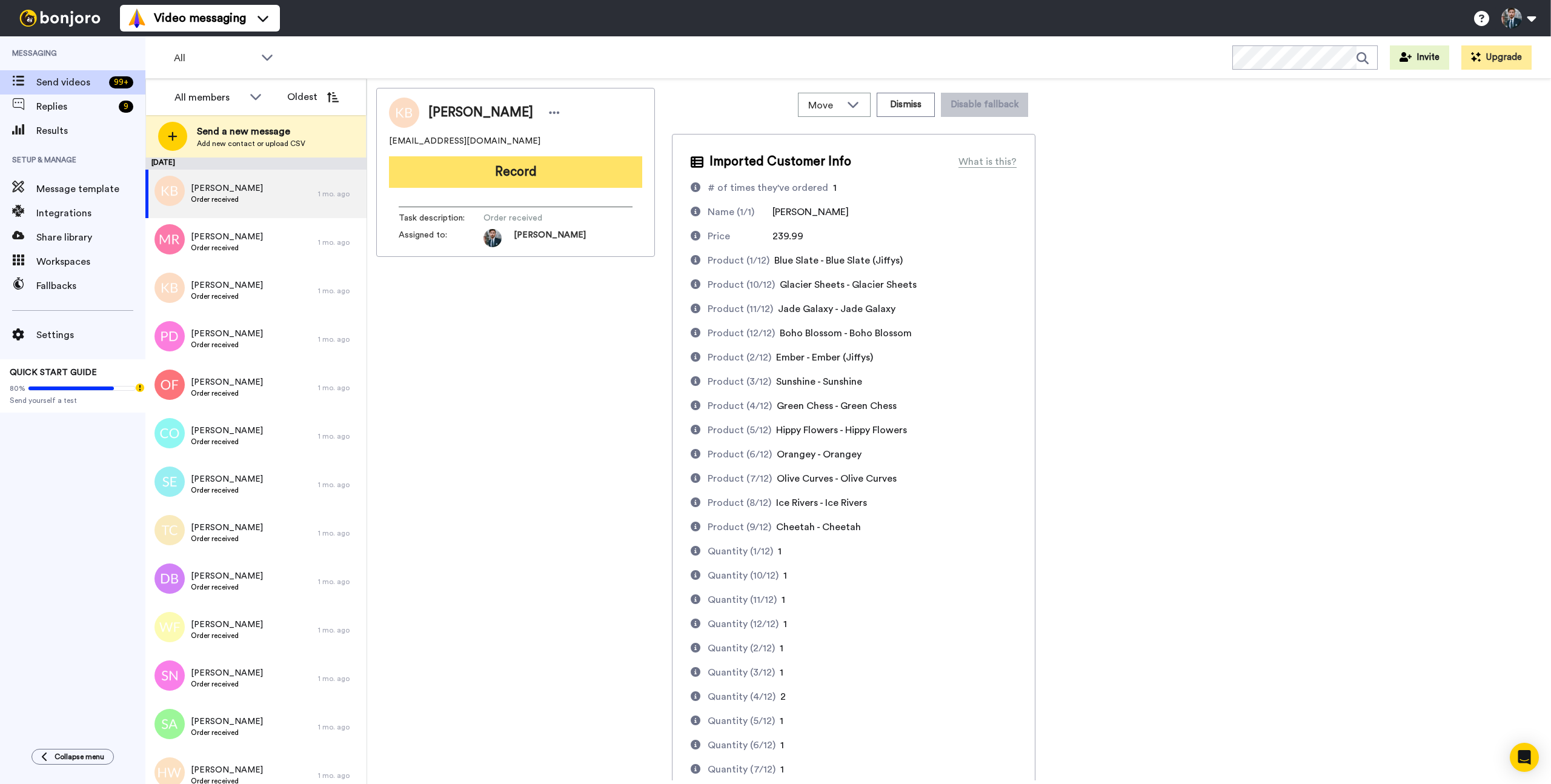
click at [520, 171] on button "Record" at bounding box center [515, 172] width 253 height 32
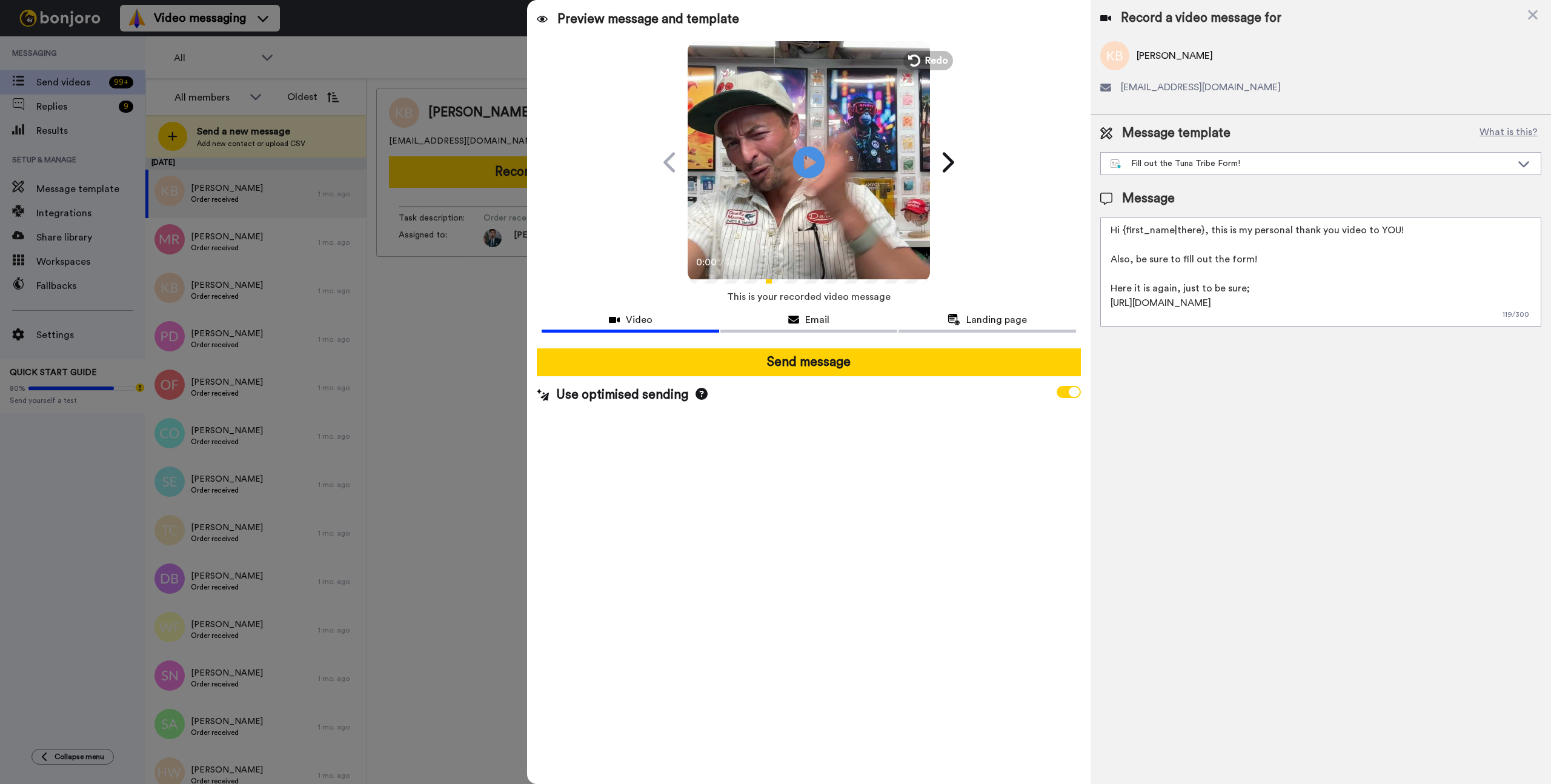
click at [810, 160] on icon "Play/Pause" at bounding box center [809, 162] width 32 height 57
click at [1037, 263] on textarea "Hi {first_name|there}, this is my personal thank you video to YOU! Also, be sur…" at bounding box center [1320, 272] width 441 height 109
click at [1035, 484] on div "Preview message and template Play/Pause 0:21 / 2:30 A special video message for…" at bounding box center [808, 392] width 562 height 784
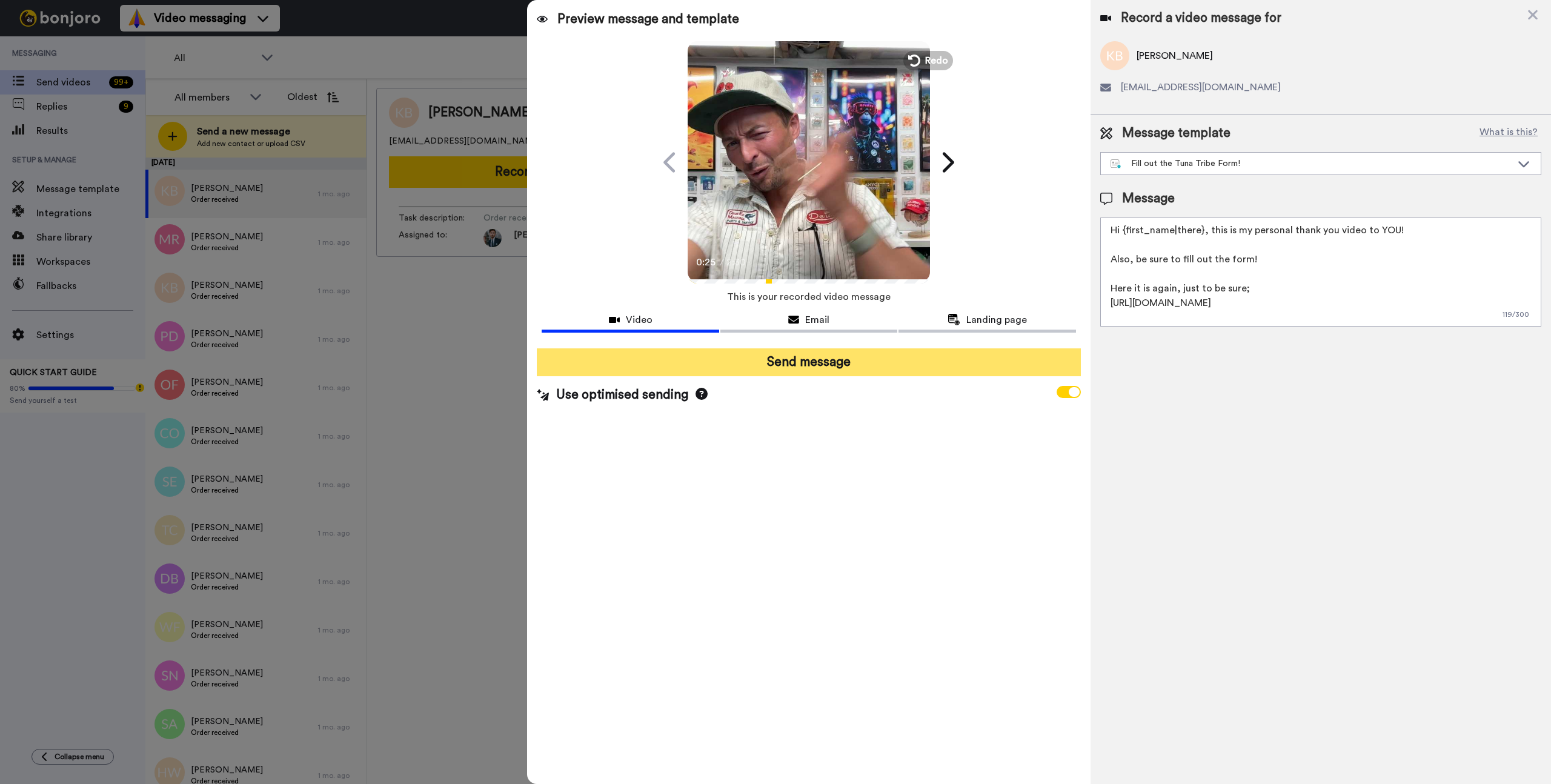
click at [826, 363] on button "Send message" at bounding box center [808, 363] width 543 height 28
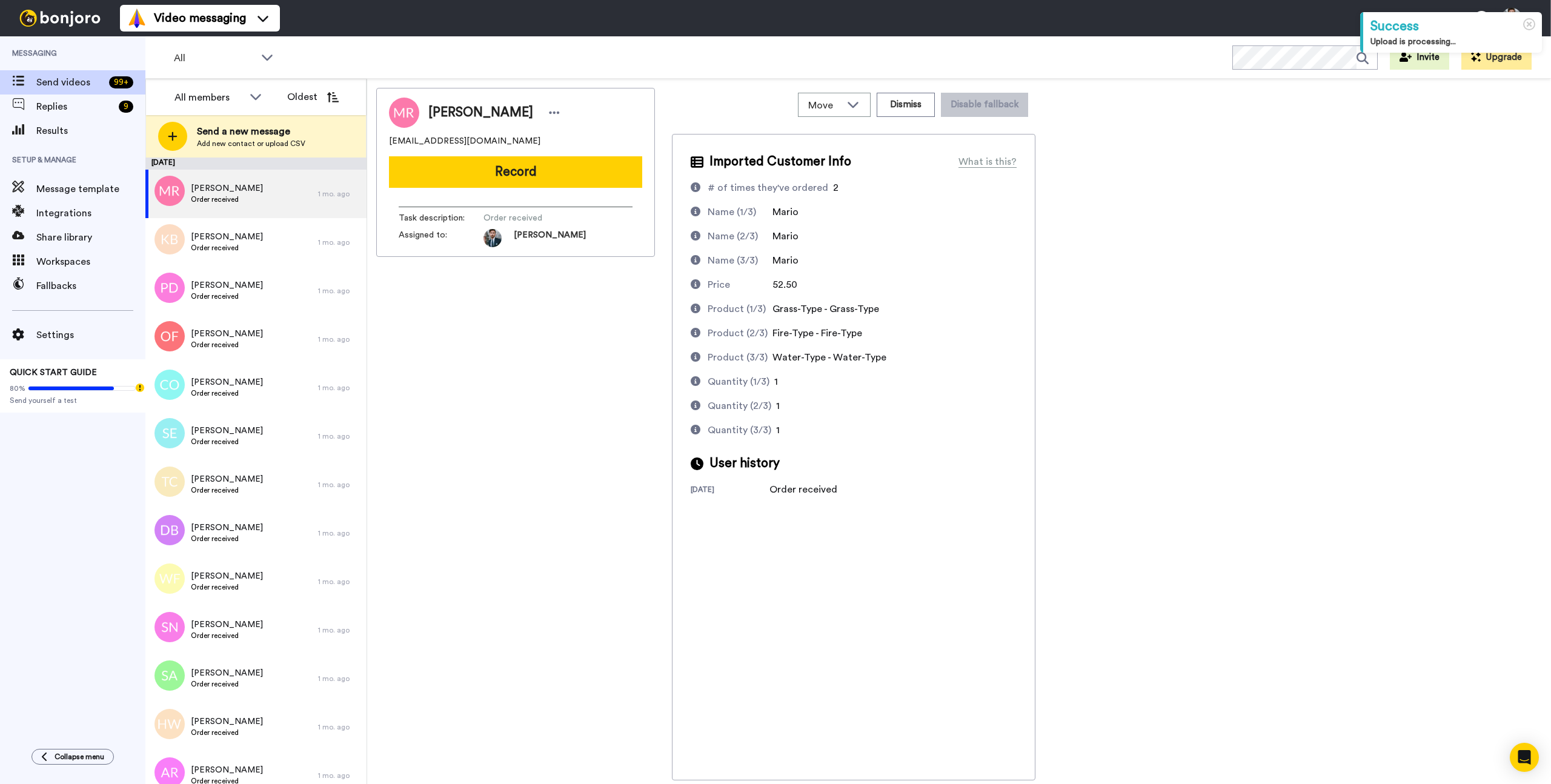
click at [549, 296] on div "[PERSON_NAME] [EMAIL_ADDRESS][DOMAIN_NAME] Record Task description : Order rece…" at bounding box center [516, 434] width 279 height 693
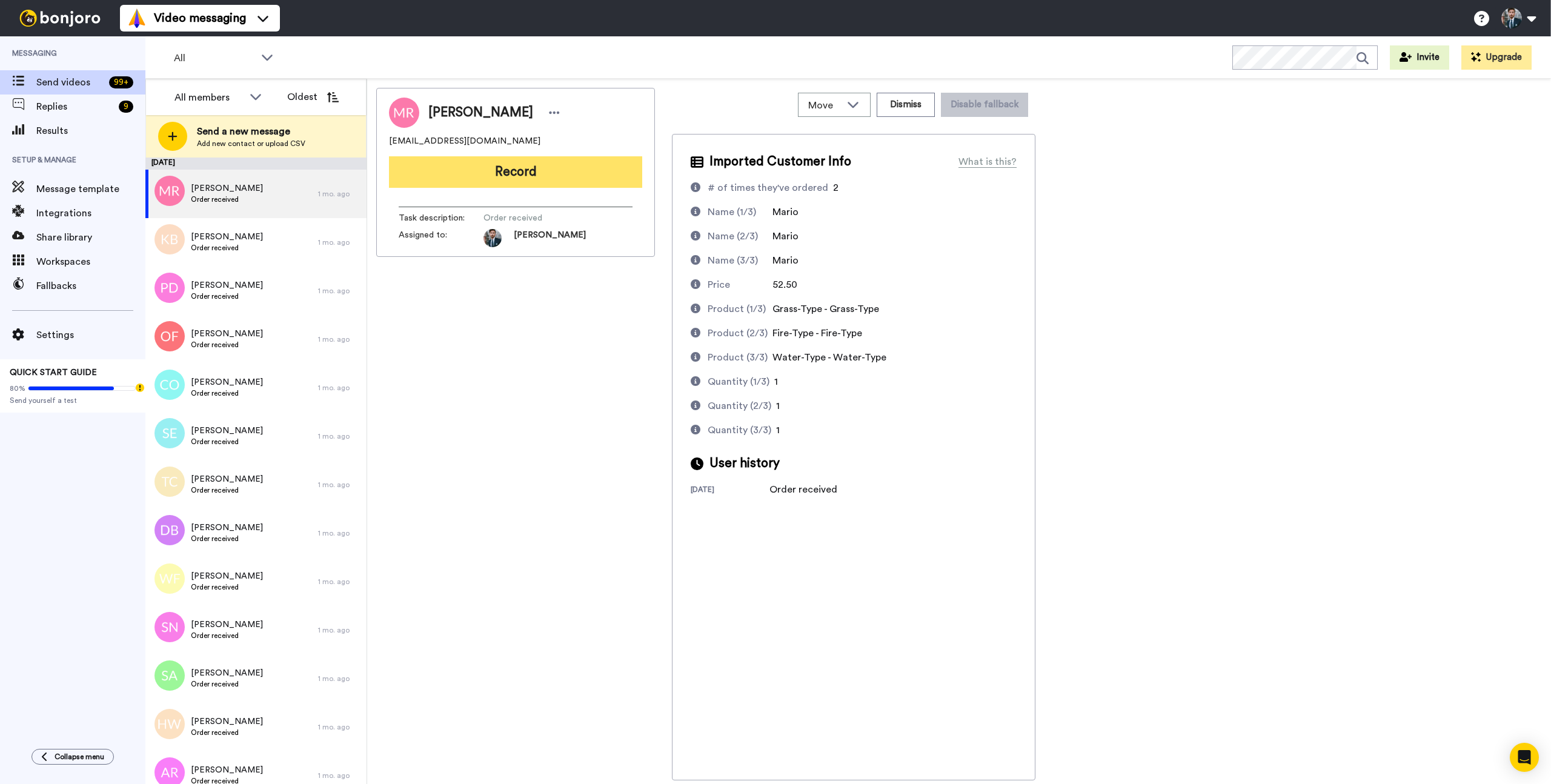
click at [517, 177] on button "Record" at bounding box center [515, 172] width 253 height 32
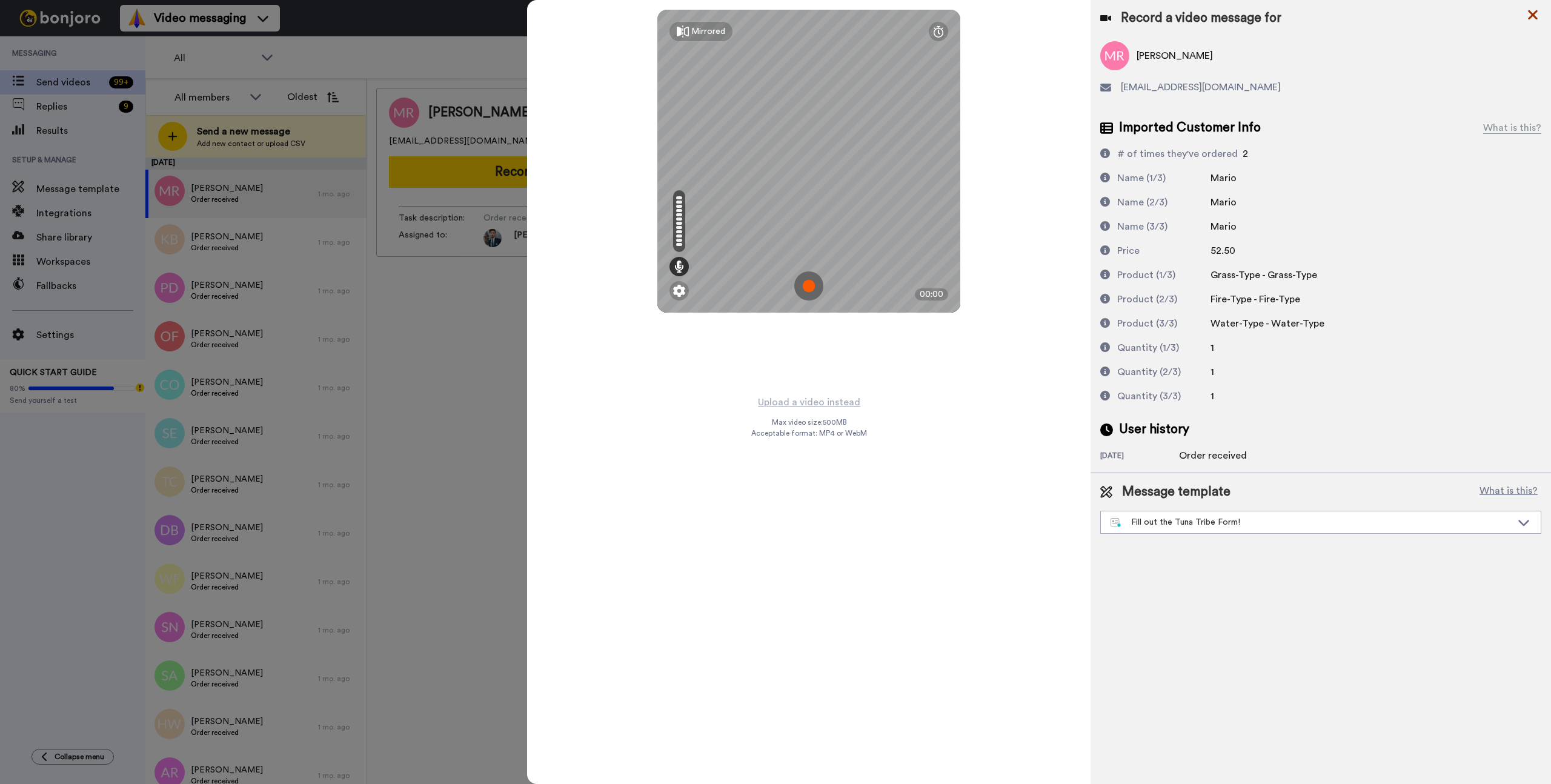
click at [1529, 15] on icon at bounding box center [1533, 15] width 12 height 15
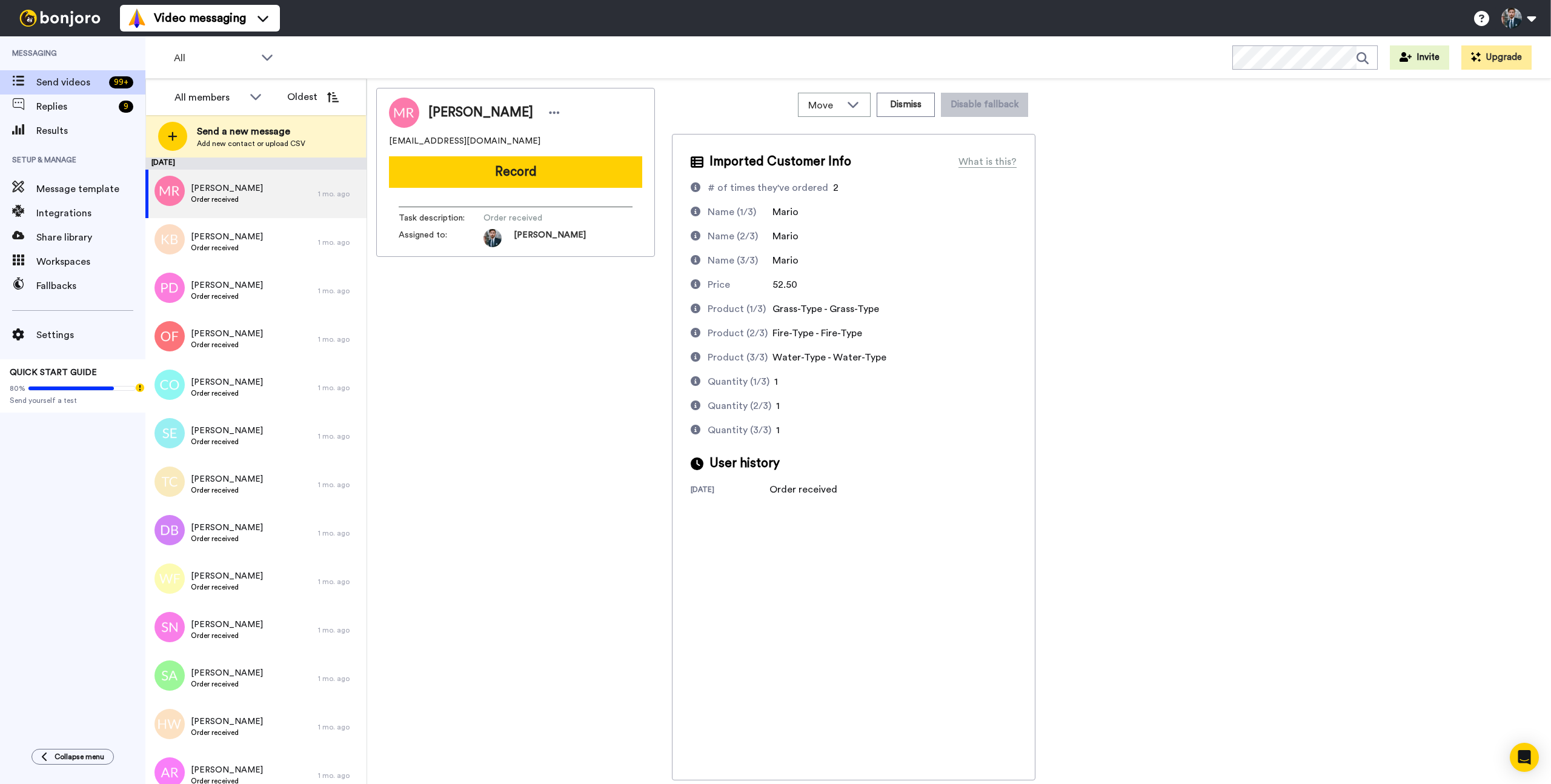
drag, startPoint x: 505, startPoint y: 359, endPoint x: 504, endPoint y: 200, distance: 159.0
click at [505, 346] on div "[PERSON_NAME] [EMAIL_ADDRESS][DOMAIN_NAME] Record Task description : Order rece…" at bounding box center [516, 434] width 279 height 693
click at [504, 182] on button "Record" at bounding box center [515, 172] width 253 height 32
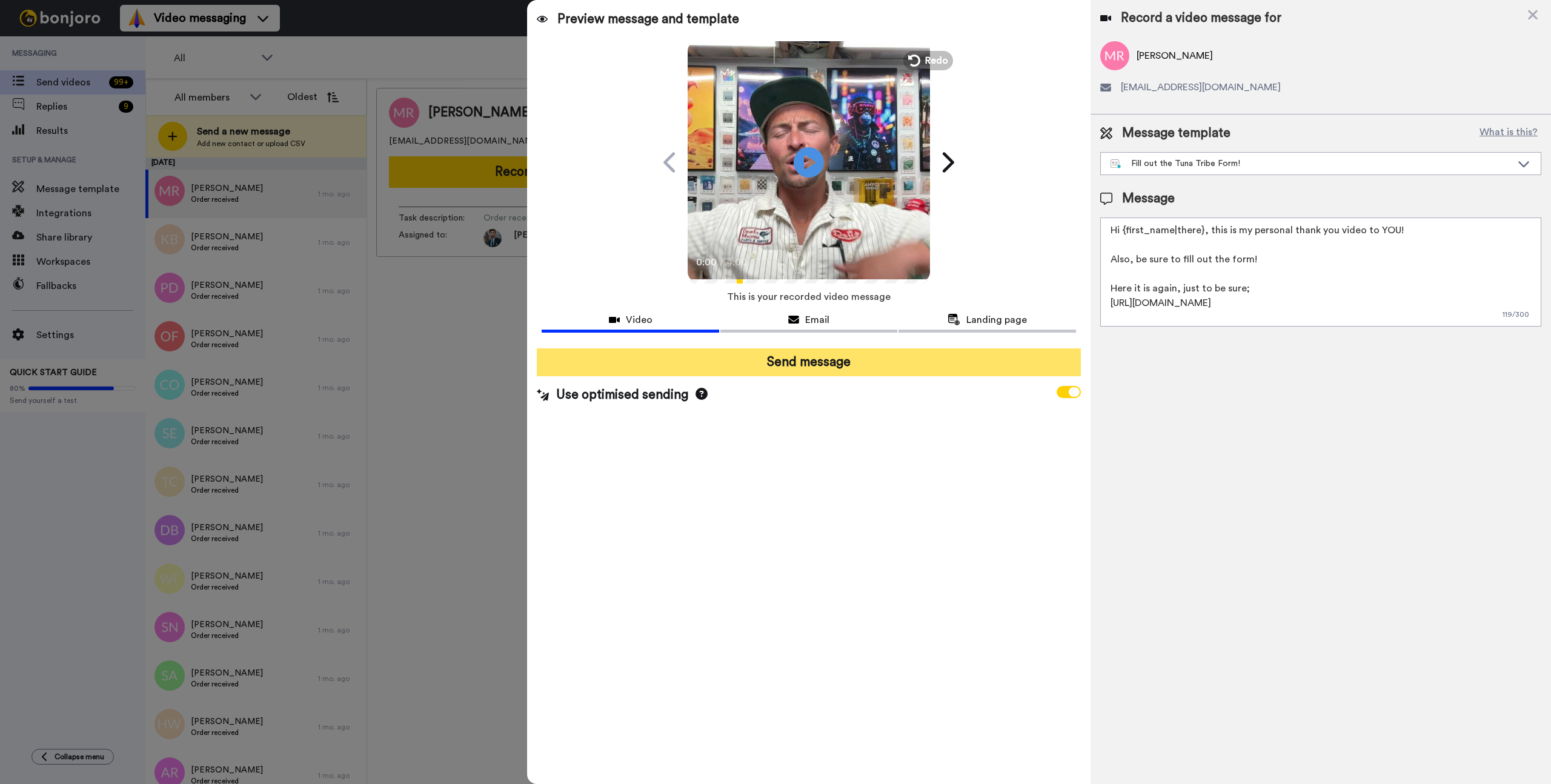
click at [809, 365] on button "Send message" at bounding box center [808, 363] width 543 height 28
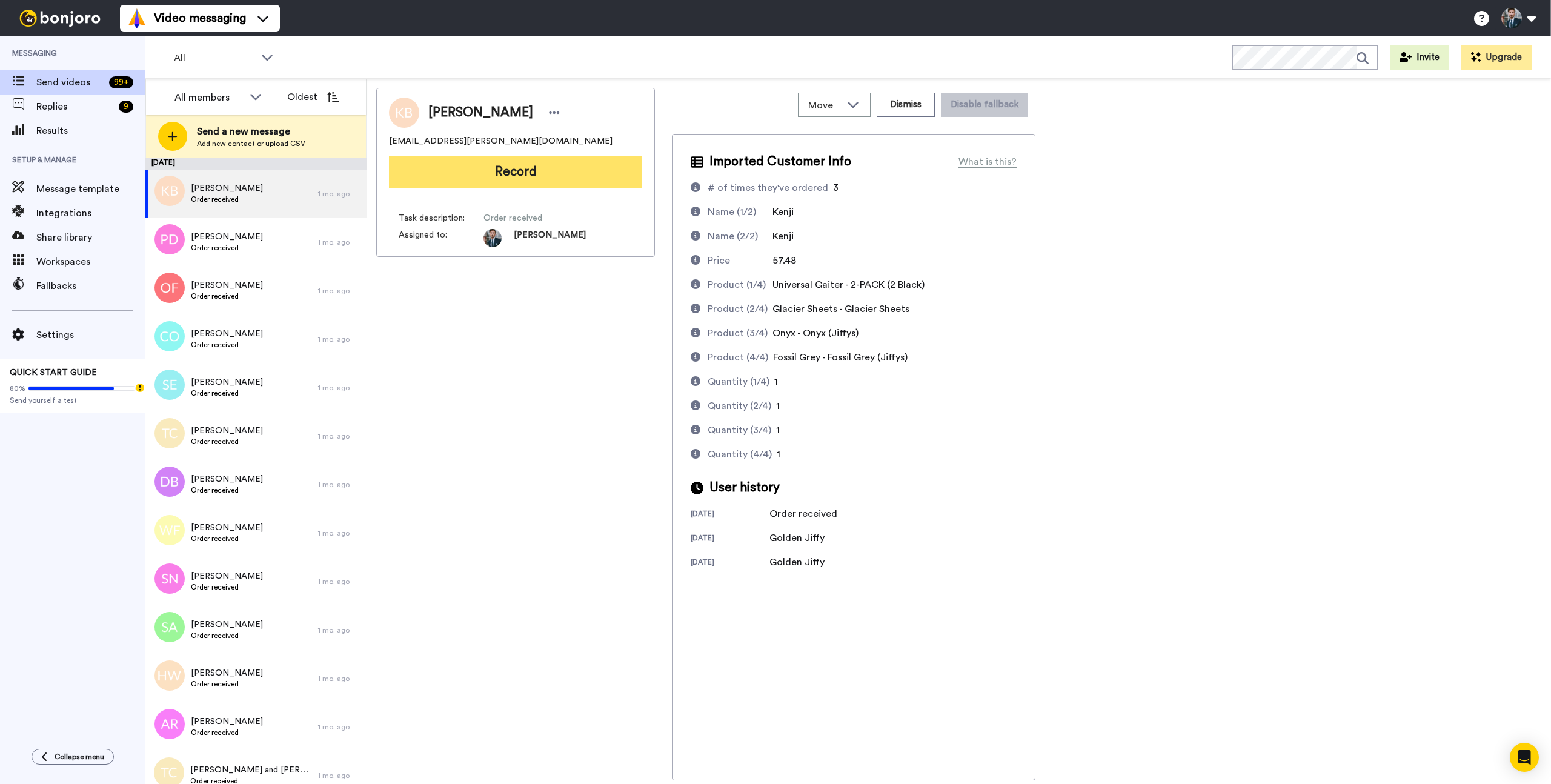
click at [528, 173] on button "Record" at bounding box center [515, 172] width 253 height 32
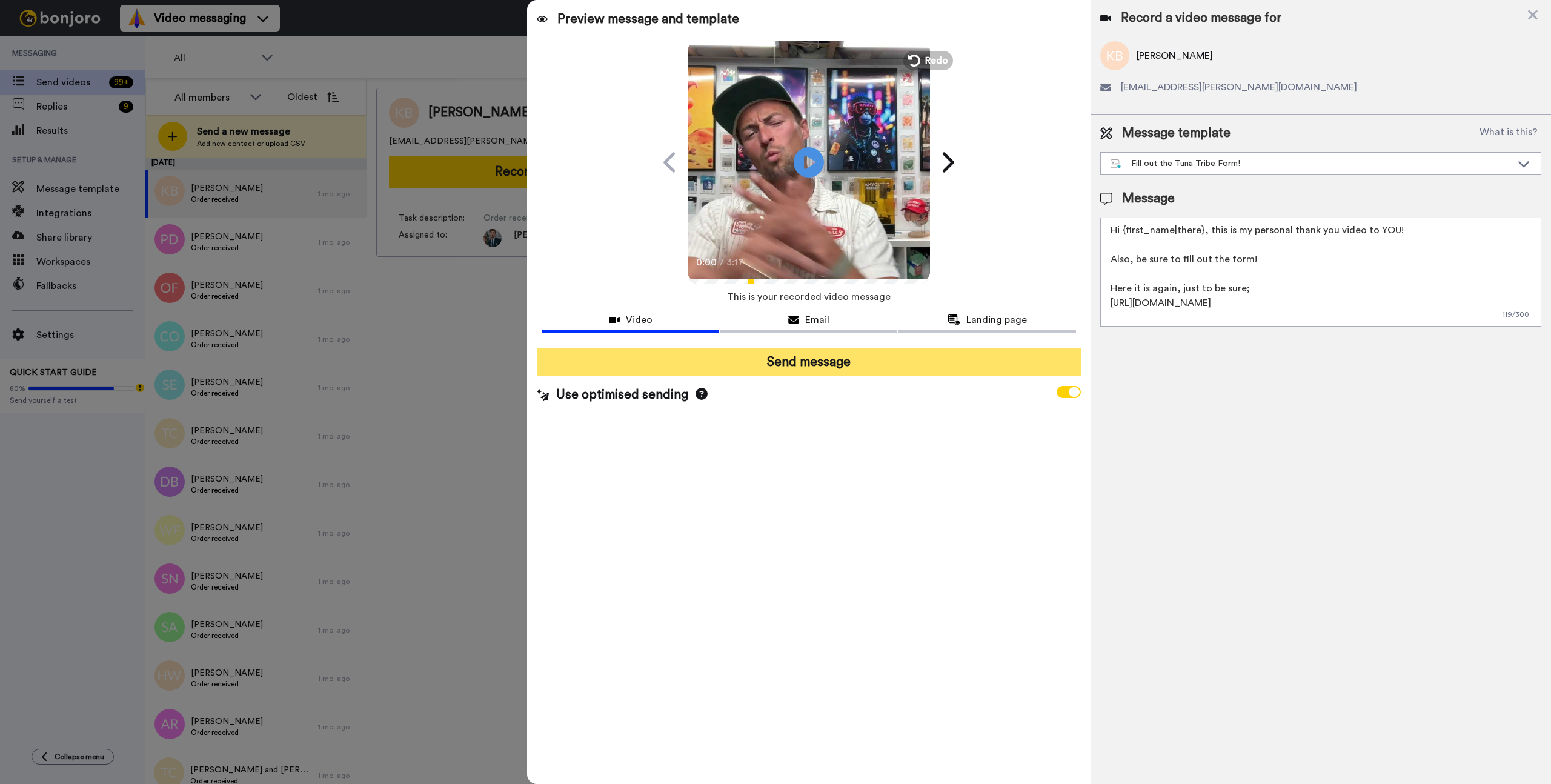
click at [831, 365] on button "Send message" at bounding box center [808, 363] width 543 height 28
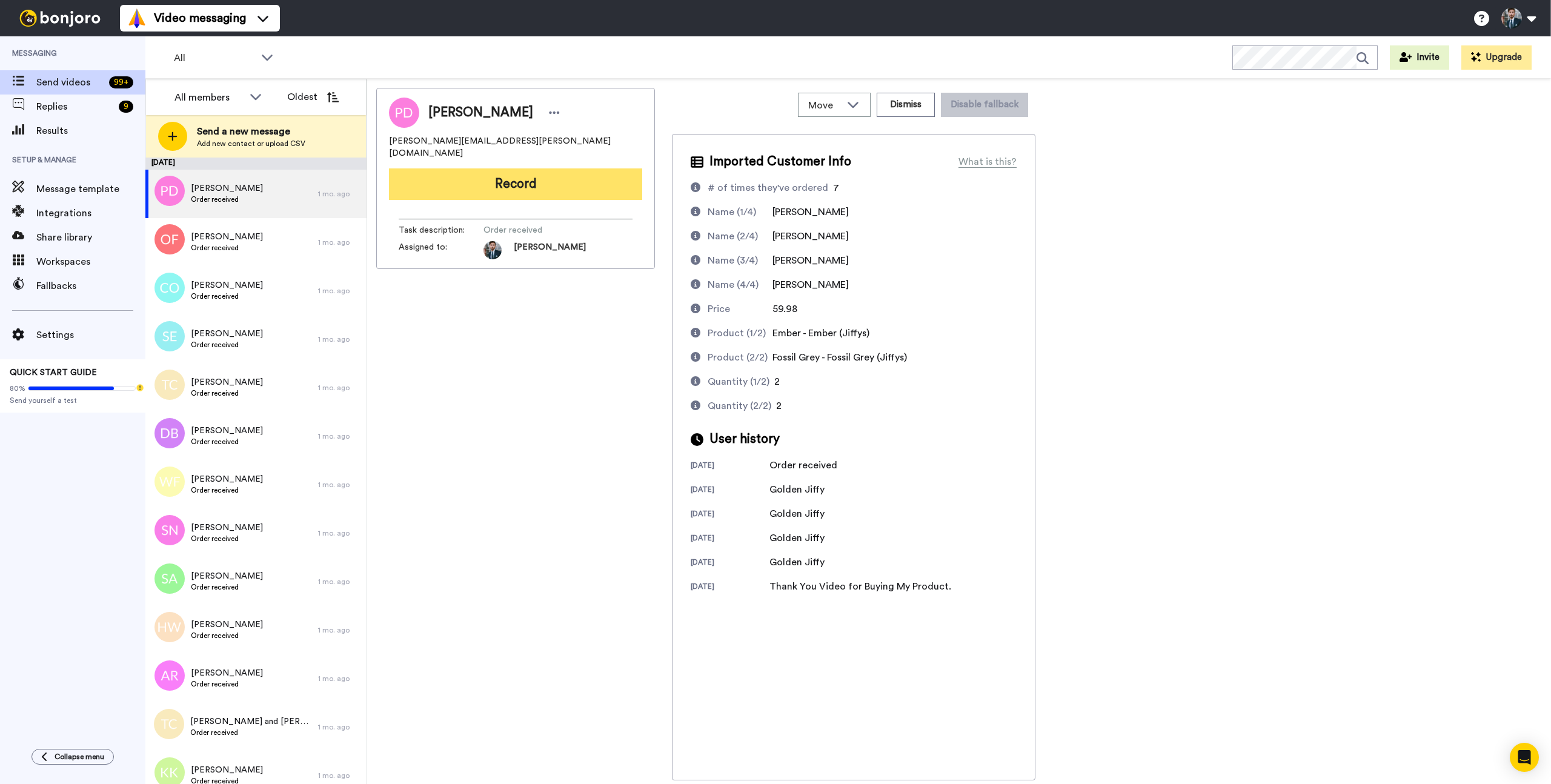
click at [528, 183] on button "Record" at bounding box center [515, 184] width 253 height 32
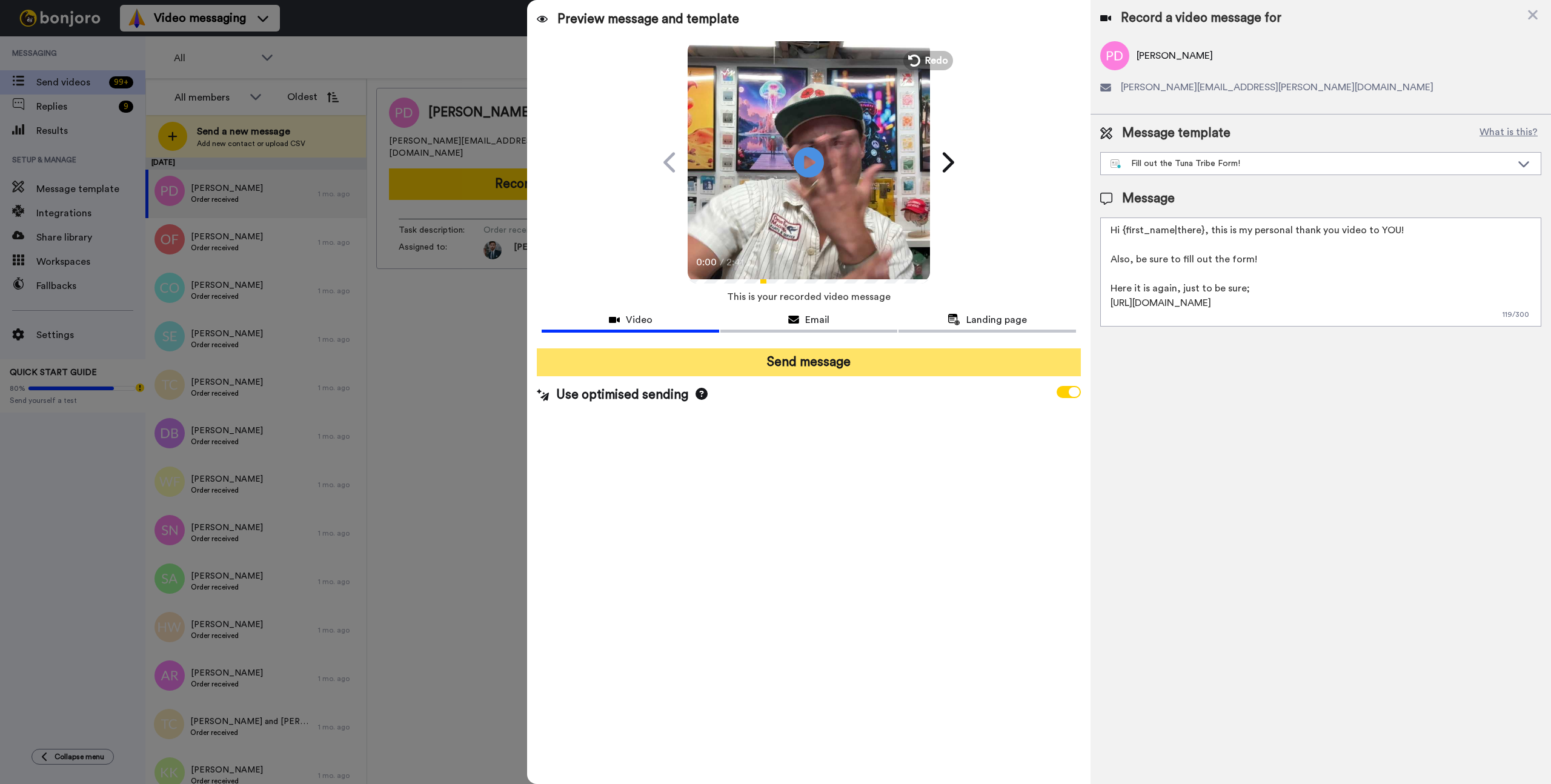
click at [824, 366] on button "Send message" at bounding box center [808, 363] width 543 height 28
